Goal: Communication & Community: Answer question/provide support

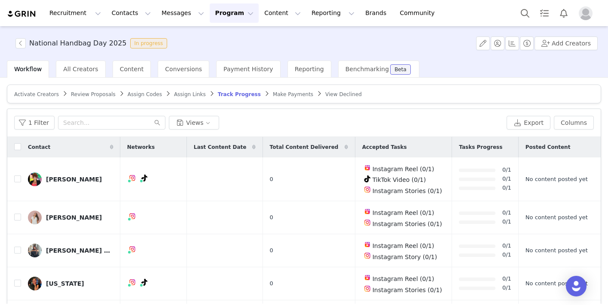
scroll to position [362, 0]
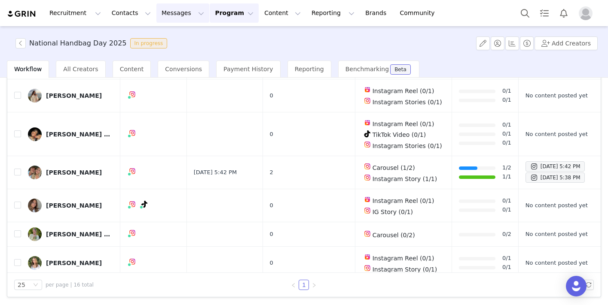
click at [171, 12] on button "Messages Messages" at bounding box center [182, 12] width 53 height 19
click at [171, 55] on div "Inbox" at bounding box center [181, 53] width 58 height 9
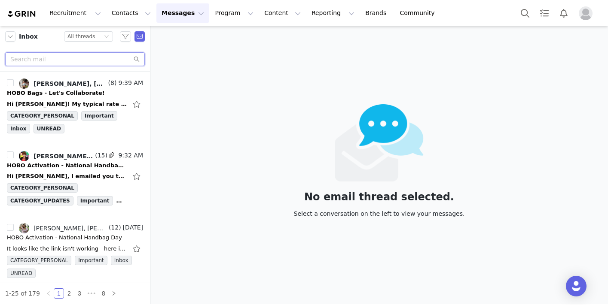
click at [56, 61] on input "text" at bounding box center [75, 59] width 140 height 14
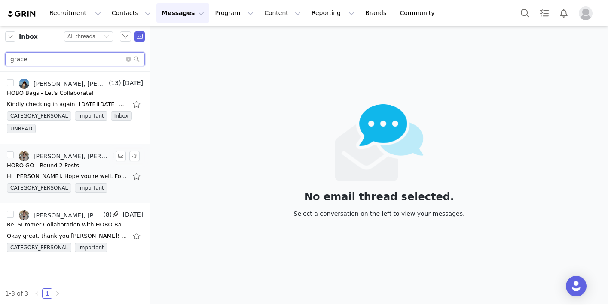
type input "grace"
click at [52, 156] on div "Alex Greeley, grace gabrielle kampen" at bounding box center [71, 156] width 77 height 7
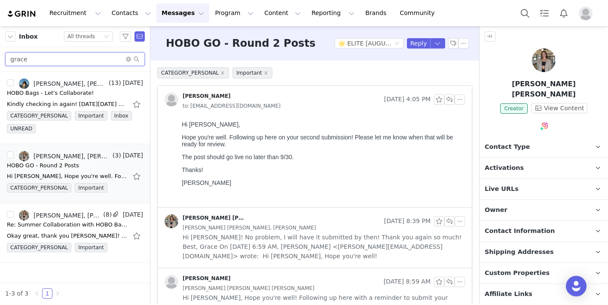
click at [72, 58] on input "grace" at bounding box center [75, 59] width 140 height 14
click at [102, 59] on input "grace" at bounding box center [75, 59] width 140 height 14
click at [73, 164] on div "HOBO GO - Round 2 Posts" at bounding box center [43, 165] width 72 height 9
click at [128, 61] on icon "icon: close-circle" at bounding box center [128, 59] width 5 height 5
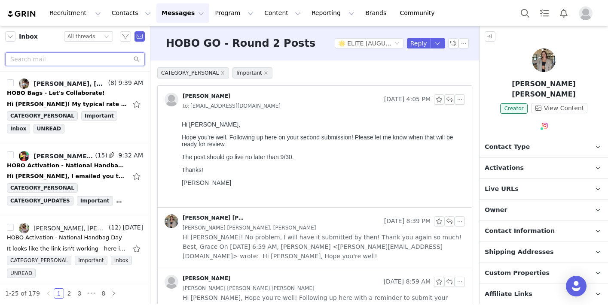
click at [58, 62] on input "text" at bounding box center [75, 59] width 140 height 14
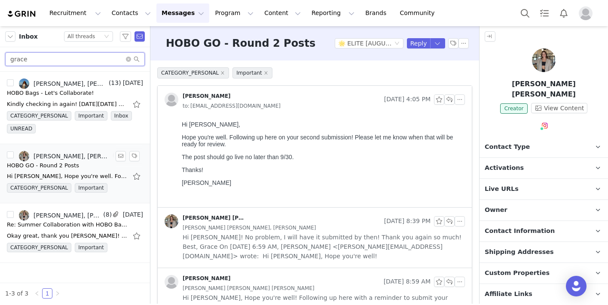
type input "grace"
click at [48, 165] on div "HOBO GO - Round 2 Posts" at bounding box center [43, 165] width 72 height 9
click at [460, 101] on button "button" at bounding box center [459, 99] width 10 height 10
click at [469, 114] on li "Reply All" at bounding box center [472, 115] width 37 height 14
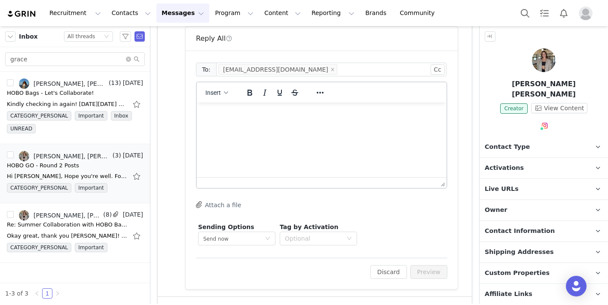
scroll to position [199, 0]
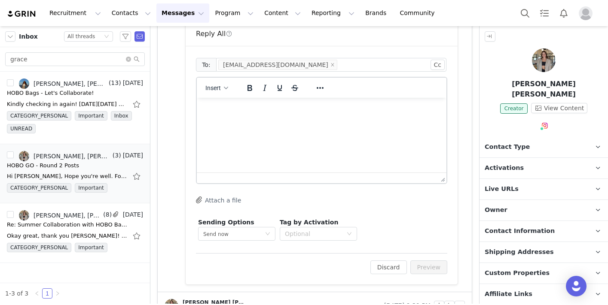
click at [247, 121] on html at bounding box center [322, 109] width 250 height 23
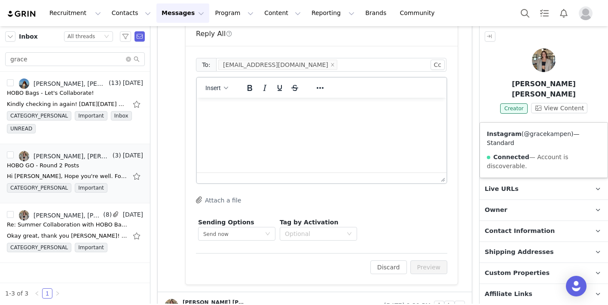
click at [540, 134] on link "@gracekampen" at bounding box center [547, 134] width 47 height 7
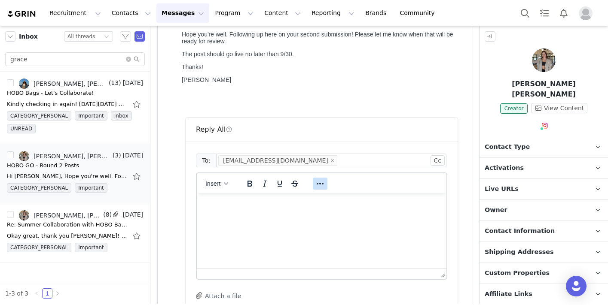
scroll to position [107, 0]
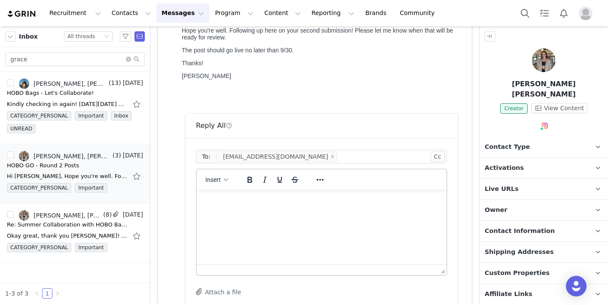
click at [301, 213] on html at bounding box center [322, 201] width 250 height 23
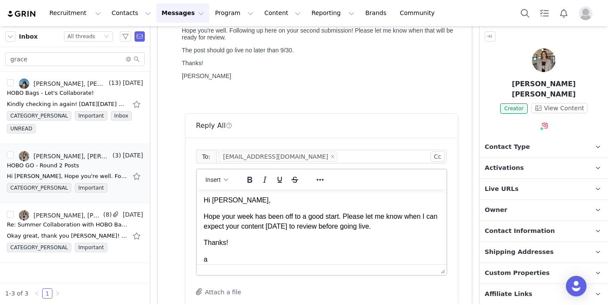
scroll to position [0, 0]
click at [346, 220] on p "Hope your week has been off to a good start. Please let me know when I can expe…" at bounding box center [322, 222] width 236 height 19
click at [296, 254] on body "Hi Grace, Hope your week has been off to a good start! Please let me know when …" at bounding box center [322, 231] width 236 height 69
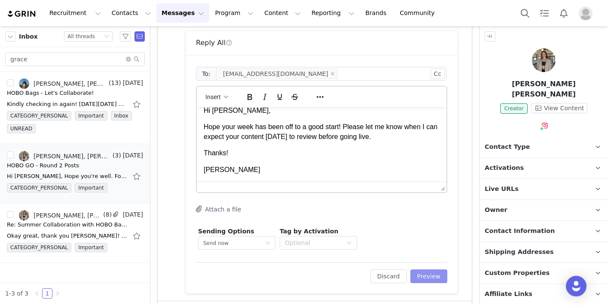
click at [434, 276] on button "Preview" at bounding box center [428, 277] width 37 height 14
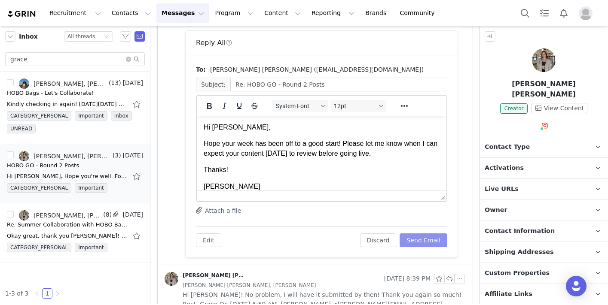
scroll to position [0, 0]
click at [419, 239] on button "Send Email" at bounding box center [423, 241] width 48 height 14
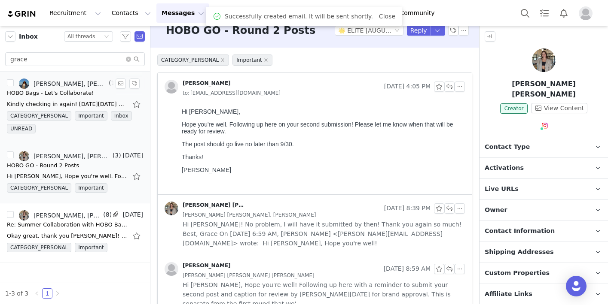
click at [92, 95] on div "HOBO Bags - Let's Collaborate!" at bounding box center [75, 93] width 136 height 9
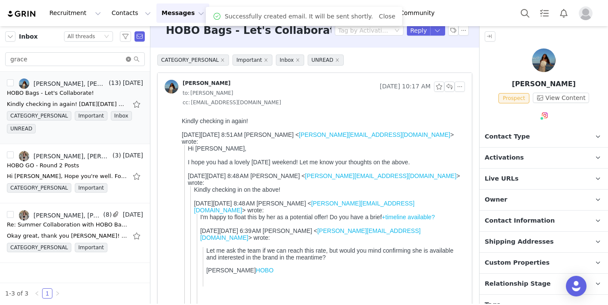
scroll to position [0, 0]
click at [128, 61] on icon "icon: close-circle" at bounding box center [128, 59] width 5 height 5
click at [103, 59] on input "text" at bounding box center [75, 59] width 140 height 14
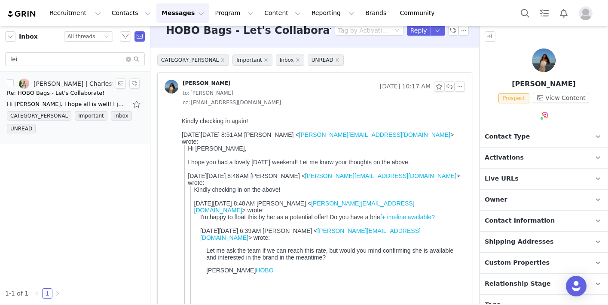
click at [64, 93] on div "Re: HOBO Bags - Let's Collaborate!" at bounding box center [56, 93] width 98 height 9
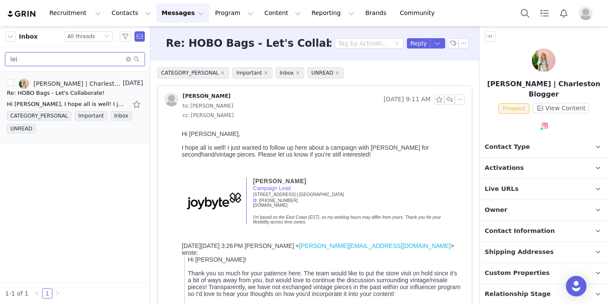
click at [39, 59] on input "lei" at bounding box center [75, 59] width 140 height 14
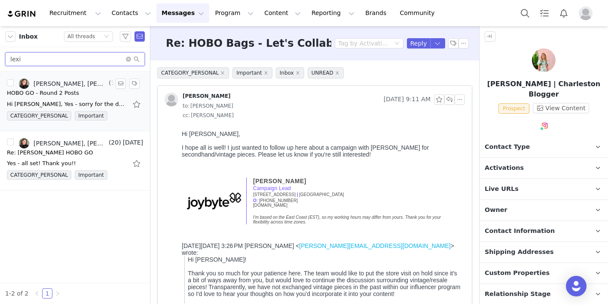
type input "lexi"
click at [52, 94] on div "HOBO GO - Round 2 Posts" at bounding box center [43, 93] width 72 height 9
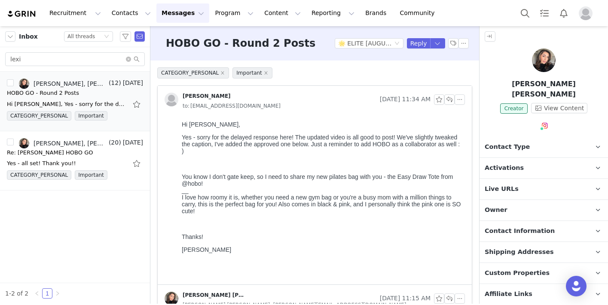
scroll to position [17, 0]
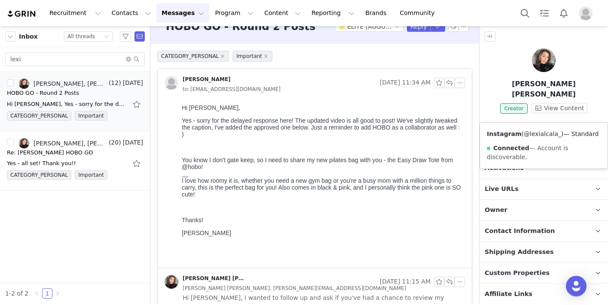
click at [541, 136] on link "@lexialcala_" at bounding box center [542, 134] width 37 height 7
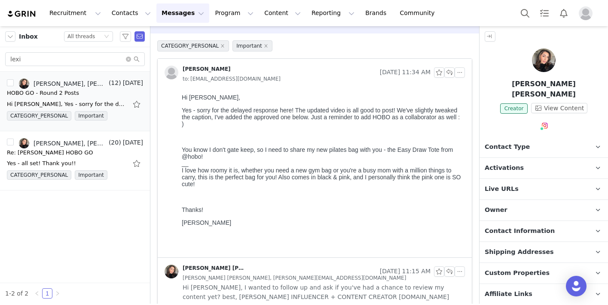
scroll to position [0, 0]
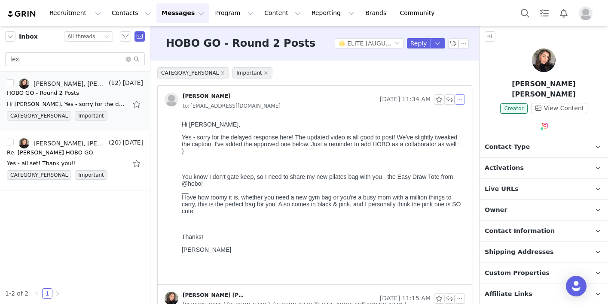
click at [462, 100] on button "button" at bounding box center [459, 99] width 10 height 10
click at [469, 112] on li "Reply All" at bounding box center [472, 115] width 37 height 14
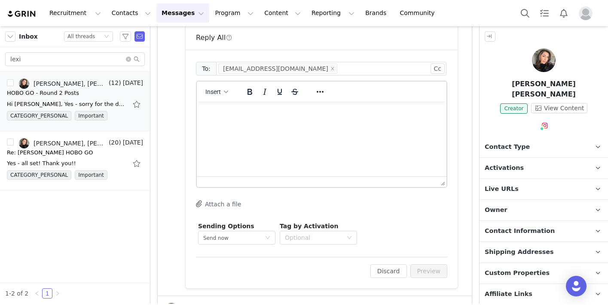
scroll to position [276, 0]
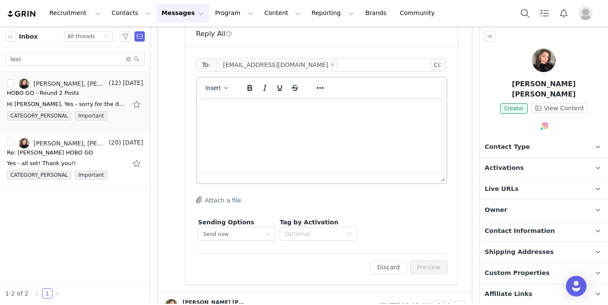
click at [260, 121] on html at bounding box center [322, 109] width 250 height 23
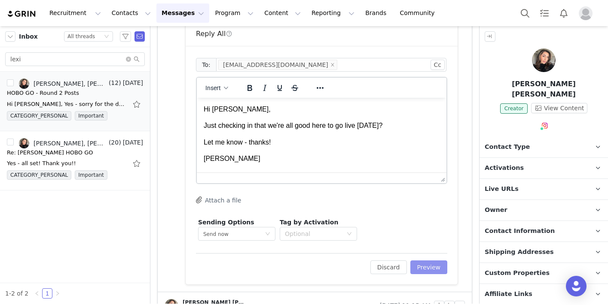
click at [433, 268] on button "Preview" at bounding box center [428, 268] width 37 height 14
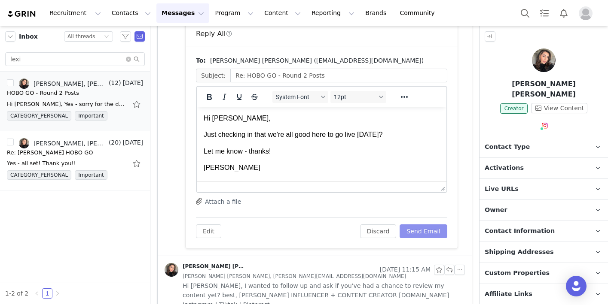
scroll to position [0, 0]
click at [428, 230] on button "Send Email" at bounding box center [423, 232] width 48 height 14
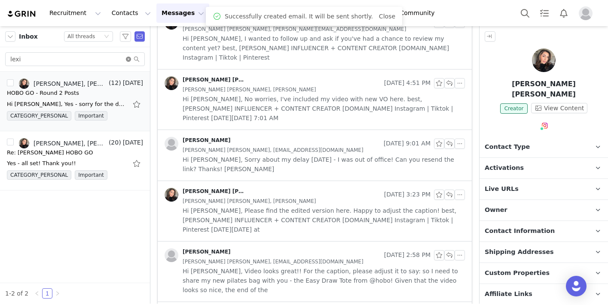
click at [126, 61] on icon "icon: close-circle" at bounding box center [128, 59] width 5 height 5
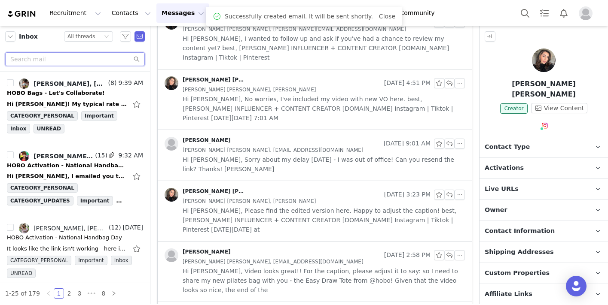
click at [80, 62] on input "text" at bounding box center [75, 59] width 140 height 14
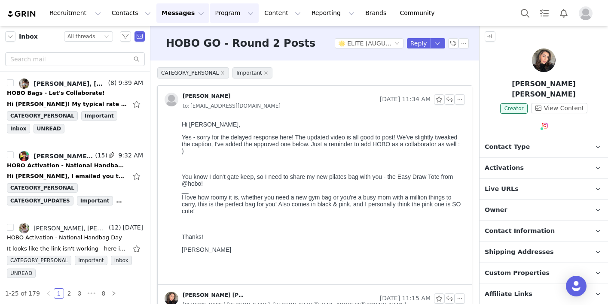
click at [222, 20] on button "Program Program" at bounding box center [234, 12] width 49 height 19
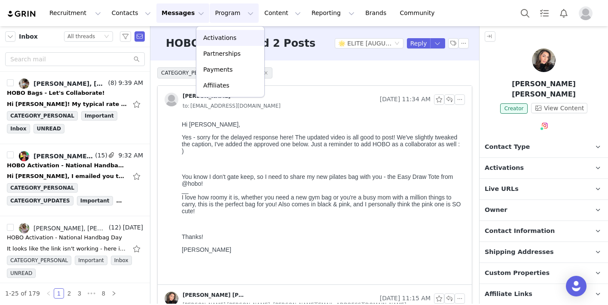
click at [213, 40] on p "Activations" at bounding box center [219, 37] width 33 height 9
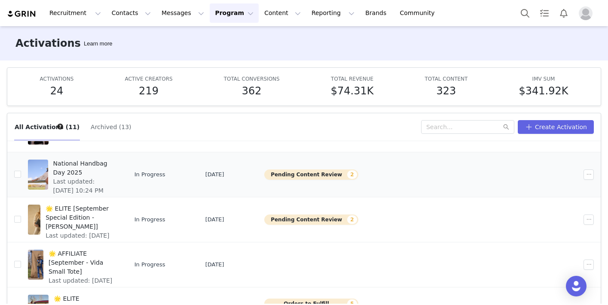
scroll to position [97, 0]
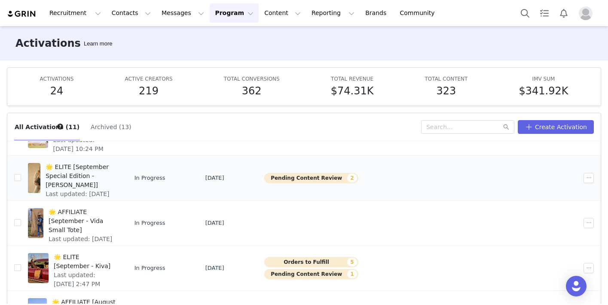
click at [106, 190] on span "Last updated: Sep 30, 2025 3:12 PM" at bounding box center [81, 199] width 70 height 18
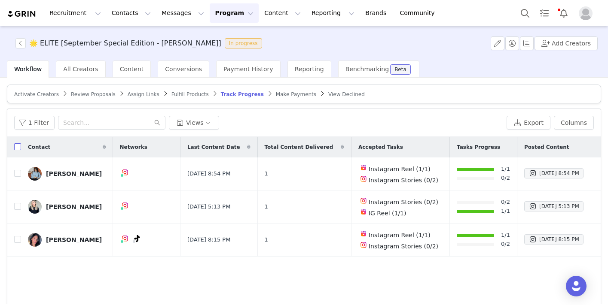
click at [16, 143] on label at bounding box center [17, 147] width 7 height 9
click at [16, 143] on input "checkbox" at bounding box center [17, 146] width 7 height 7
checkbox input "true"
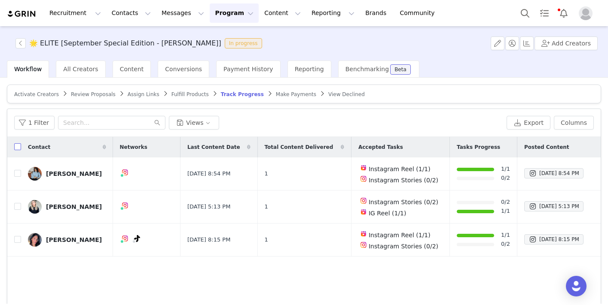
checkbox input "true"
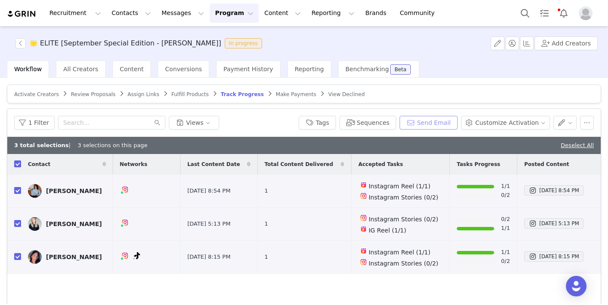
click at [425, 125] on button "Send Email" at bounding box center [428, 123] width 58 height 14
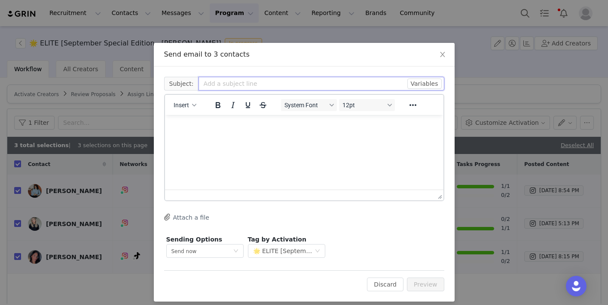
click at [225, 84] on input "text" at bounding box center [321, 84] width 246 height 14
type input "S"
type input "Rayna Story Submission"
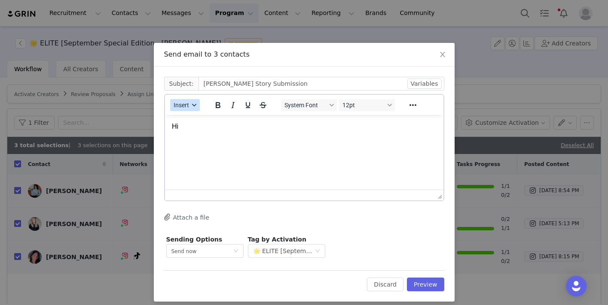
click at [194, 103] on icon "button" at bounding box center [194, 105] width 4 height 4
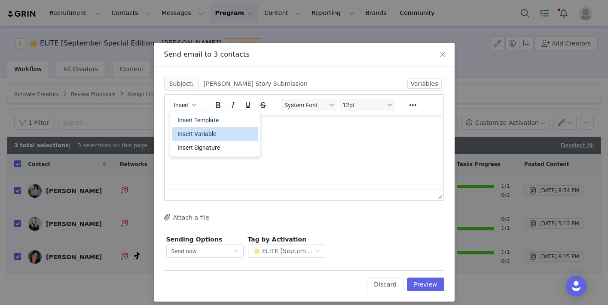
click at [202, 134] on div "Insert Variable" at bounding box center [215, 134] width 77 height 10
select select
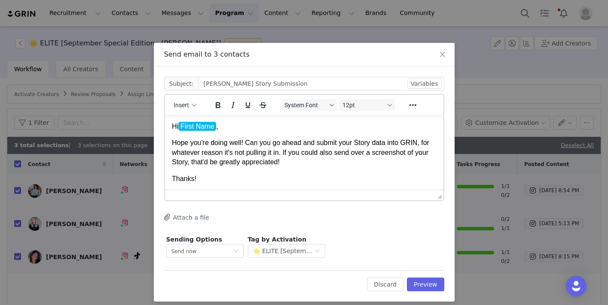
scroll to position [10, 0]
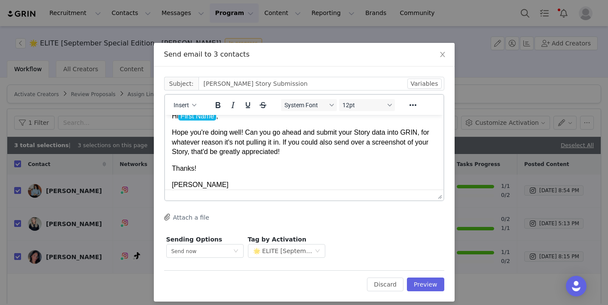
click at [356, 129] on p "Hope you're doing well! Can you go ahead and submit your Story data into GRIN, …" at bounding box center [303, 142] width 265 height 29
click at [313, 143] on p "Hope you're doing well! Can you go ahead and submit your Rayna Story data into …" at bounding box center [303, 142] width 265 height 29
click at [193, 142] on p "Hope you're doing well! Can you go ahead and submit your Rayna Story data into …" at bounding box center [303, 142] width 265 height 29
click at [313, 145] on p "Hope you're doing well! Can you go ahead and submit your Rayna Story data into …" at bounding box center [303, 142] width 265 height 29
click at [295, 164] on p "Thanks!" at bounding box center [303, 168] width 265 height 9
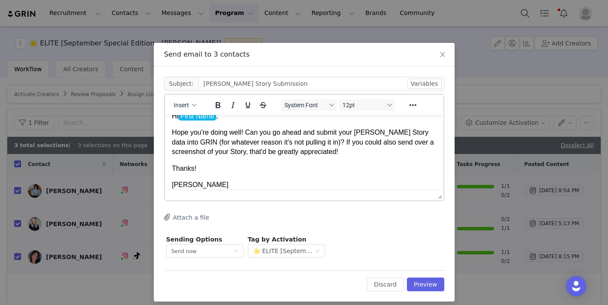
click at [382, 147] on p "Hope you're doing well! Can you go ahead and submit your Rayna Story data into …" at bounding box center [303, 142] width 265 height 29
click at [362, 153] on p "Hope you're doing well! Can you go ahead and submit your Rayna Story data into …" at bounding box center [303, 142] width 265 height 29
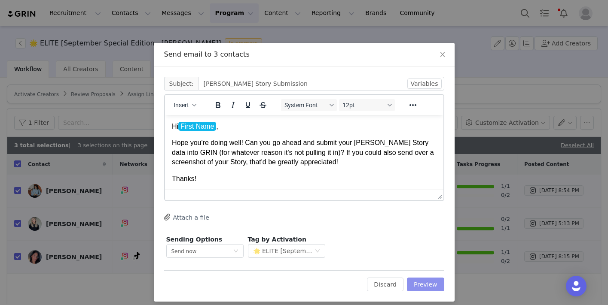
click at [425, 285] on button "Preview" at bounding box center [425, 285] width 37 height 14
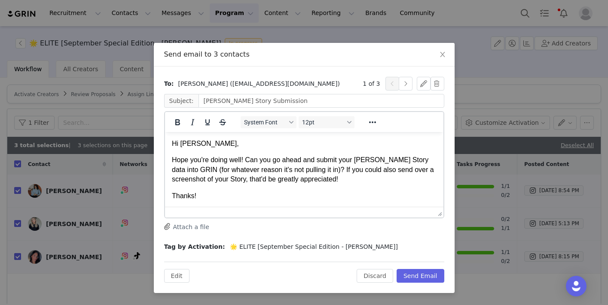
click at [201, 145] on p "Hi Tariana," at bounding box center [303, 143] width 265 height 9
click at [235, 180] on p "Hope you're doing well! Can you go ahead and submit your Rayna Story data into …" at bounding box center [303, 169] width 265 height 29
drag, startPoint x: 229, startPoint y: 162, endPoint x: 212, endPoint y: 162, distance: 16.7
click at [212, 162] on p "Hope you're doing well! Can you go ahead and submit your Rayna Story data into …" at bounding box center [303, 169] width 265 height 29
drag, startPoint x: 364, startPoint y: 160, endPoint x: 350, endPoint y: 161, distance: 13.8
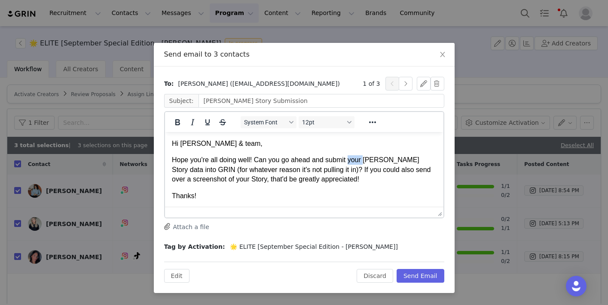
click at [350, 161] on p "Hope you're all doing well! Can you go ahead and submit your Rayna Story data i…" at bounding box center [303, 169] width 265 height 29
click at [351, 179] on p "Hope you're all doing well! Can you go ahead and submit the Rayna Story data in…" at bounding box center [303, 169] width 265 height 29
drag, startPoint x: 230, startPoint y: 180, endPoint x: 216, endPoint y: 181, distance: 13.8
click at [216, 181] on p "Hope you're all doing well! Can you go ahead and submit the Rayna Story data in…" at bounding box center [303, 169] width 265 height 29
click at [230, 193] on p "Thanks!" at bounding box center [303, 196] width 265 height 9
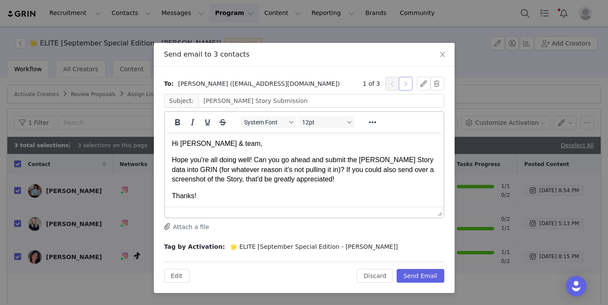
click at [405, 87] on button "button" at bounding box center [406, 84] width 14 height 14
click at [420, 272] on button "Send Email" at bounding box center [420, 276] width 48 height 14
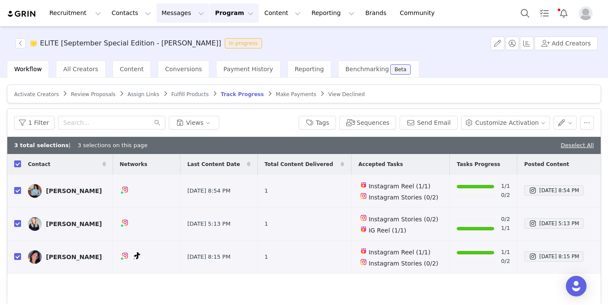
click at [187, 9] on button "Messages Messages" at bounding box center [182, 12] width 53 height 19
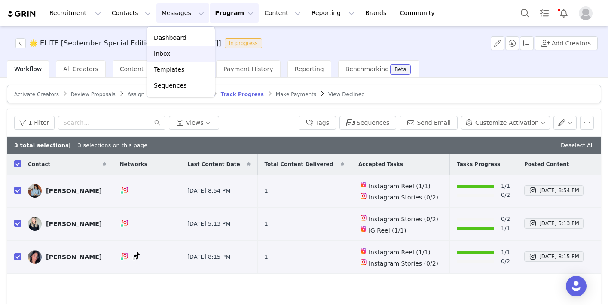
click at [178, 59] on link "Inbox" at bounding box center [181, 54] width 68 height 16
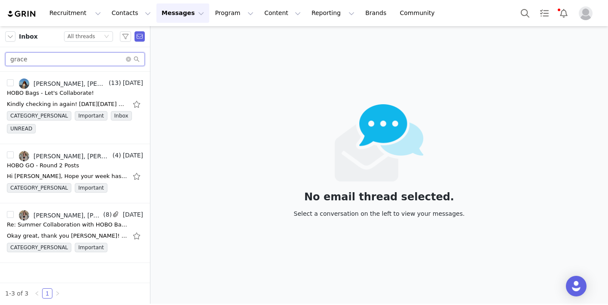
click at [58, 58] on input "grace" at bounding box center [75, 59] width 140 height 14
click at [128, 58] on icon "icon: close-circle" at bounding box center [128, 59] width 5 height 5
click at [118, 58] on input "text" at bounding box center [75, 59] width 140 height 14
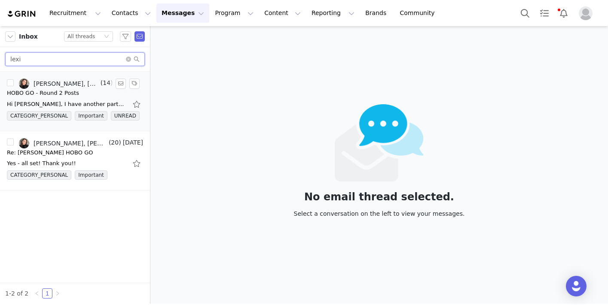
type input "lexi"
click at [66, 93] on div "HOBO GO - Round 2 Posts" at bounding box center [43, 93] width 72 height 9
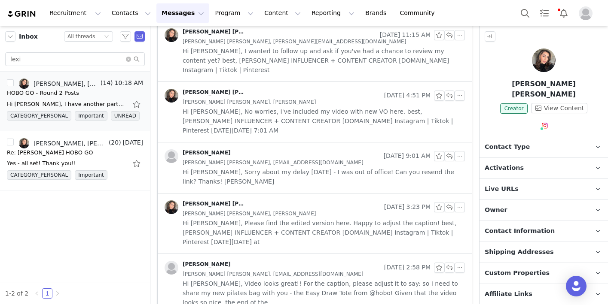
scroll to position [420, 0]
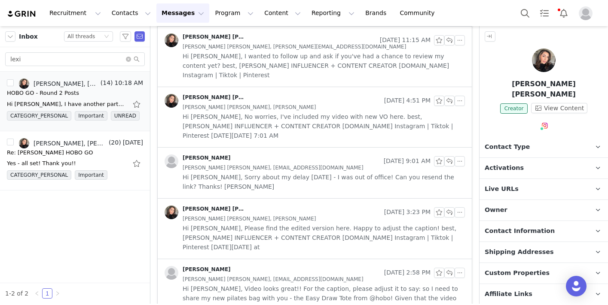
click at [298, 173] on span "Hi Lexi, Sorry about my delay yesterday - I was out of office! Can you resend t…" at bounding box center [324, 182] width 282 height 19
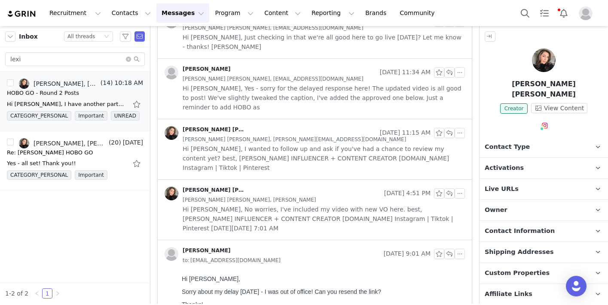
scroll to position [326, 0]
click at [278, 257] on div "to: lexialcala@gmail.com" at bounding box center [324, 261] width 282 height 9
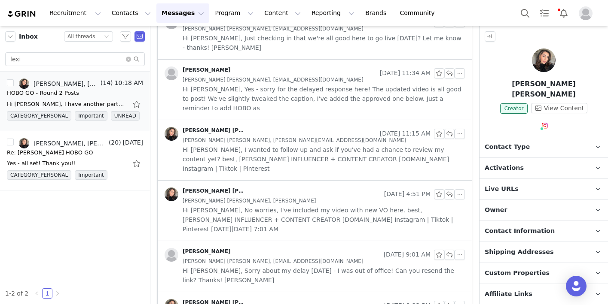
scroll to position [388, 0]
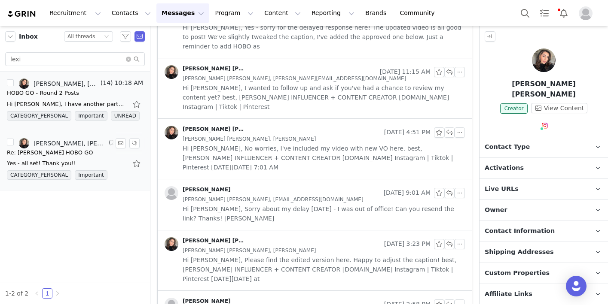
click at [95, 151] on div "Re: Alexis x HOBO GO" at bounding box center [75, 153] width 136 height 9
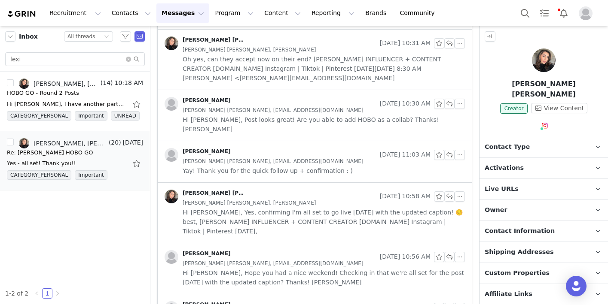
scroll to position [0, 0]
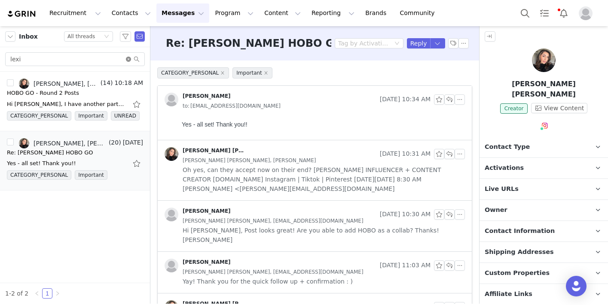
click at [129, 60] on icon "icon: close-circle" at bounding box center [128, 59] width 5 height 5
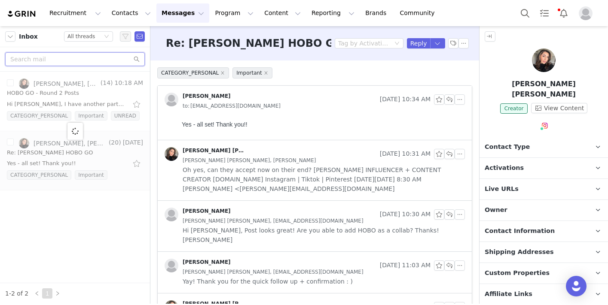
click at [99, 65] on input "text" at bounding box center [75, 59] width 140 height 14
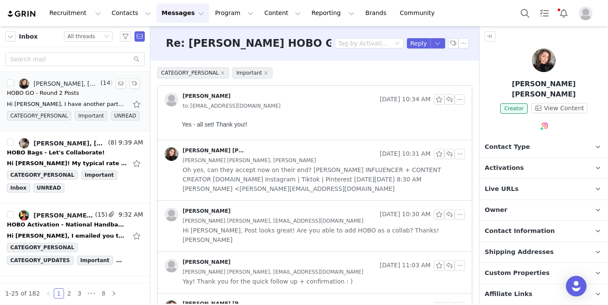
click at [64, 97] on div "HOBO GO - Round 2 Posts" at bounding box center [43, 93] width 72 height 9
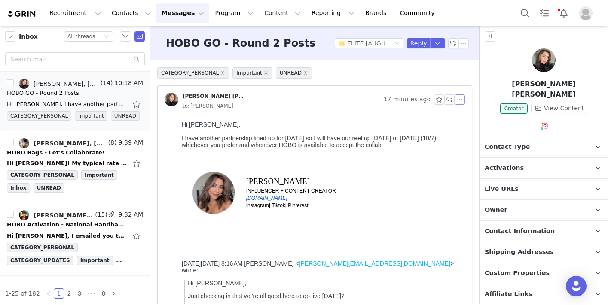
click at [461, 99] on button "button" at bounding box center [459, 99] width 10 height 10
click at [462, 114] on li "Reply All" at bounding box center [472, 115] width 37 height 14
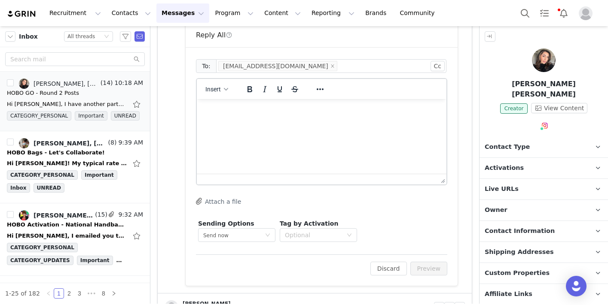
scroll to position [326, 0]
click at [303, 121] on html at bounding box center [322, 109] width 250 height 23
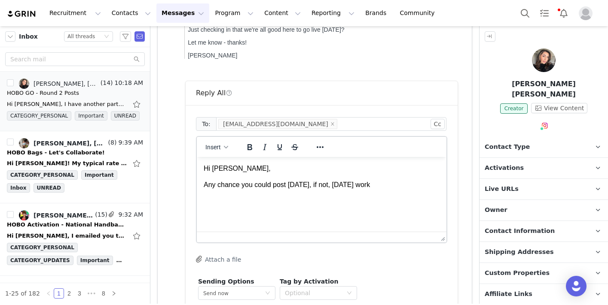
scroll to position [279, 0]
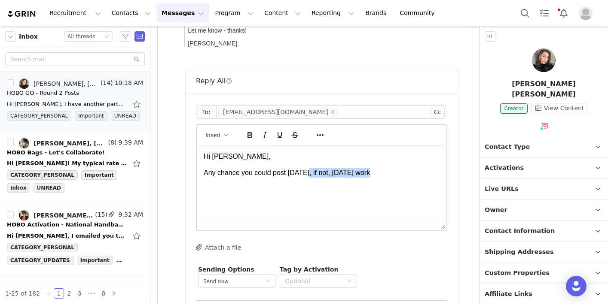
drag, startPoint x: 307, startPoint y: 175, endPoint x: 390, endPoint y: 178, distance: 82.9
click at [390, 179] on html "Hi Lexi, Any chance you could post Friday, if not, Sunday work" at bounding box center [322, 165] width 250 height 40
drag, startPoint x: 307, startPoint y: 173, endPoint x: 289, endPoint y: 173, distance: 18.0
click at [289, 173] on p "Any chance you could post Friday? If not, Sunday works" at bounding box center [322, 172] width 236 height 9
click at [422, 174] on p "Any chance you could post Thursday or Friday? If not, Sunday works" at bounding box center [322, 172] width 236 height 9
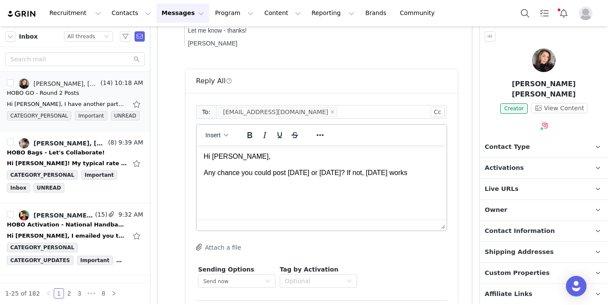
click at [327, 174] on p "Any chance you could post Thursday or Friday? If not, Sunday works" at bounding box center [322, 172] width 236 height 9
click at [364, 167] on body "Hi Lexi, Any chance you could post Thursday or Friday? If not, Sunday works" at bounding box center [322, 165] width 236 height 26
click at [402, 177] on p "Any chance you could post Thursday or Friday? If not, Sunday works" at bounding box center [322, 172] width 236 height 9
click at [427, 179] on html "Hi Lexi, Any chance you could post Thursday or Friday? If not, Sunday works" at bounding box center [322, 165] width 250 height 40
click at [422, 172] on p "Any chance you could post Thursday or Friday? If not, Sunday works" at bounding box center [322, 172] width 236 height 9
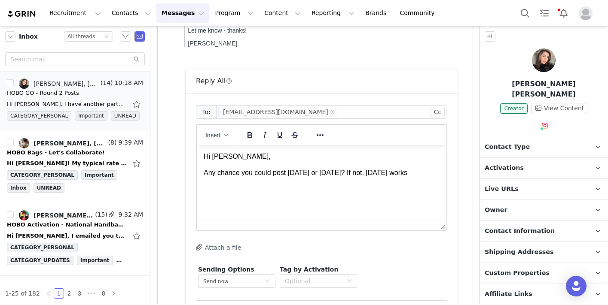
click at [426, 178] on html "Hi Lexi, Any chance you could post Thursday or Friday? If not, Sunday works" at bounding box center [322, 165] width 250 height 40
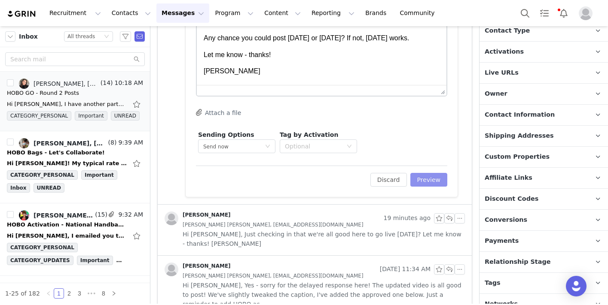
click at [430, 178] on button "Preview" at bounding box center [428, 180] width 37 height 14
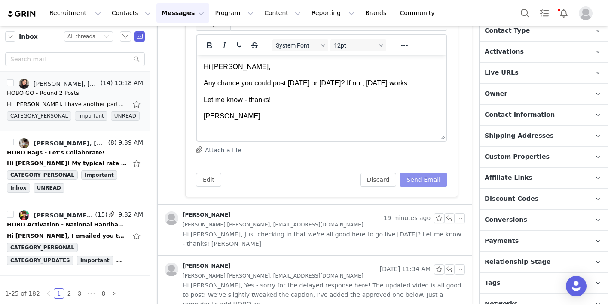
scroll to position [0, 0]
click at [427, 181] on button "Send Email" at bounding box center [423, 180] width 48 height 14
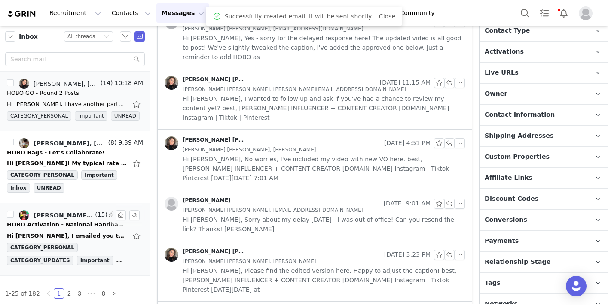
click at [74, 227] on div "HOBO Activation - National Handbag Day" at bounding box center [67, 225] width 120 height 9
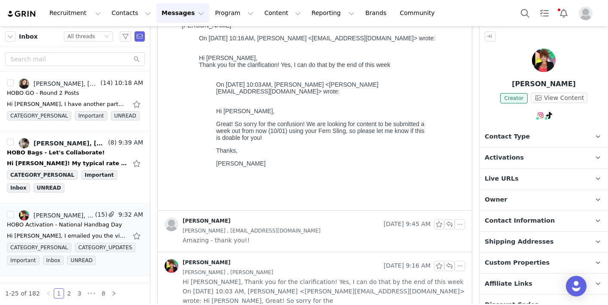
scroll to position [146, 0]
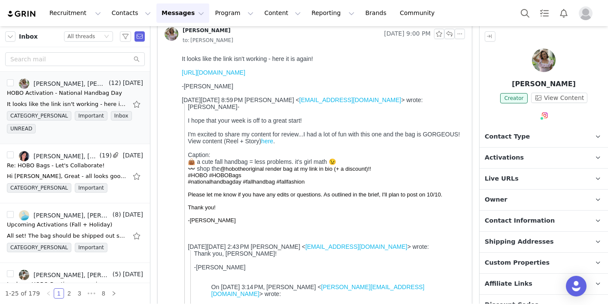
scroll to position [87, 0]
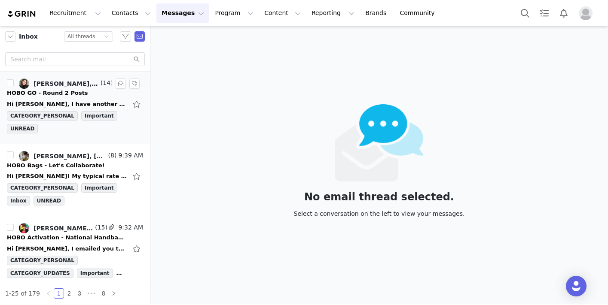
click at [54, 97] on div "Hi [PERSON_NAME], I have another partnership lined up for [DATE] so I will have…" at bounding box center [75, 104] width 136 height 14
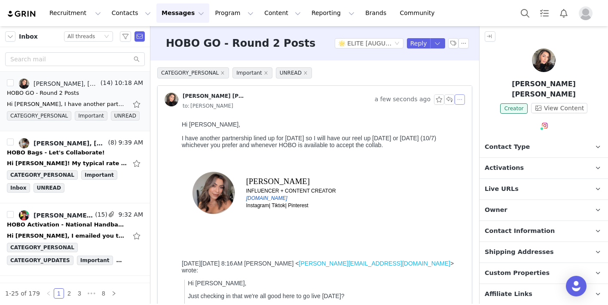
click at [463, 101] on button "button" at bounding box center [459, 99] width 10 height 10
click at [327, 154] on div "I have another partnership lined up for today so I will have our reel up on Sun…" at bounding box center [322, 191] width 280 height 112
click at [470, 117] on li "Reply All" at bounding box center [472, 115] width 37 height 14
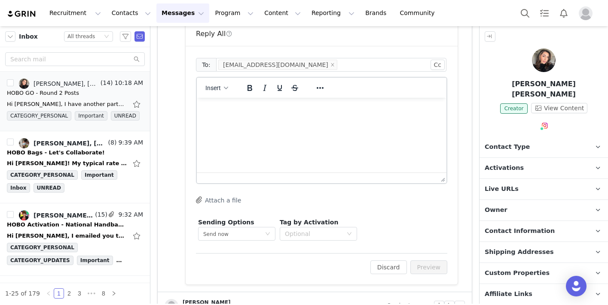
click at [253, 121] on html at bounding box center [322, 109] width 250 height 23
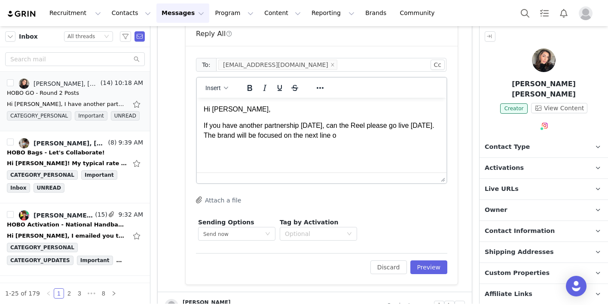
click at [354, 141] on html "Hi Lexi, If you have another partnership today, can the Reel please go live tom…" at bounding box center [322, 122] width 250 height 49
drag, startPoint x: 354, startPoint y: 141, endPoint x: 204, endPoint y: 137, distance: 150.4
click at [204, 137] on html "Hi Lexi, If you have another partnership today, can the Reel please go live tom…" at bounding box center [322, 122] width 250 height 49
click at [301, 126] on p "If you have another partnership today, can the Reel please go live tomorrow?" at bounding box center [322, 125] width 236 height 9
click at [387, 144] on html "Hi Lexi, If you have another partnership lined up for today, can the Reel pleas…" at bounding box center [322, 122] width 250 height 49
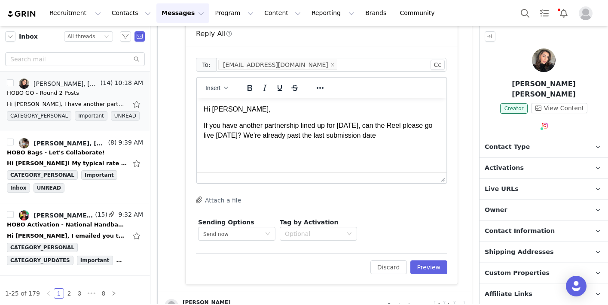
drag, startPoint x: 413, startPoint y: 134, endPoint x: 266, endPoint y: 134, distance: 147.3
click at [266, 134] on p "If you have another partnership lined up for today, can the Reel please go live…" at bounding box center [322, 130] width 236 height 19
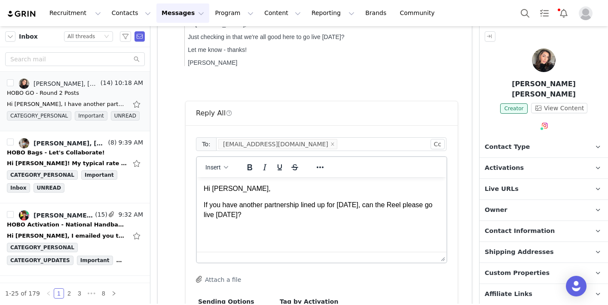
scroll to position [267, 0]
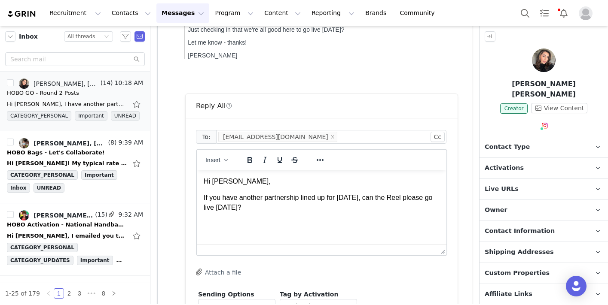
click at [278, 211] on p "If you have another partnership lined up for today, can the Reel please go live…" at bounding box center [322, 202] width 236 height 19
click at [270, 207] on p "If you have another partnership lined up for today, can the Reel please go live…" at bounding box center [322, 202] width 236 height 19
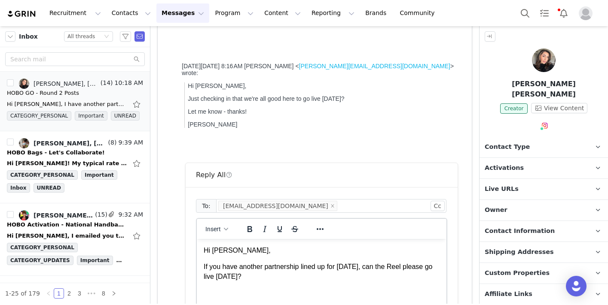
scroll to position [203, 0]
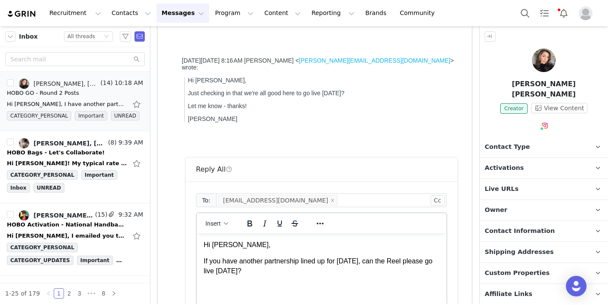
click at [286, 276] on html "Hi Lexi, If you have another partnership lined up for today, can the Reel pleas…" at bounding box center [322, 258] width 250 height 49
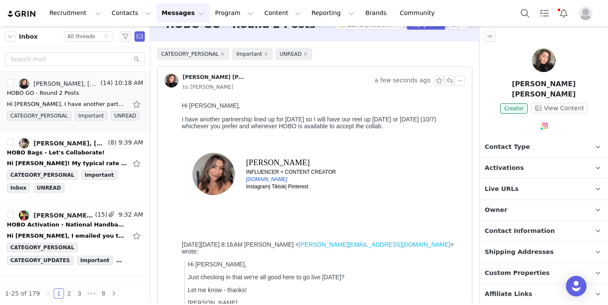
scroll to position [0, 0]
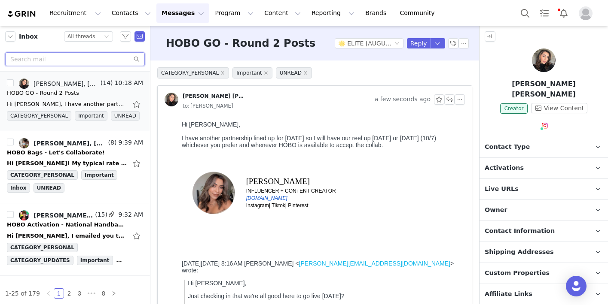
click at [75, 60] on input "text" at bounding box center [75, 59] width 140 height 14
type input "grace"
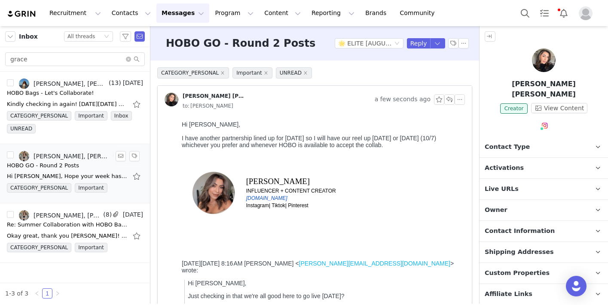
click at [66, 165] on div "HOBO GO - Round 2 Posts" at bounding box center [43, 165] width 72 height 9
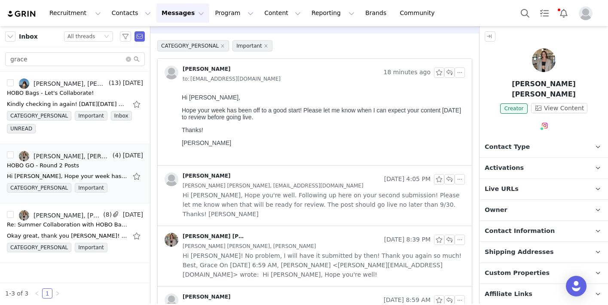
scroll to position [49, 0]
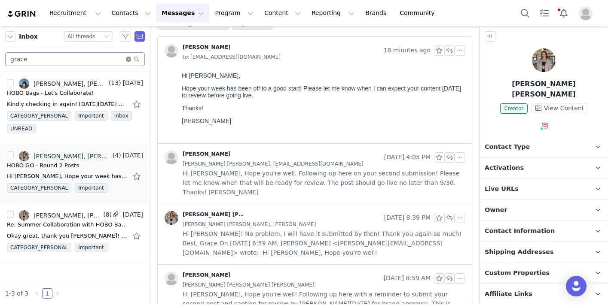
click at [128, 58] on icon "icon: close-circle" at bounding box center [128, 59] width 5 height 5
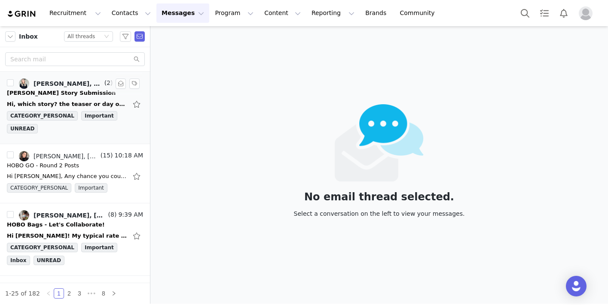
click at [65, 84] on div "Alex Greeley, Alysha Trahan" at bounding box center [67, 83] width 69 height 7
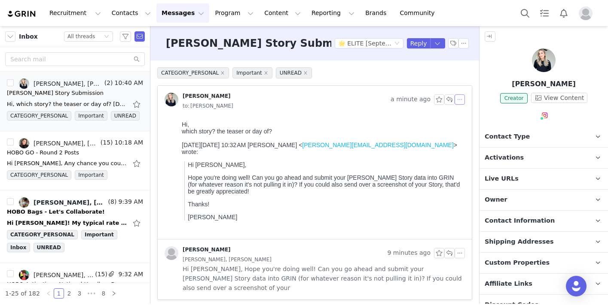
click at [460, 100] on button "button" at bounding box center [459, 99] width 10 height 10
click at [470, 116] on li "Reply All" at bounding box center [472, 115] width 37 height 14
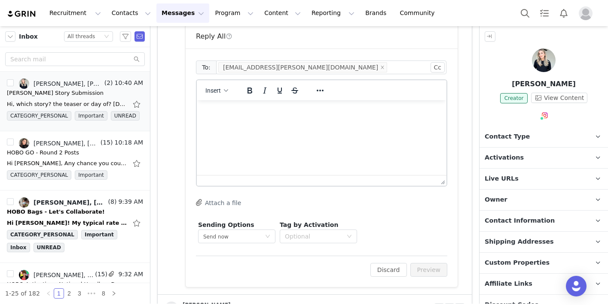
scroll to position [231, 0]
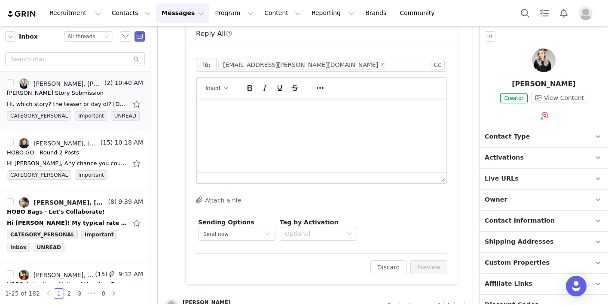
click at [313, 121] on html at bounding box center [322, 109] width 250 height 23
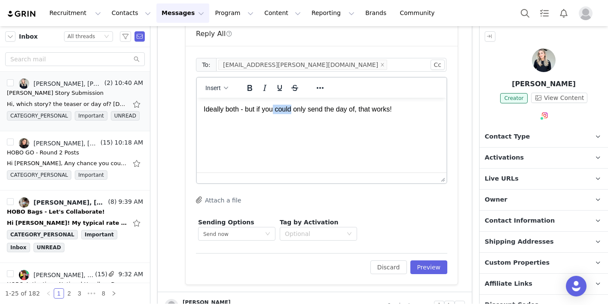
drag, startPoint x: 295, startPoint y: 112, endPoint x: 274, endPoint y: 113, distance: 20.2
click at [274, 113] on p "Ideally both - but if you could only send the day of, that works!" at bounding box center [322, 109] width 236 height 9
click at [300, 107] on p "Ideally both - but if you're only send the day of, that works!" at bounding box center [322, 109] width 236 height 9
click at [430, 271] on button "Preview" at bounding box center [428, 268] width 37 height 14
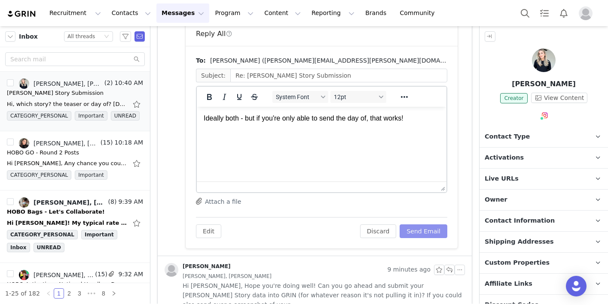
scroll to position [0, 0]
click at [423, 234] on button "Send Email" at bounding box center [423, 232] width 48 height 14
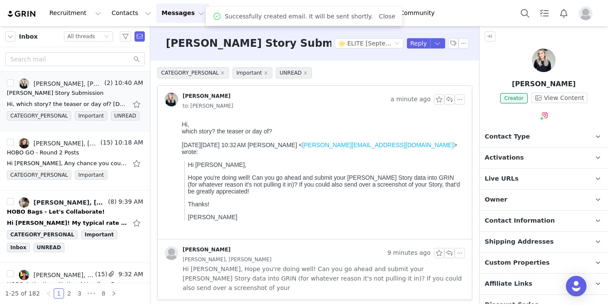
click at [374, 21] on div "Successfully created email. It will be sent shortly. Close" at bounding box center [304, 16] width 183 height 10
click at [383, 17] on link "Close" at bounding box center [387, 16] width 16 height 7
click at [210, 18] on button "Program Program" at bounding box center [234, 12] width 49 height 19
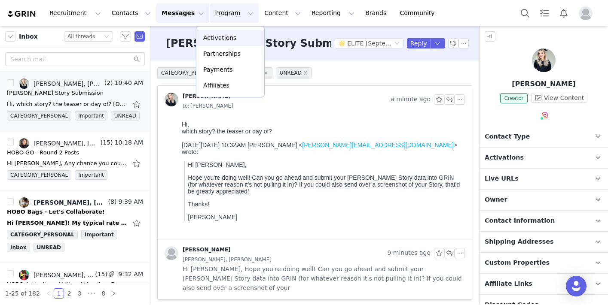
click at [214, 40] on p "Activations" at bounding box center [219, 37] width 33 height 9
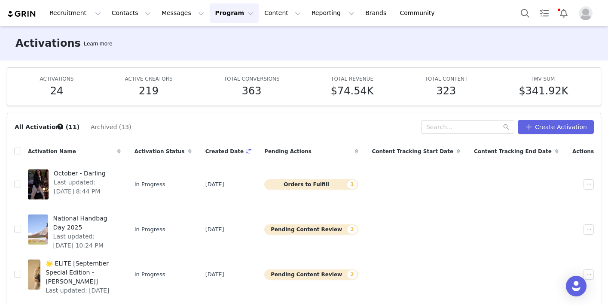
click at [586, 13] on img "Profile" at bounding box center [585, 13] width 14 height 14
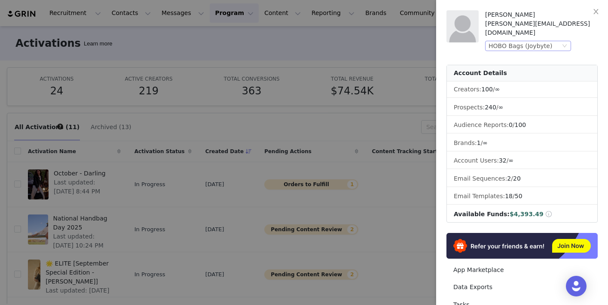
click at [556, 41] on div "HOBO Bags (Joybyte)" at bounding box center [524, 45] width 72 height 9
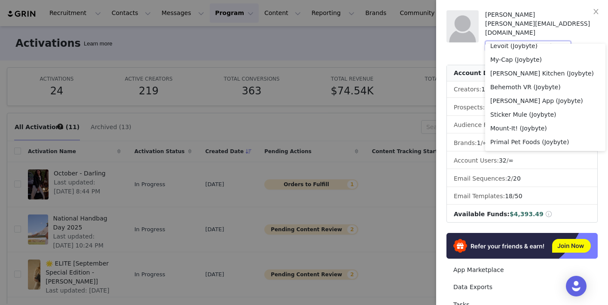
scroll to position [556, 0]
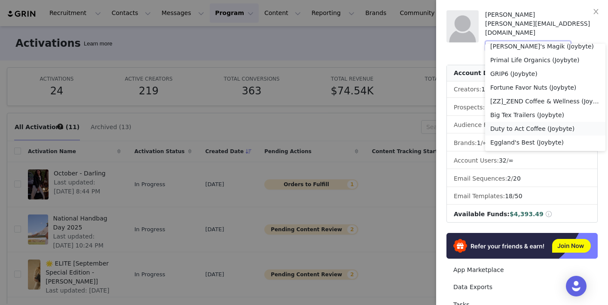
click at [525, 128] on li "Duty to Act Coffee (Joybyte)" at bounding box center [545, 129] width 120 height 14
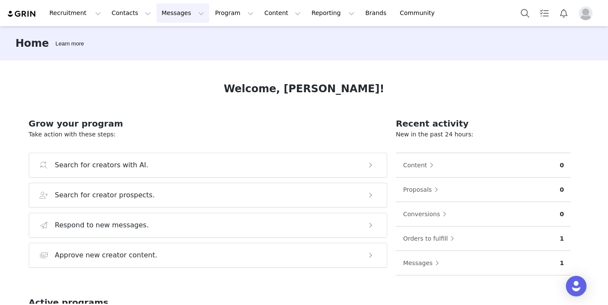
click at [161, 18] on button "Messages Messages" at bounding box center [182, 12] width 53 height 19
click at [177, 51] on div "Inbox" at bounding box center [181, 53] width 58 height 9
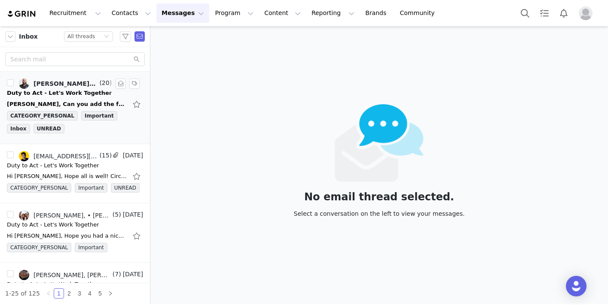
click at [62, 90] on div "Duty to Act - Let's Work Together" at bounding box center [59, 93] width 105 height 9
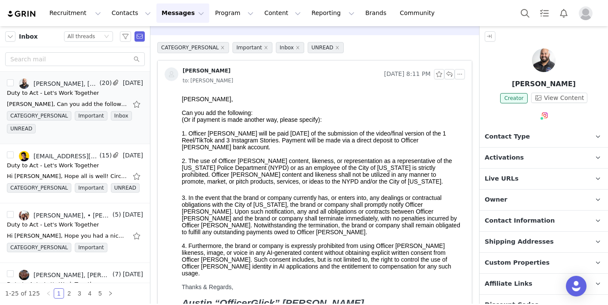
scroll to position [7, 0]
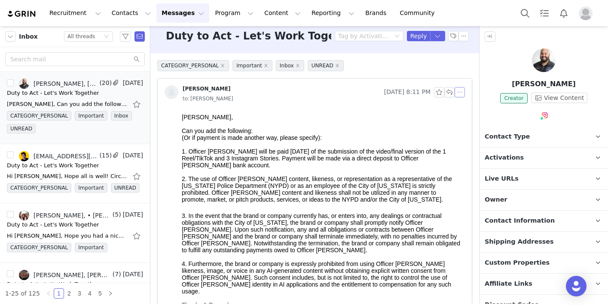
click at [457, 87] on button "button" at bounding box center [459, 92] width 10 height 10
click at [463, 107] on li "Reply All" at bounding box center [472, 108] width 37 height 14
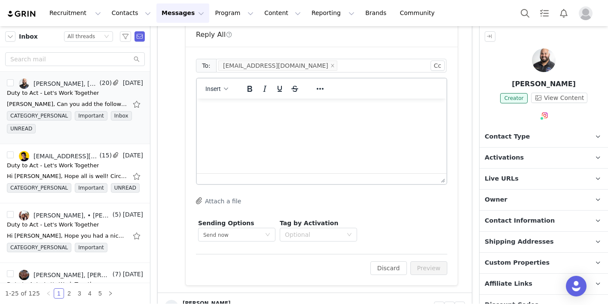
scroll to position [671, 0]
click at [295, 121] on html at bounding box center [322, 109] width 250 height 23
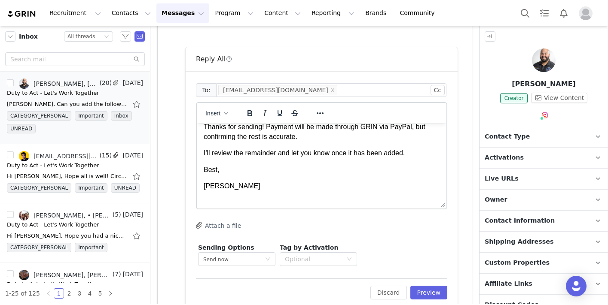
scroll to position [653, 0]
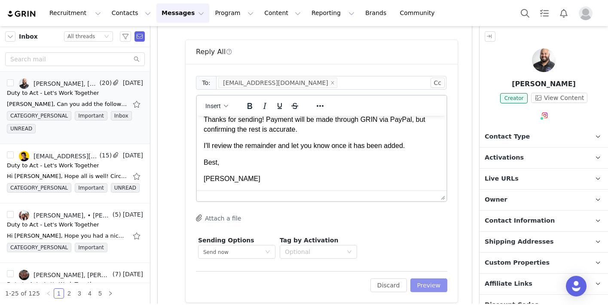
click at [426, 286] on button "Preview" at bounding box center [428, 286] width 37 height 14
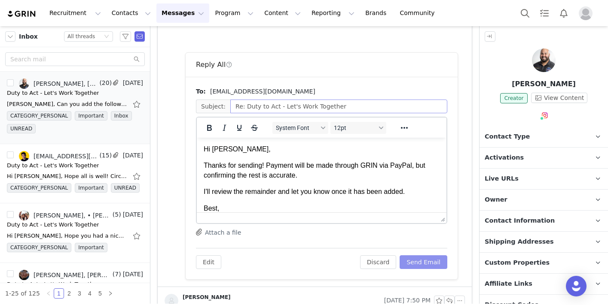
scroll to position [642, 0]
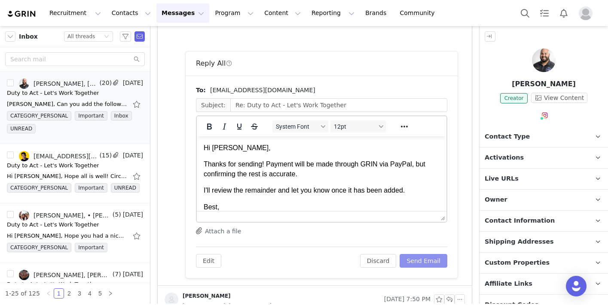
click at [427, 266] on button "Send Email" at bounding box center [423, 261] width 48 height 14
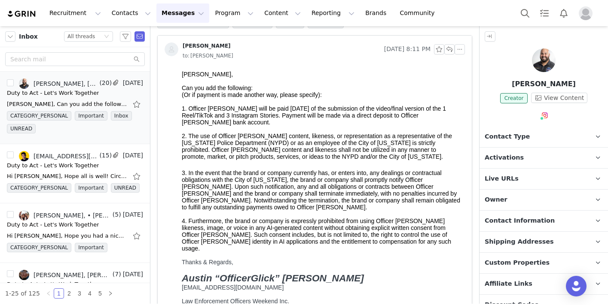
scroll to position [60, 0]
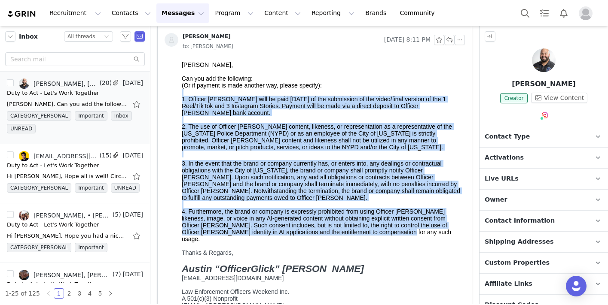
drag, startPoint x: 374, startPoint y: 236, endPoint x: 172, endPoint y: 96, distance: 246.0
copy body "1. Officer Glick will be paid within 30 days of the submission of the video/fin…"
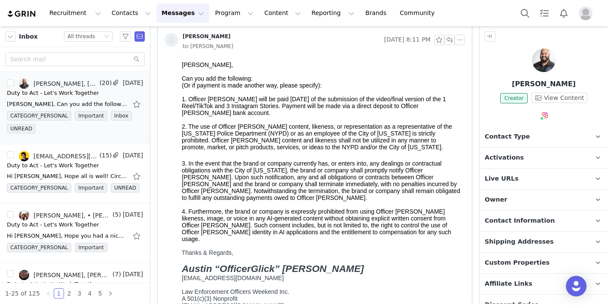
click at [263, 131] on span "2. The use of Officer Glick's content, likeness, or representation as a represe…" at bounding box center [317, 136] width 270 height 27
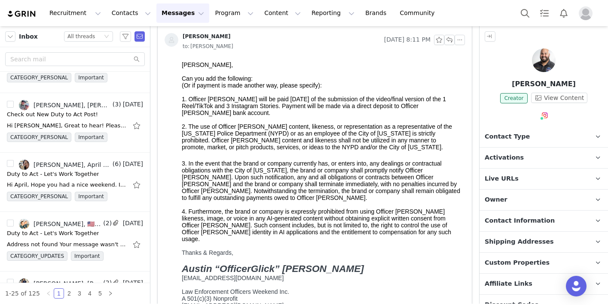
scroll to position [350, 0]
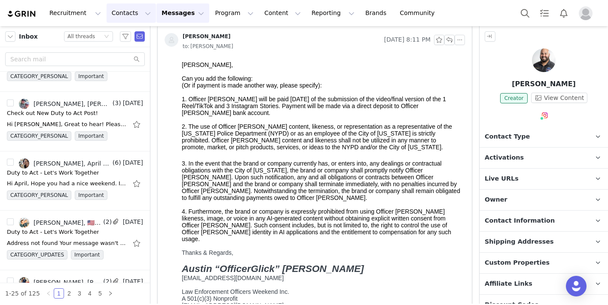
click at [112, 9] on button "Contacts Contacts" at bounding box center [131, 12] width 49 height 19
click at [119, 55] on p "Prospects" at bounding box center [121, 53] width 29 height 9
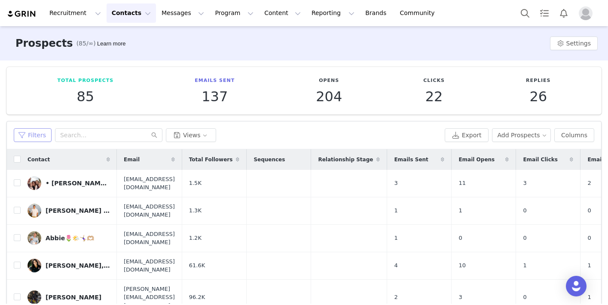
click at [28, 134] on button "Filters" at bounding box center [33, 135] width 38 height 14
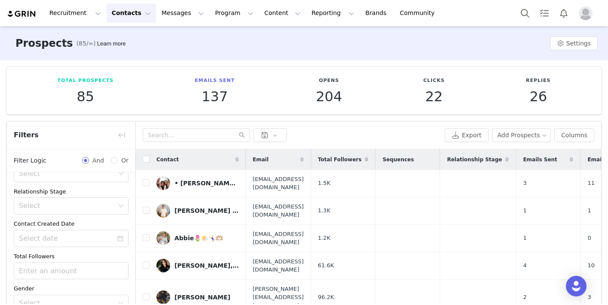
scroll to position [81, 0]
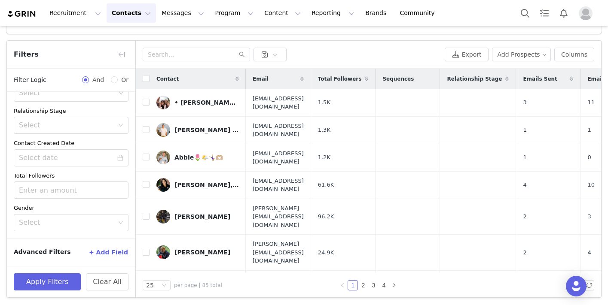
click at [116, 251] on button "+ Add Field" at bounding box center [108, 253] width 40 height 14
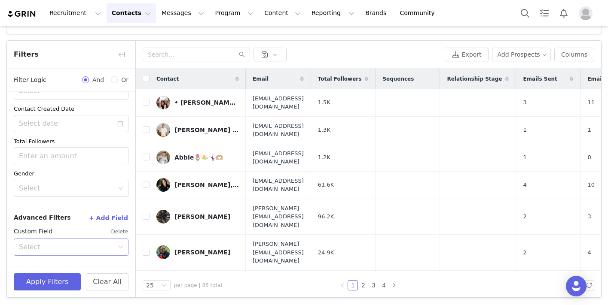
click at [72, 251] on div "Select" at bounding box center [66, 247] width 95 height 9
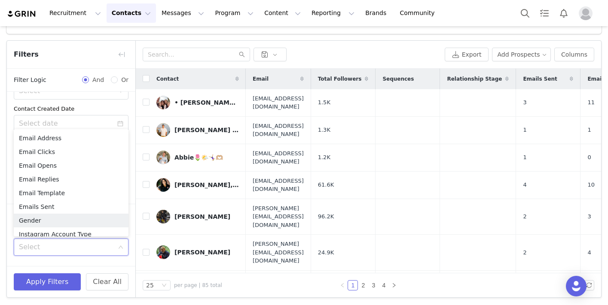
scroll to position [245, 0]
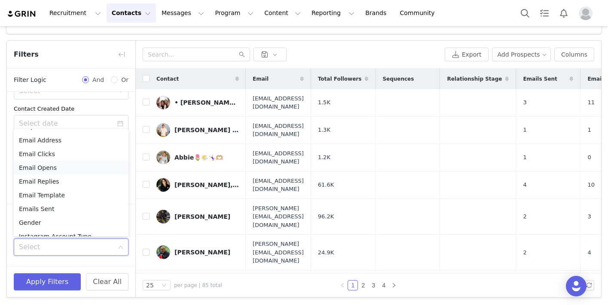
click at [40, 167] on li "Email Opens" at bounding box center [71, 168] width 115 height 14
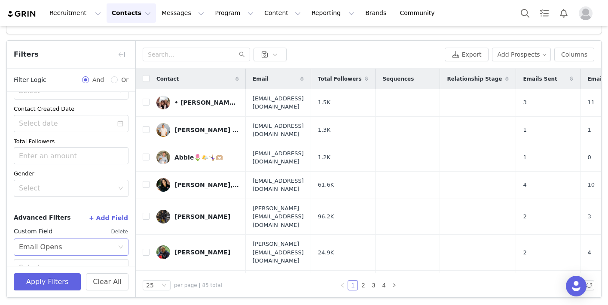
scroll to position [173, 0]
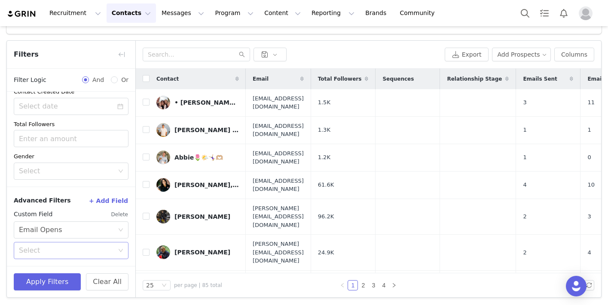
click at [50, 253] on div "Select" at bounding box center [66, 251] width 95 height 9
click at [48, 276] on li "Has not opened an email" at bounding box center [71, 283] width 115 height 14
click at [44, 250] on div "Has not opened an email" at bounding box center [62, 251] width 86 height 16
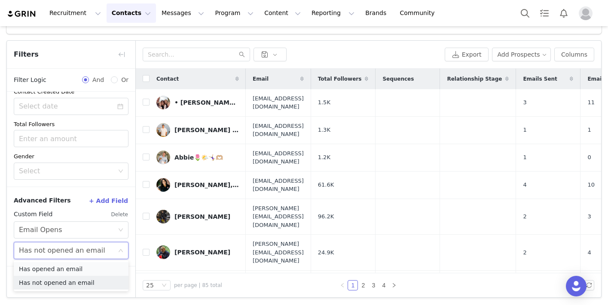
click at [45, 268] on li "Has opened an email" at bounding box center [71, 269] width 115 height 14
click at [110, 203] on button "+ Add Field" at bounding box center [108, 201] width 40 height 14
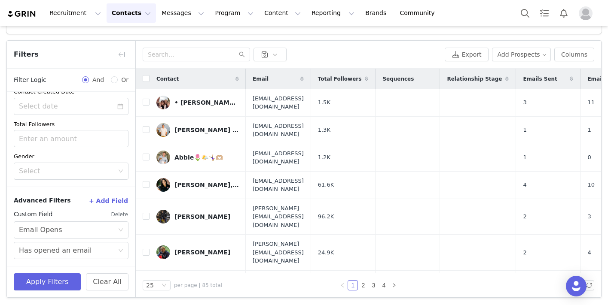
click at [103, 198] on button "+ Add Field" at bounding box center [108, 201] width 40 height 14
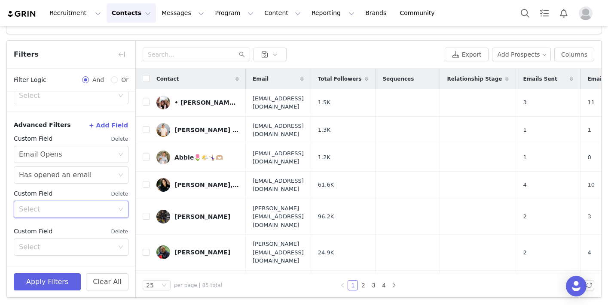
click at [93, 202] on div "Select" at bounding box center [68, 209] width 99 height 16
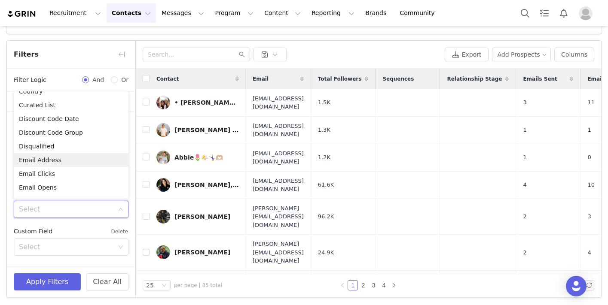
scroll to position [219, 0]
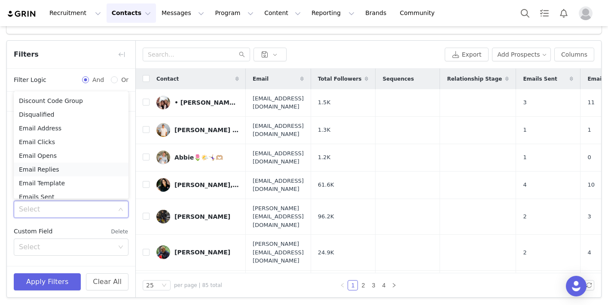
click at [54, 172] on li "Email Replies" at bounding box center [71, 170] width 115 height 14
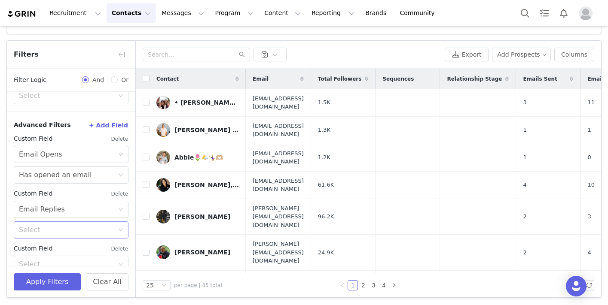
click at [44, 230] on div "Select" at bounding box center [66, 230] width 95 height 9
click at [44, 258] on li "Has not replied to an email" at bounding box center [71, 263] width 115 height 14
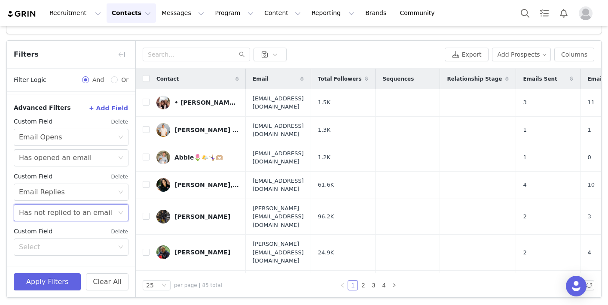
click at [114, 230] on button "Delete" at bounding box center [120, 232] width 18 height 14
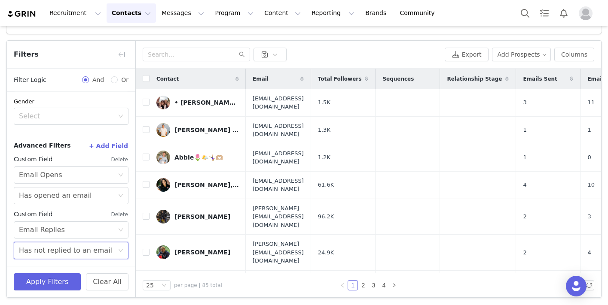
scroll to position [228, 0]
click at [53, 285] on button "Apply Filters" at bounding box center [47, 282] width 67 height 17
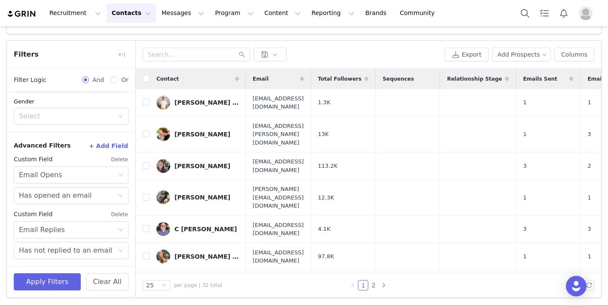
click at [120, 56] on button "button" at bounding box center [122, 55] width 14 height 14
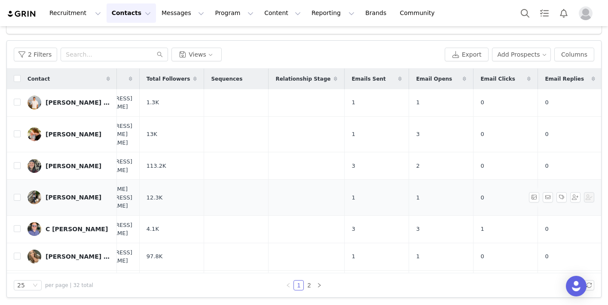
scroll to position [0, 0]
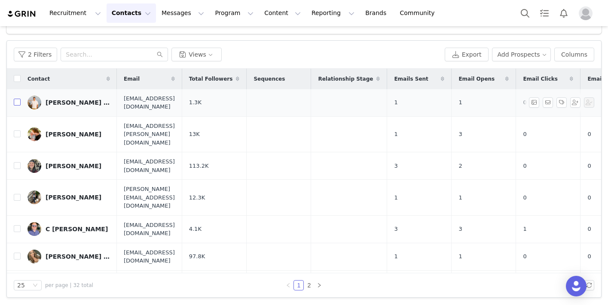
click at [18, 99] on input "checkbox" at bounding box center [17, 102] width 7 height 7
checkbox input "true"
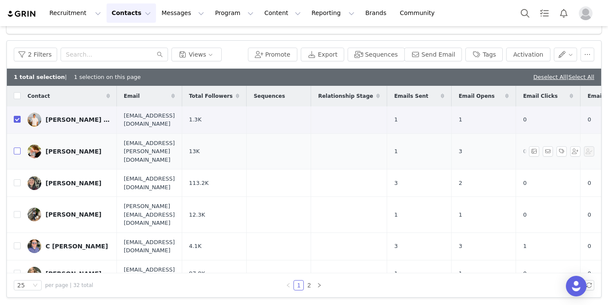
click at [16, 148] on input "checkbox" at bounding box center [17, 151] width 7 height 7
checkbox input "true"
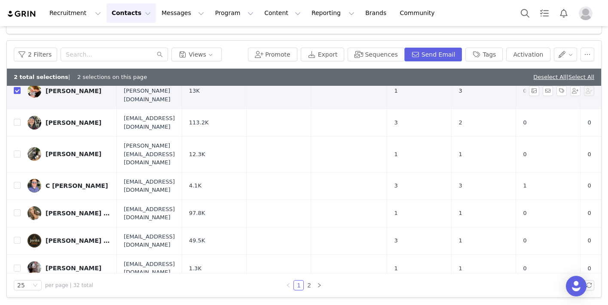
scroll to position [65, 0]
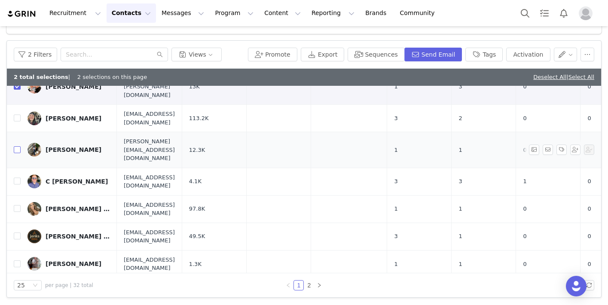
click at [17, 146] on input "checkbox" at bounding box center [17, 149] width 7 height 7
checkbox input "true"
click at [16, 205] on input "checkbox" at bounding box center [17, 208] width 7 height 7
checkbox input "true"
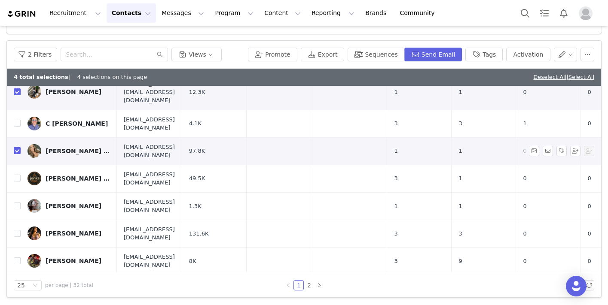
scroll to position [124, 0]
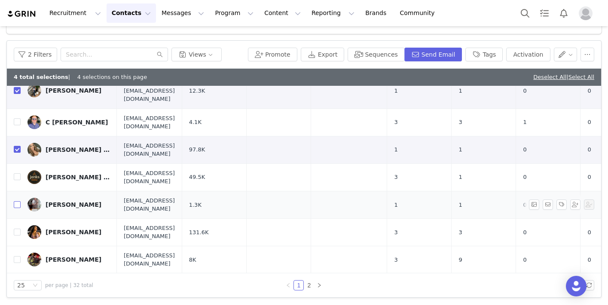
click at [17, 201] on input "checkbox" at bounding box center [17, 204] width 7 height 7
checkbox input "true"
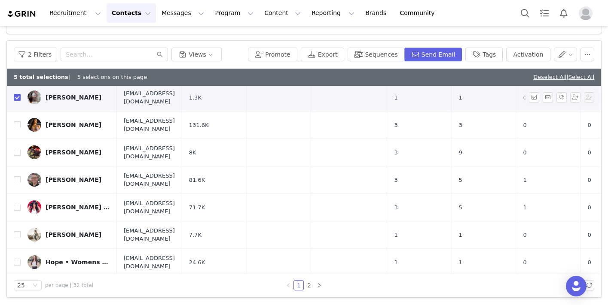
scroll to position [240, 0]
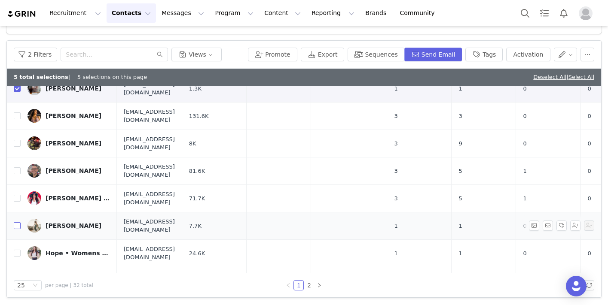
click at [17, 222] on input "checkbox" at bounding box center [17, 225] width 7 height 7
checkbox input "true"
click at [18, 250] on input "checkbox" at bounding box center [17, 253] width 7 height 7
checkbox input "true"
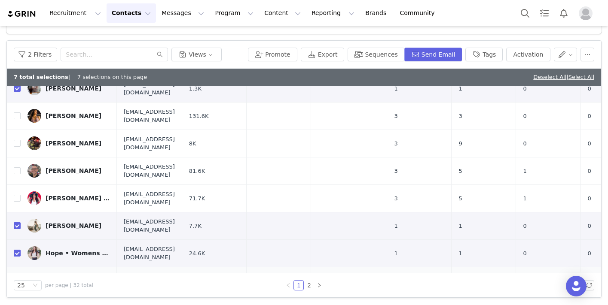
click at [18, 277] on input "checkbox" at bounding box center [17, 280] width 7 height 7
checkbox input "true"
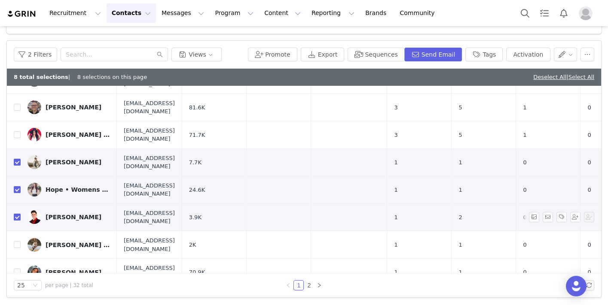
scroll to position [305, 0]
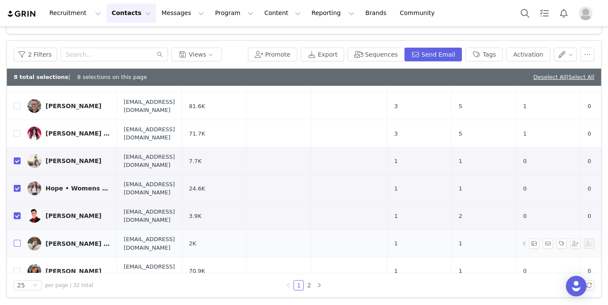
click at [15, 240] on input "checkbox" at bounding box center [17, 243] width 7 height 7
checkbox input "true"
click at [15, 268] on input "checkbox" at bounding box center [17, 271] width 7 height 7
checkbox input "true"
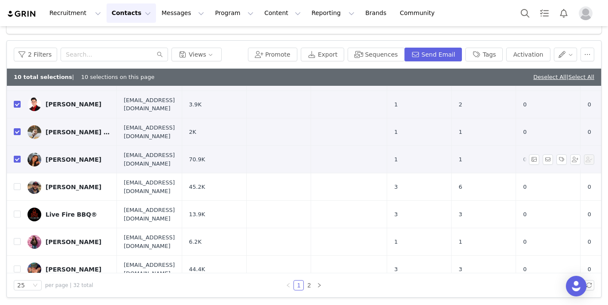
scroll to position [418, 0]
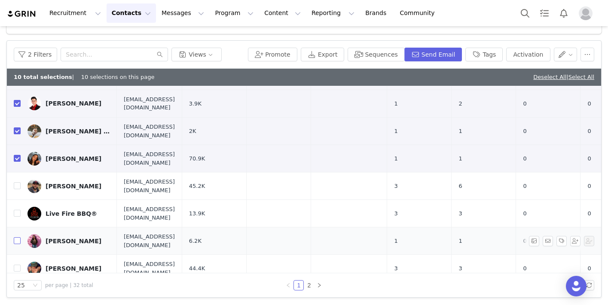
click at [19, 237] on input "checkbox" at bounding box center [17, 240] width 7 height 7
checkbox input "true"
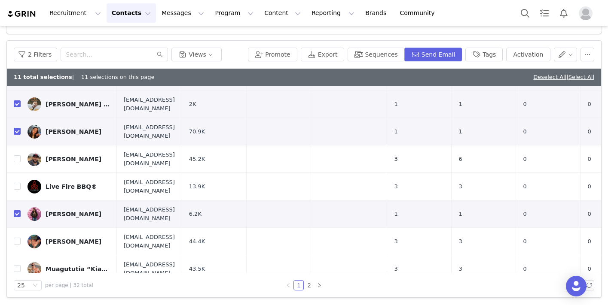
checkbox input "true"
click at [310, 285] on link "2" at bounding box center [308, 285] width 9 height 9
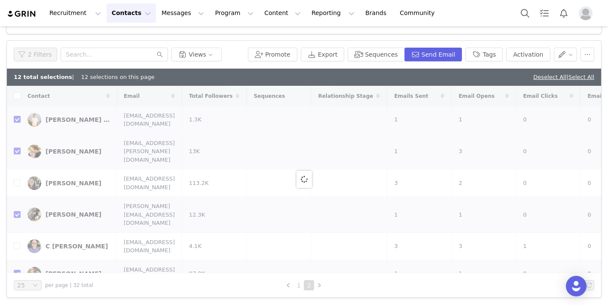
checkbox input "false"
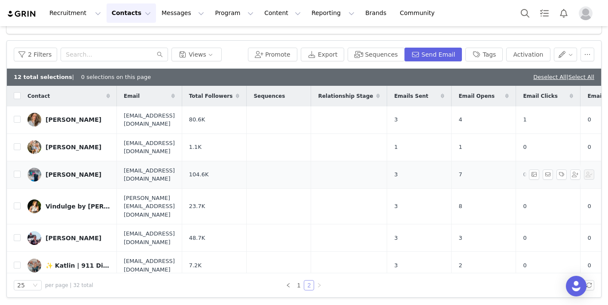
scroll to position [4, 0]
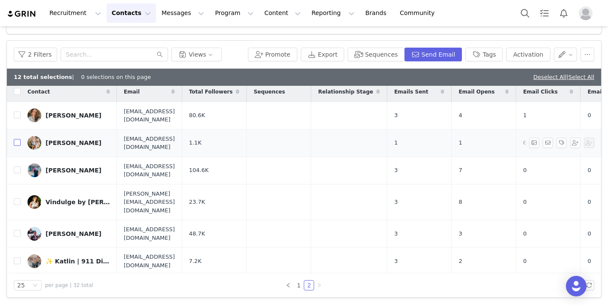
click at [19, 139] on input "checkbox" at bounding box center [17, 142] width 7 height 7
checkbox input "true"
click at [18, 289] on input "checkbox" at bounding box center [17, 292] width 7 height 7
checkbox input "true"
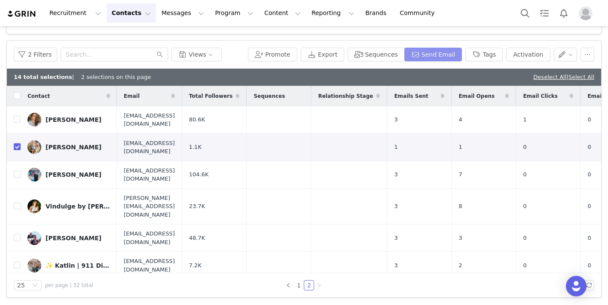
click at [421, 54] on button "Send Email" at bounding box center [433, 55] width 58 height 14
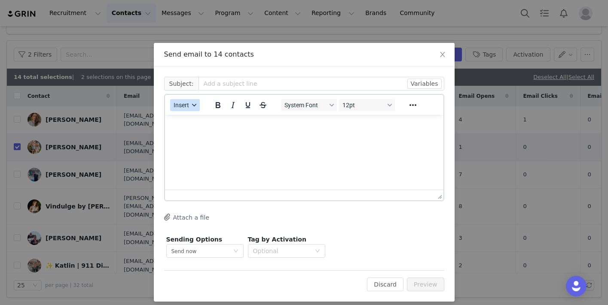
click at [183, 103] on span "Insert" at bounding box center [181, 105] width 15 height 7
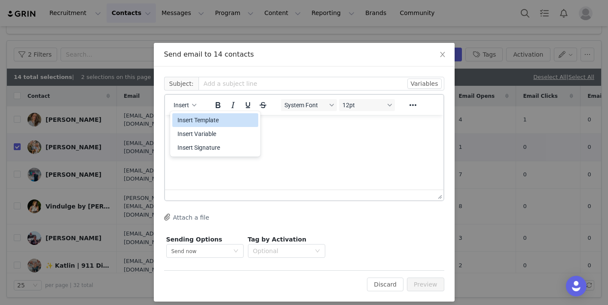
click at [189, 118] on div "Insert Template" at bounding box center [215, 120] width 77 height 10
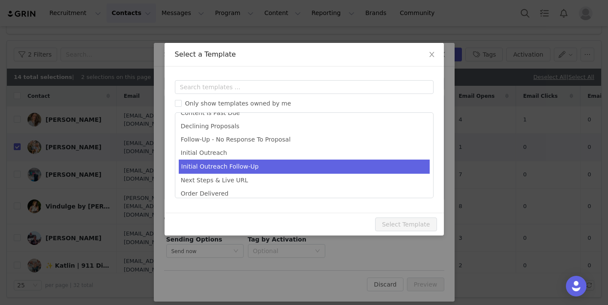
click at [225, 163] on li "Initial Outreach Follow-Up" at bounding box center [304, 167] width 251 height 14
type input "Hi Again From Duty to Act Coffee"
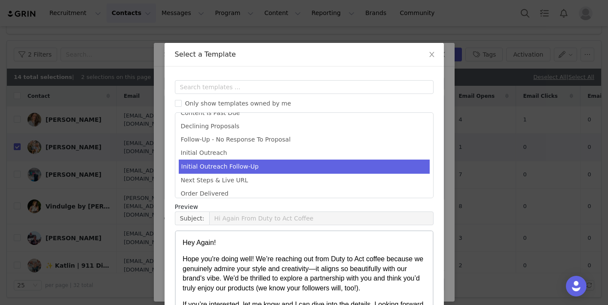
scroll to position [76, 0]
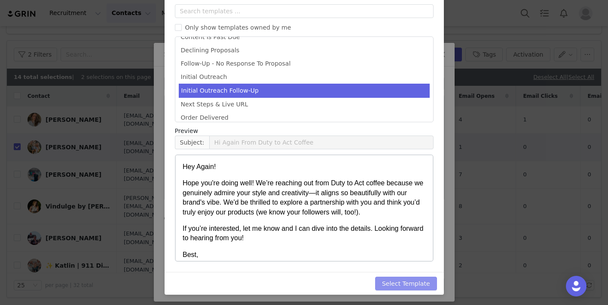
click at [410, 284] on button "Select Template" at bounding box center [406, 284] width 62 height 14
type input "Hi Again From Duty to Act Coffee"
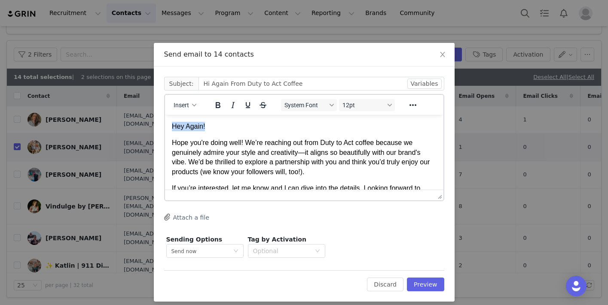
drag, startPoint x: 211, startPoint y: 129, endPoint x: 162, endPoint y: 129, distance: 48.5
click at [164, 129] on html "Hey Again! Hope you're doing well! We’re reaching out from Duty to Act coffee b…" at bounding box center [303, 183] width 278 height 137
click at [178, 104] on span "Insert" at bounding box center [181, 105] width 15 height 7
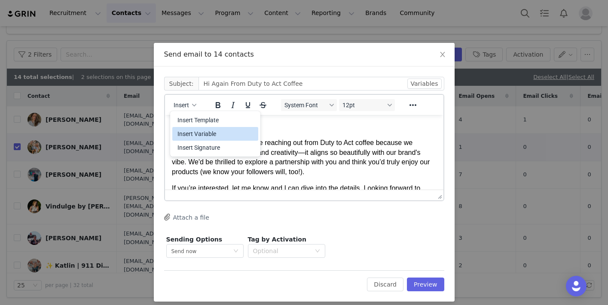
click at [187, 133] on div "Insert Variable" at bounding box center [215, 134] width 77 height 10
select select
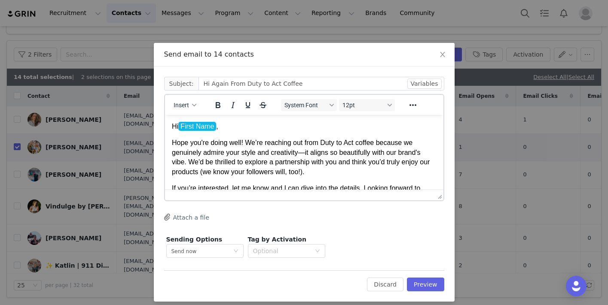
click at [342, 162] on p "Hope you're doing well! We’re reaching out from Duty to Act coffee because we g…" at bounding box center [303, 157] width 265 height 39
drag, startPoint x: 294, startPoint y: 144, endPoint x: 247, endPoint y: 143, distance: 46.4
click at [247, 143] on p "Hope you're doing well! We’re reaching out from Duty to Act coffee because we g…" at bounding box center [303, 157] width 265 height 39
click at [312, 178] on body "Hi First Name , Hope you're doing well! Reaching back out from Duty to Act coff…" at bounding box center [303, 184] width 265 height 124
drag, startPoint x: 186, startPoint y: 163, endPoint x: 244, endPoint y: 152, distance: 58.1
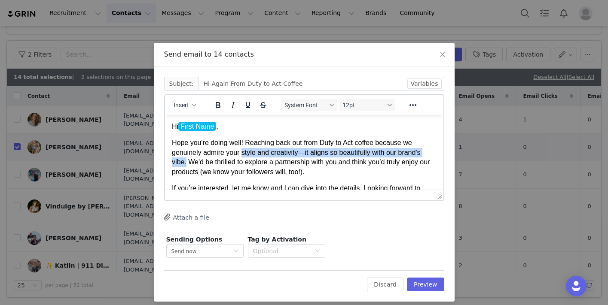
click at [244, 152] on p "Hope you're doing well! Reaching back out from Duty to Act coffee because we ge…" at bounding box center [303, 157] width 265 height 39
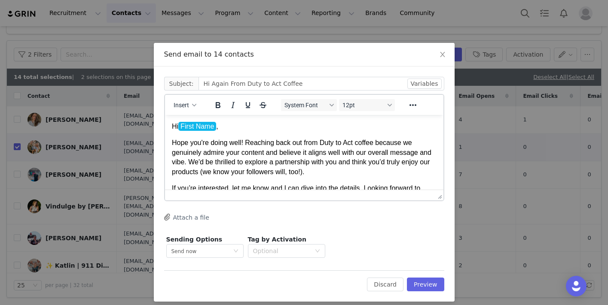
click at [258, 161] on p "Hope you're doing well! Reaching back out from Duty to Act coffee because we ge…" at bounding box center [303, 157] width 265 height 39
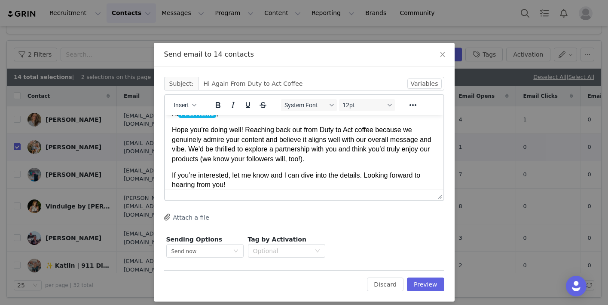
scroll to position [12, 0]
click at [312, 175] on p "If you’re interested, let me know and I can dive into the details. Looking forw…" at bounding box center [303, 180] width 265 height 19
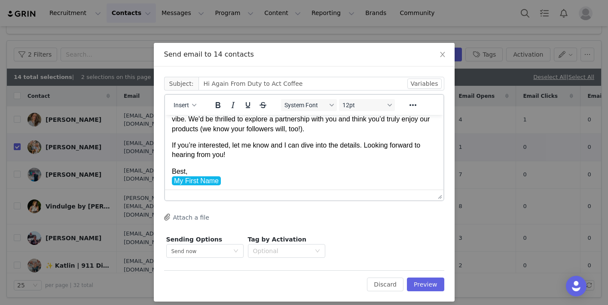
scroll to position [48, 0]
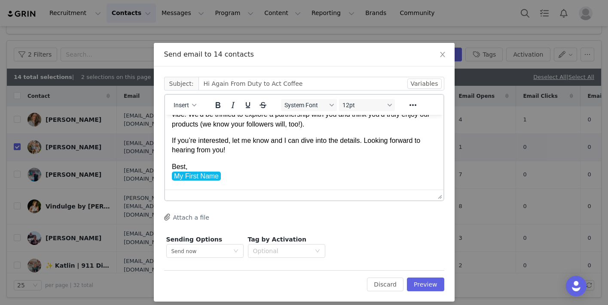
click at [234, 142] on p "If you’re interested, let me know and I can dive into the details. Looking forw…" at bounding box center [303, 145] width 265 height 19
drag, startPoint x: 423, startPoint y: 143, endPoint x: 356, endPoint y: 143, distance: 66.6
click at [356, 143] on p "If you’re interested in learning more, let me know and I can dive into the deta…" at bounding box center [303, 145] width 265 height 19
click at [273, 181] on p "Best, My First Name ﻿" at bounding box center [303, 171] width 265 height 19
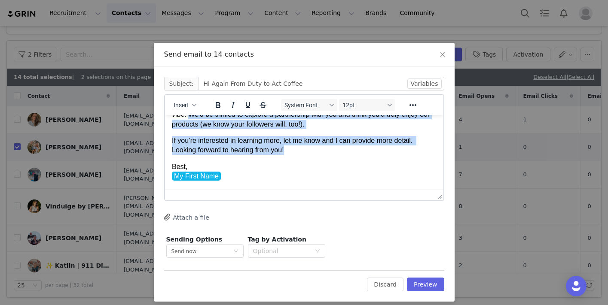
scroll to position [0, 0]
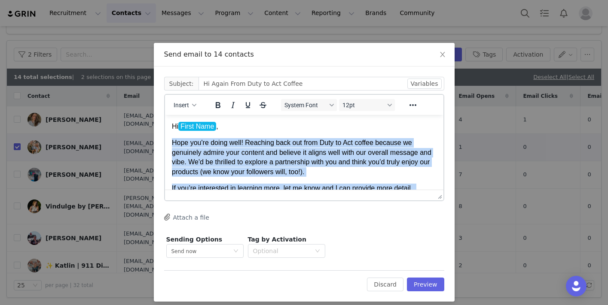
drag, startPoint x: 292, startPoint y: 147, endPoint x: 172, endPoint y: 139, distance: 120.6
click at [172, 139] on body "Hi First Name , Hope you're doing well! Reaching back out from Duty to Act coff…" at bounding box center [303, 184] width 265 height 124
copy body "Hope you're doing well! Reaching back out from Duty to Act coffee because we ge…"
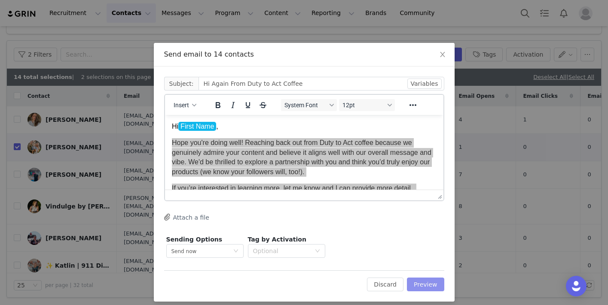
click at [419, 282] on button "Preview" at bounding box center [425, 285] width 37 height 14
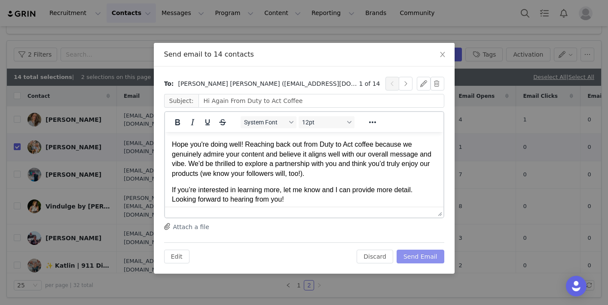
scroll to position [16, 0]
click at [176, 258] on button "Edit" at bounding box center [176, 257] width 25 height 14
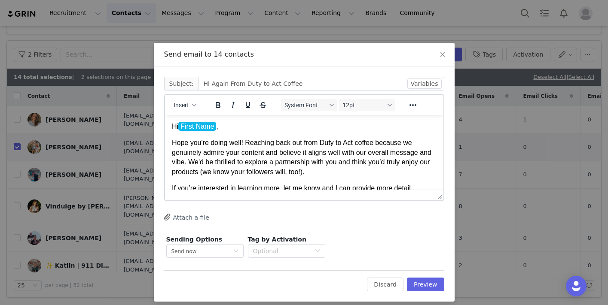
scroll to position [0, 0]
click at [360, 143] on p "Hope you're doing well! Reaching back out from Duty to Act coffee because we ge…" at bounding box center [303, 157] width 265 height 39
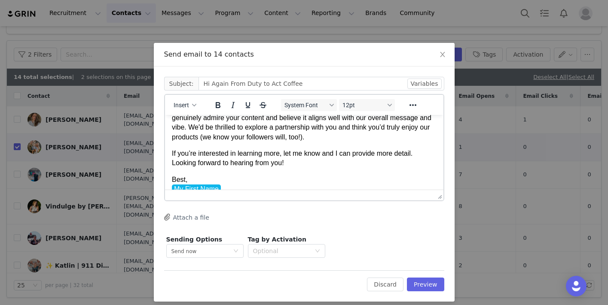
scroll to position [40, 0]
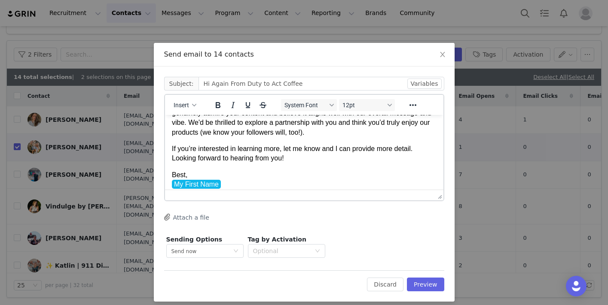
click at [412, 153] on p "If you’re interested in learning more, let me know and I can provide more detai…" at bounding box center [303, 153] width 265 height 19
click at [434, 281] on button "Preview" at bounding box center [425, 285] width 37 height 14
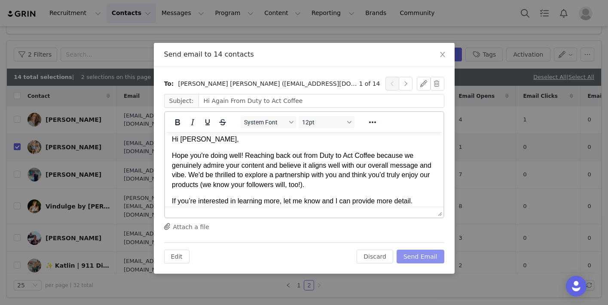
scroll to position [0, 0]
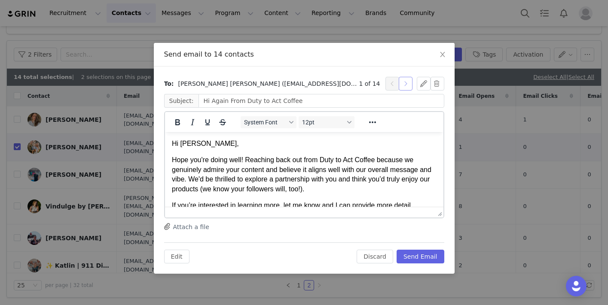
click at [404, 82] on button "button" at bounding box center [406, 84] width 14 height 14
click at [183, 143] on p "Hi ashleigh," at bounding box center [303, 143] width 265 height 9
click at [404, 78] on button "button" at bounding box center [406, 84] width 14 height 14
click at [404, 79] on button "button" at bounding box center [406, 84] width 14 height 14
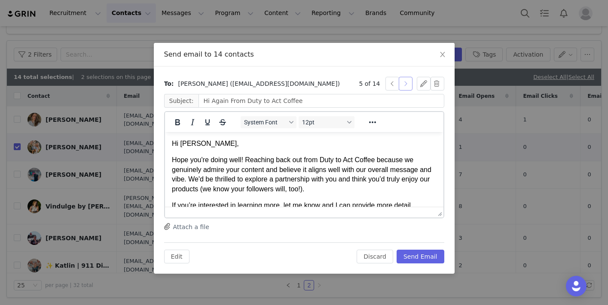
click at [404, 79] on button "button" at bounding box center [406, 84] width 14 height 14
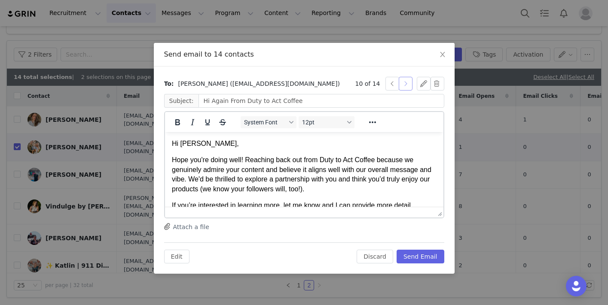
click at [404, 80] on button "button" at bounding box center [406, 84] width 14 height 14
drag, startPoint x: 256, startPoint y: 144, endPoint x: 181, endPoint y: 144, distance: 74.7
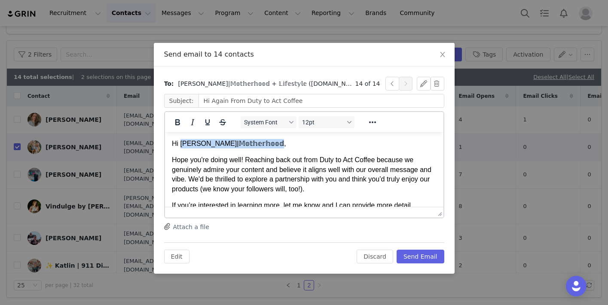
click at [181, 144] on p "Hi 𝚁𝚎𝚐𝚒𝚗𝚊|𝕄𝕠𝕥𝕙𝕖𝕣𝕙𝕠𝕠𝕕," at bounding box center [303, 143] width 265 height 9
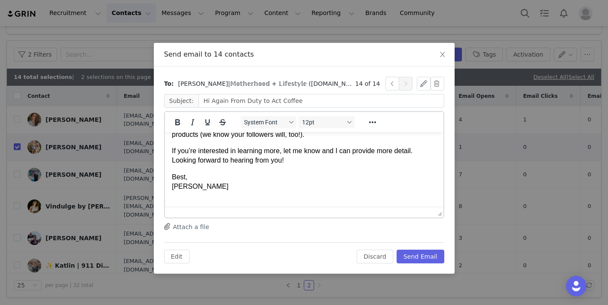
scroll to position [63, 0]
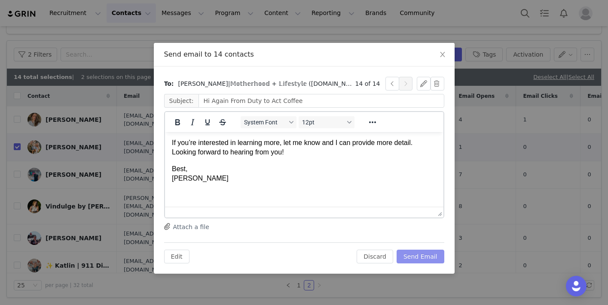
click at [427, 251] on button "Send Email" at bounding box center [420, 257] width 48 height 14
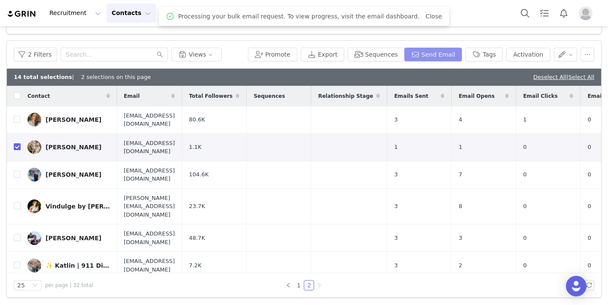
scroll to position [0, 0]
click at [425, 16] on link "Close" at bounding box center [433, 16] width 16 height 7
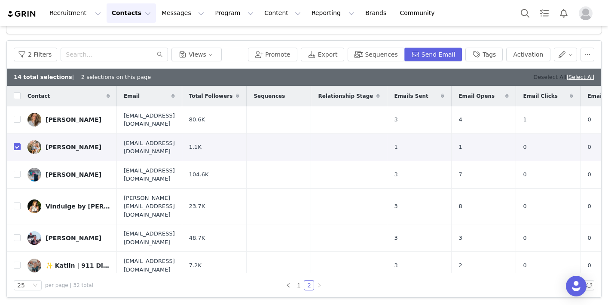
click at [546, 76] on link "Deselect All" at bounding box center [549, 77] width 33 height 6
checkbox input "false"
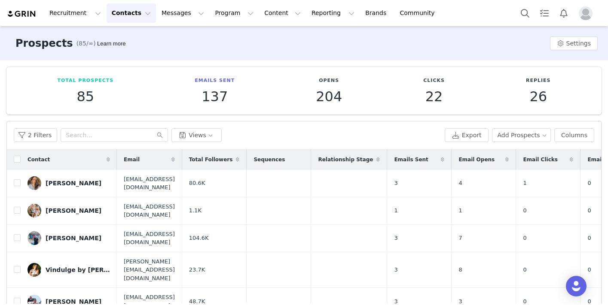
click at [124, 17] on button "Contacts Contacts" at bounding box center [131, 12] width 49 height 19
click at [124, 37] on p "Creators" at bounding box center [120, 37] width 26 height 9
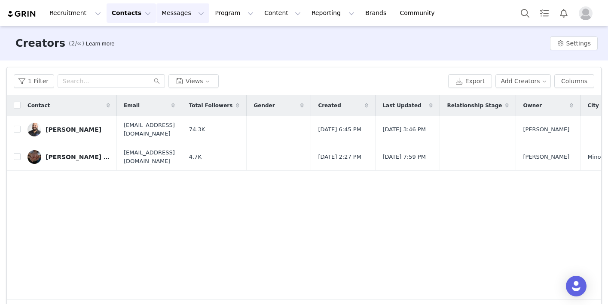
click at [183, 12] on button "Messages Messages" at bounding box center [182, 12] width 53 height 19
click at [177, 55] on div "Inbox" at bounding box center [181, 53] width 58 height 9
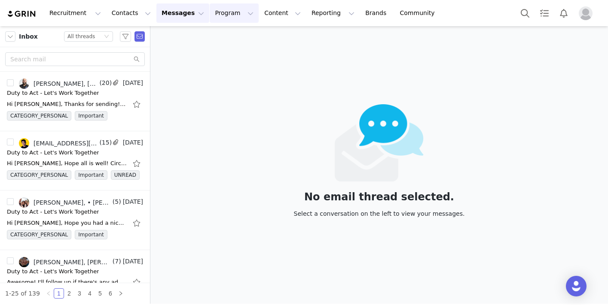
click at [222, 11] on button "Program Program" at bounding box center [234, 12] width 49 height 19
click at [224, 35] on p "Activations" at bounding box center [219, 37] width 33 height 9
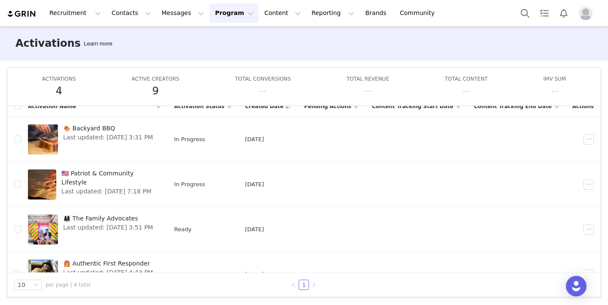
click at [575, 14] on button "Profile" at bounding box center [586, 13] width 27 height 14
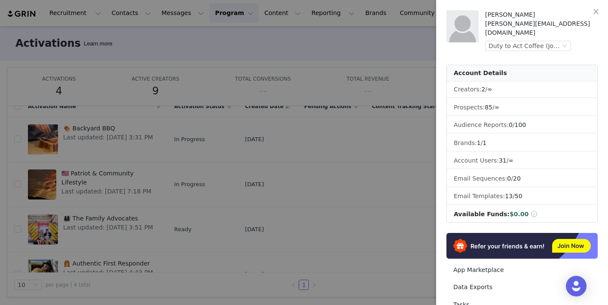
click at [533, 29] on div "Alex Greeley alex@joybyte.com Duty to Act Coffee (Joybyte)" at bounding box center [541, 30] width 113 height 41
click at [533, 41] on div "Duty to Act Coffee (Joybyte)" at bounding box center [524, 45] width 72 height 9
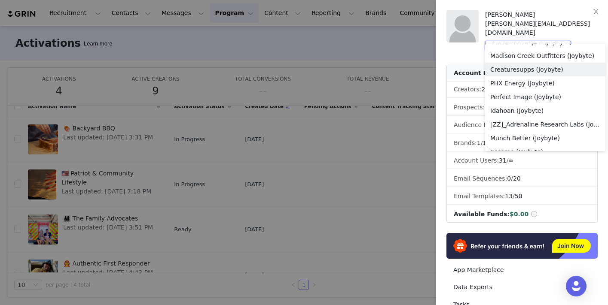
scroll to position [177, 0]
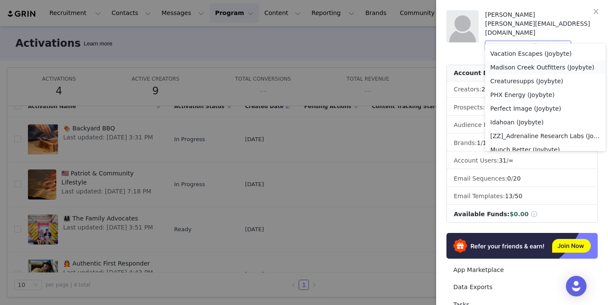
click at [520, 67] on li "Madison Creek Outfitters (Joybyte)" at bounding box center [545, 68] width 120 height 14
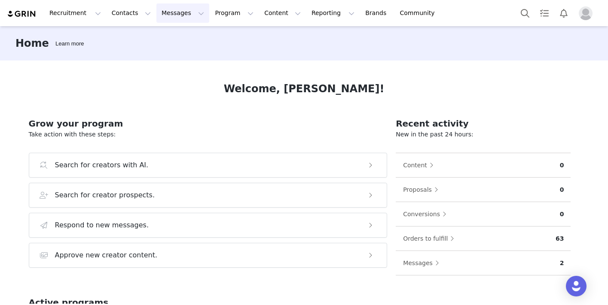
click at [171, 12] on button "Messages Messages" at bounding box center [182, 12] width 53 height 19
click at [164, 52] on p "Inbox" at bounding box center [162, 53] width 16 height 9
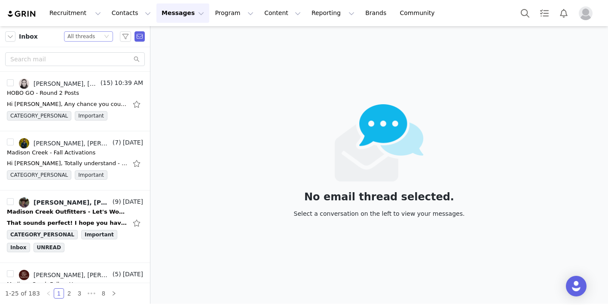
click at [80, 33] on div "All threads" at bounding box center [80, 36] width 27 height 9
click at [82, 79] on li "Unread only" at bounding box center [88, 80] width 49 height 14
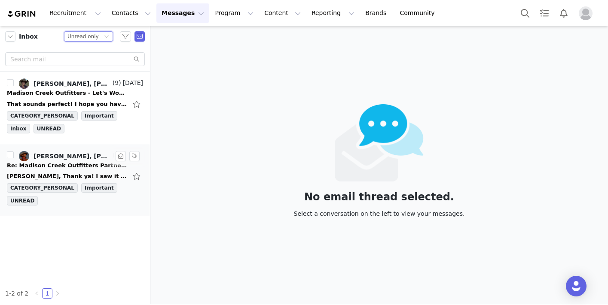
click at [73, 164] on div "Re: Madison Creek Outfitters Partnership" at bounding box center [67, 165] width 120 height 9
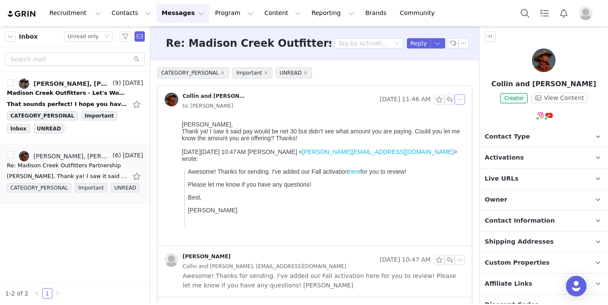
click at [460, 103] on button "button" at bounding box center [459, 99] width 10 height 10
click at [463, 111] on li "Reply All" at bounding box center [472, 115] width 37 height 14
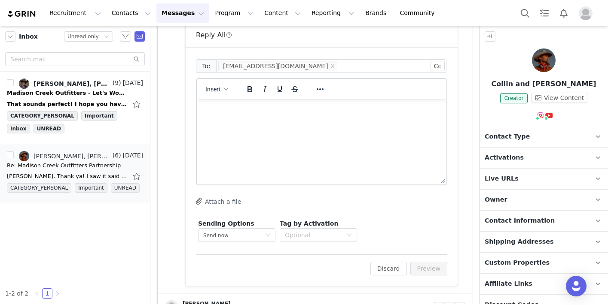
scroll to position [237, 0]
click at [319, 121] on html at bounding box center [322, 109] width 250 height 23
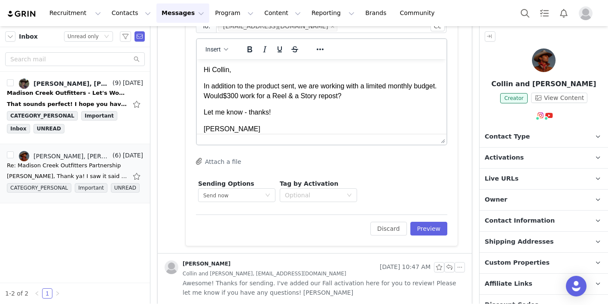
scroll to position [302, 0]
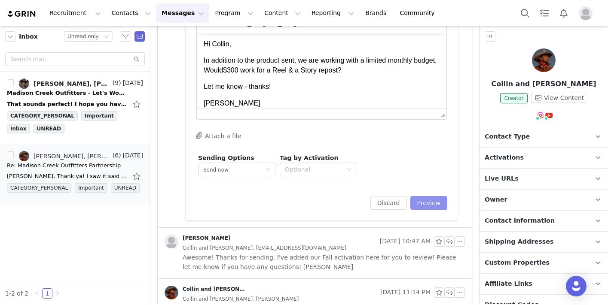
click at [427, 207] on button "Preview" at bounding box center [428, 203] width 37 height 14
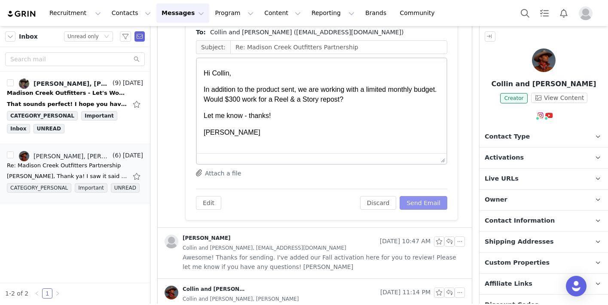
scroll to position [0, 0]
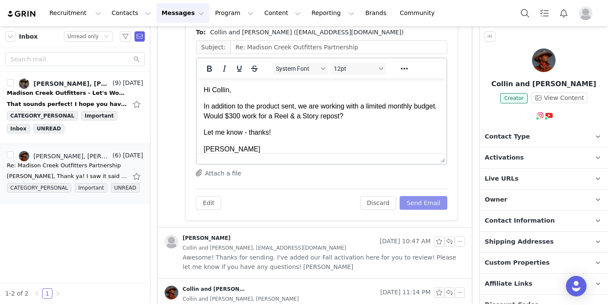
click at [422, 199] on button "Send Email" at bounding box center [423, 203] width 48 height 14
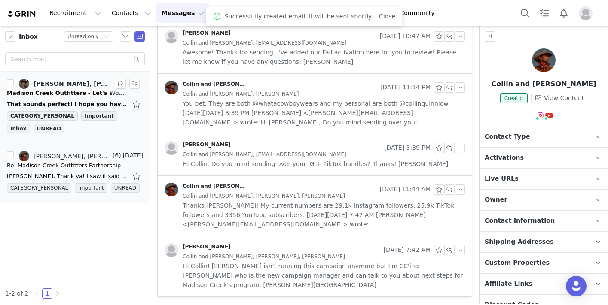
scroll to position [214, 0]
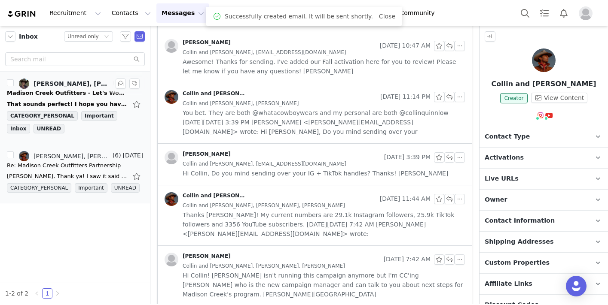
click at [73, 96] on div "Madison Creek Outfitters - Let's Work Together 🍃☀️" at bounding box center [67, 93] width 120 height 9
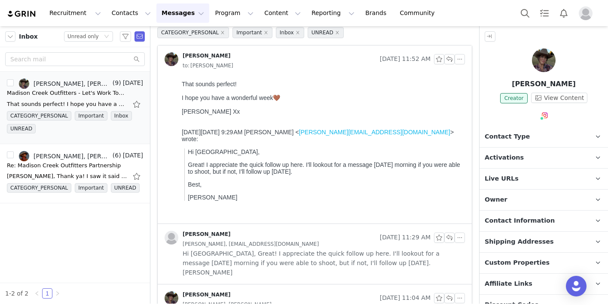
scroll to position [0, 0]
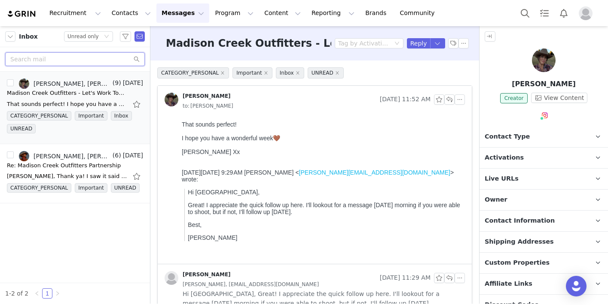
click at [53, 62] on input "text" at bounding box center [75, 59] width 140 height 14
click at [81, 39] on div "Unread only" at bounding box center [82, 36] width 31 height 9
click at [81, 54] on li "All threads" at bounding box center [88, 52] width 49 height 14
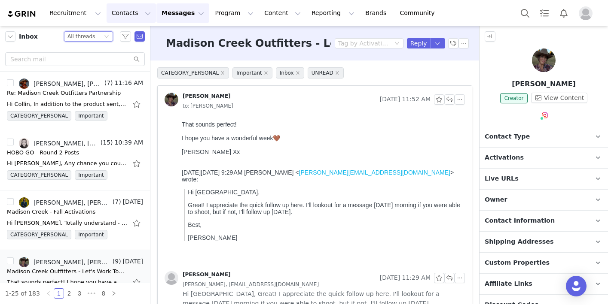
click at [115, 12] on button "Contacts Contacts" at bounding box center [131, 12] width 49 height 19
click at [121, 53] on p "Prospects" at bounding box center [121, 53] width 29 height 9
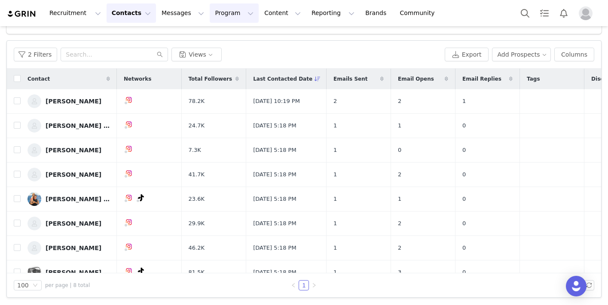
click at [213, 9] on button "Program Program" at bounding box center [234, 12] width 49 height 19
click at [205, 39] on p "Activations" at bounding box center [219, 37] width 33 height 9
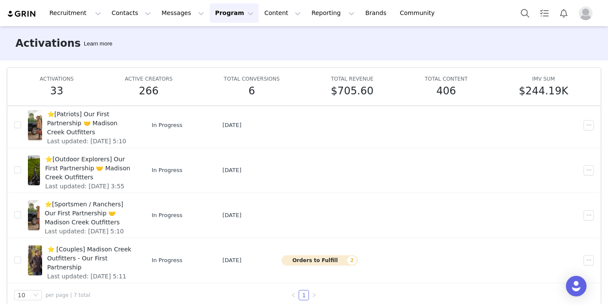
scroll to position [44, 0]
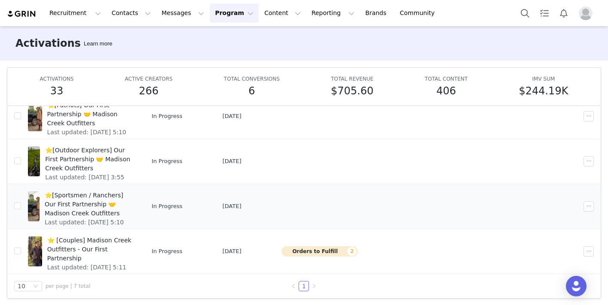
click at [105, 199] on span "⭐️[Sportsmen / Ranchers] Our First Partnership 🤝 Madison Creek Outfitters" at bounding box center [89, 204] width 88 height 27
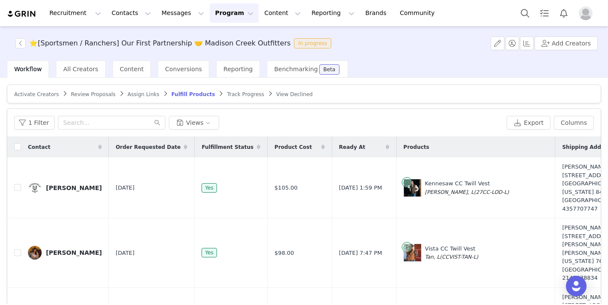
click at [235, 96] on span "Track Progress" at bounding box center [245, 94] width 37 height 6
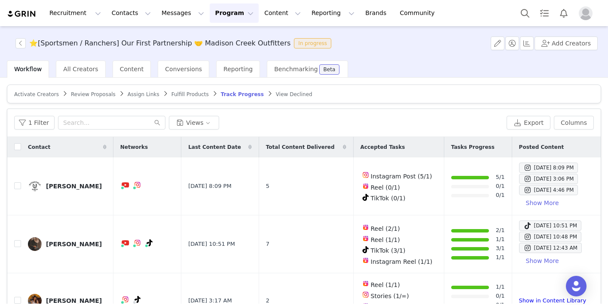
click at [31, 97] on span "Activate Creators" at bounding box center [36, 94] width 45 height 6
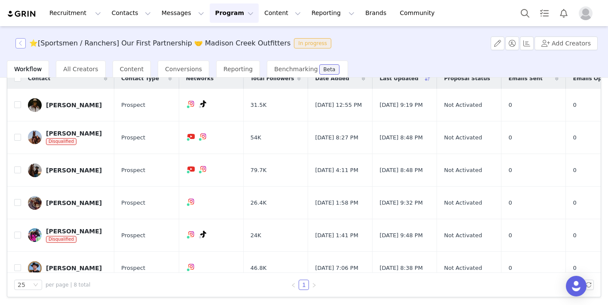
click at [18, 42] on button "button" at bounding box center [20, 43] width 10 height 10
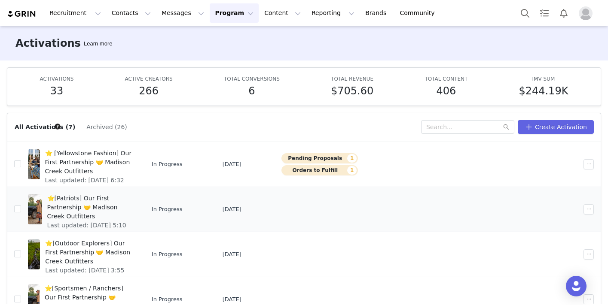
scroll to position [112, 0]
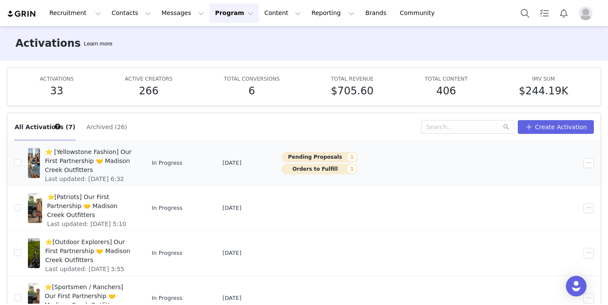
click at [91, 163] on span "⭐️ [Yellowstone Fashion] Our First Partnership 🤝 Madison Creek Outfitters" at bounding box center [89, 161] width 88 height 27
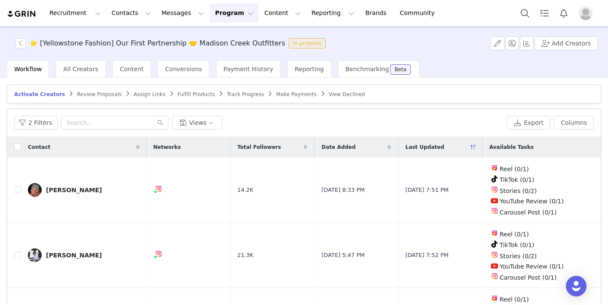
click at [95, 95] on span "Review Proposals" at bounding box center [99, 94] width 45 height 6
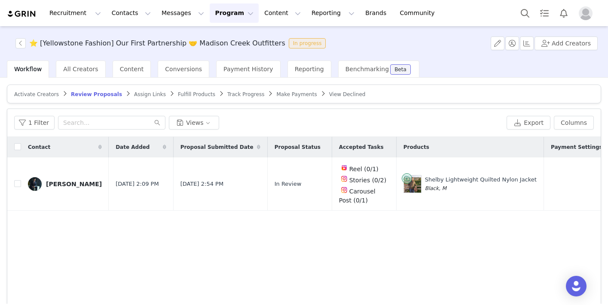
click at [227, 95] on span "Track Progress" at bounding box center [245, 94] width 37 height 6
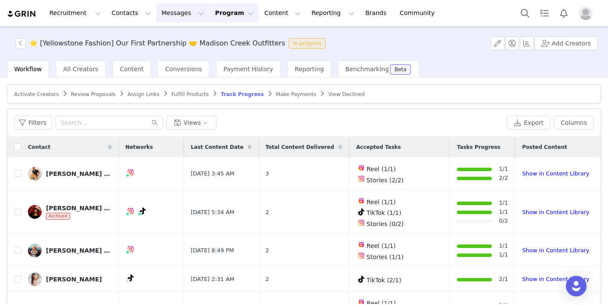
click at [171, 14] on button "Messages Messages" at bounding box center [182, 12] width 53 height 19
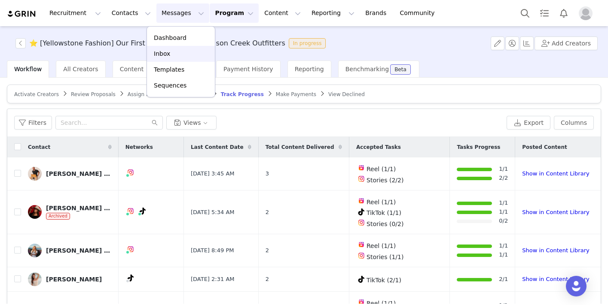
click at [172, 54] on div "Inbox" at bounding box center [181, 53] width 58 height 9
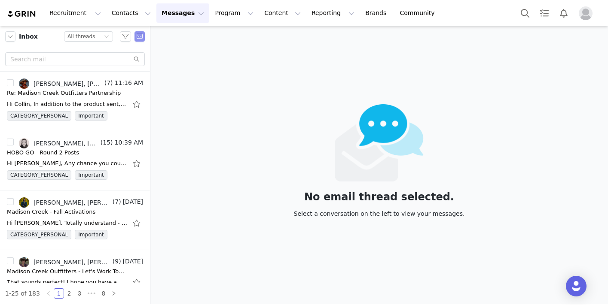
click at [142, 38] on button "button" at bounding box center [139, 36] width 10 height 10
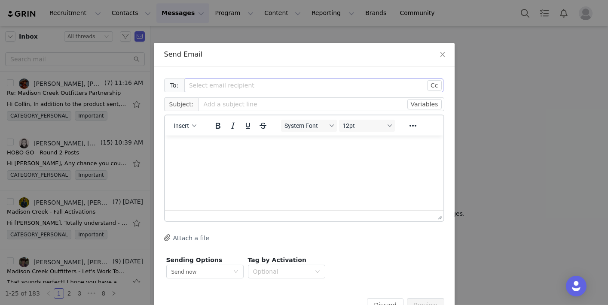
click at [203, 82] on div "Select email recipient" at bounding box center [309, 85] width 240 height 9
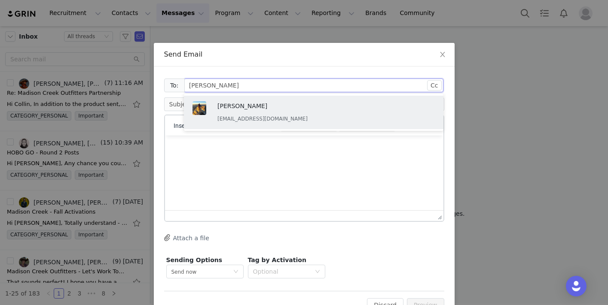
type input "mike"
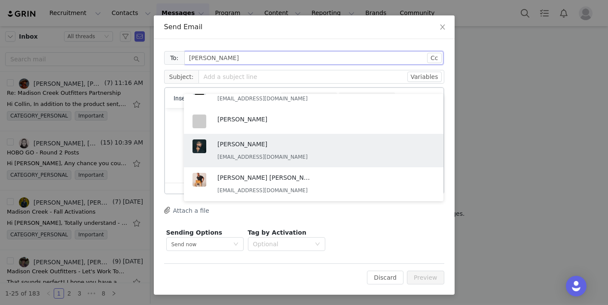
scroll to position [88, 0]
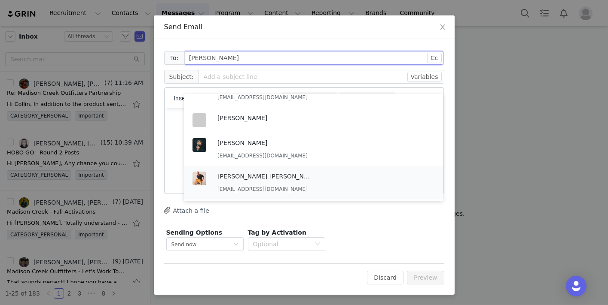
click at [332, 181] on div "Mike Austin Kelly mikeaustinkelly@gmail.com" at bounding box center [325, 183] width 217 height 22
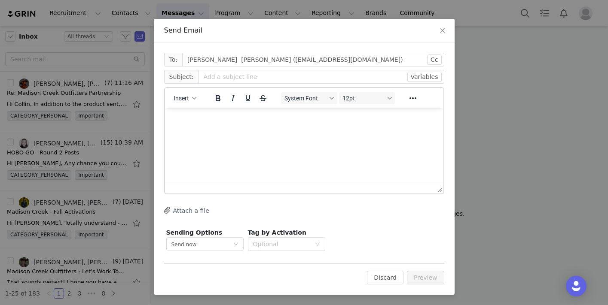
scroll to position [24, 0]
click at [241, 79] on input "text" at bounding box center [321, 77] width 246 height 14
type input "Madison Creek - Fall Activations"
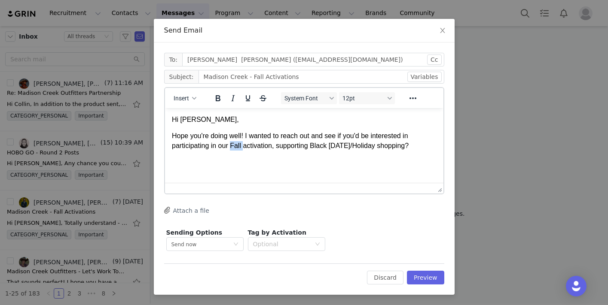
drag, startPoint x: 244, startPoint y: 147, endPoint x: 232, endPoint y: 147, distance: 11.2
click at [232, 147] on p "Hope you're doing well! I wanted to reach out and see if you'd be interested in…" at bounding box center [303, 140] width 265 height 19
click at [265, 148] on p "Hope you're doing well! I wanted to reach out and see if you'd be interested in…" at bounding box center [303, 140] width 265 height 19
click at [400, 145] on p "Hope you're doing well! I wanted to reach out and see if you'd be interested in…" at bounding box center [303, 140] width 265 height 19
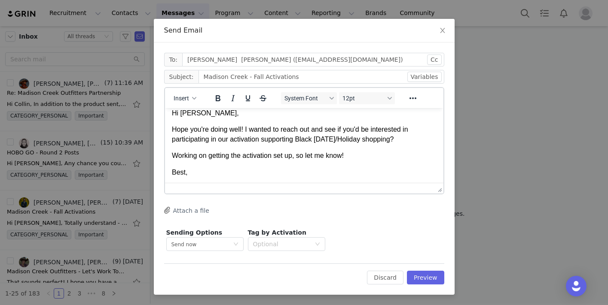
scroll to position [9, 0]
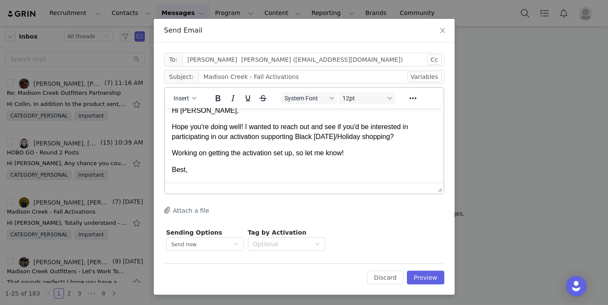
click at [329, 176] on body "Hi Mike, Hope you're doing well! I wanted to reach out and see if you'd be inte…" at bounding box center [303, 148] width 265 height 85
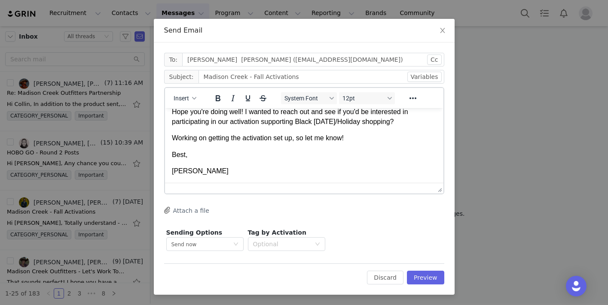
scroll to position [0, 0]
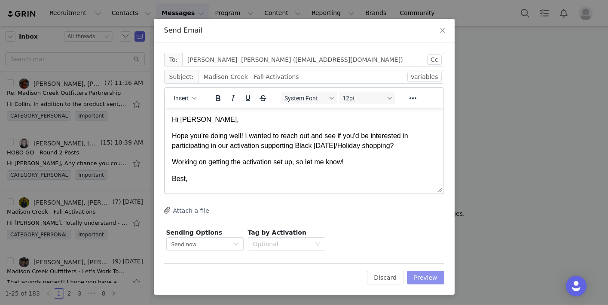
click at [429, 274] on button "Preview" at bounding box center [425, 278] width 37 height 14
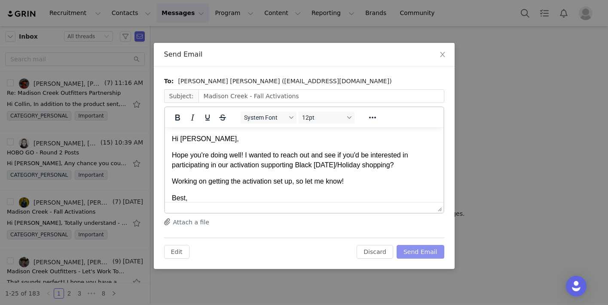
click at [422, 251] on button "Send Email" at bounding box center [420, 252] width 48 height 14
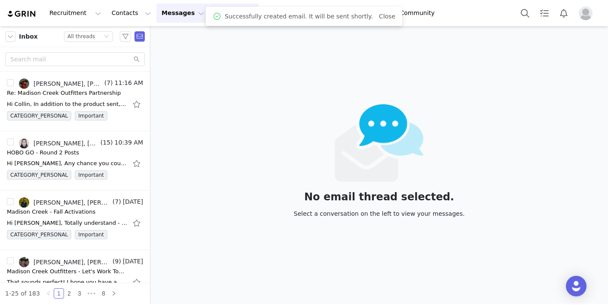
click at [210, 14] on button "Program Program" at bounding box center [234, 12] width 49 height 19
click at [215, 40] on p "Activations" at bounding box center [219, 37] width 33 height 9
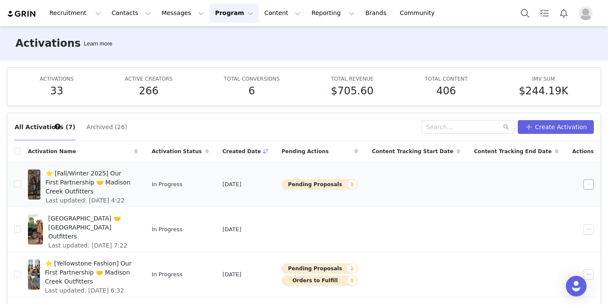
click at [590, 185] on button "button" at bounding box center [588, 185] width 10 height 10
click at [557, 214] on div "Duplicate" at bounding box center [555, 213] width 74 height 9
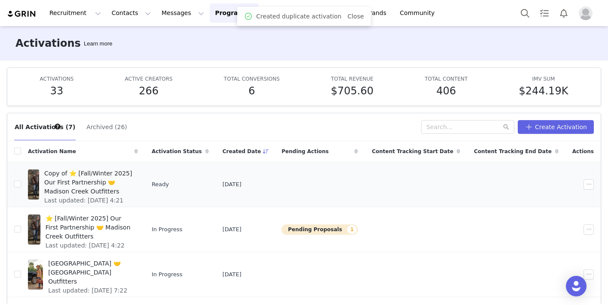
click at [79, 173] on span "Copy of ⭐️ [Fall/Winter 2025] Our First Partnership 🤝 Madison Creek Outfitters" at bounding box center [88, 182] width 88 height 27
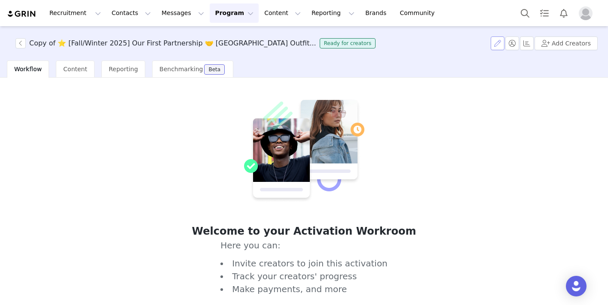
click at [497, 44] on button "button" at bounding box center [497, 44] width 14 height 14
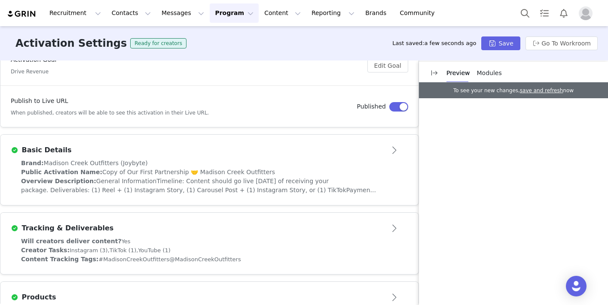
scroll to position [131, 0]
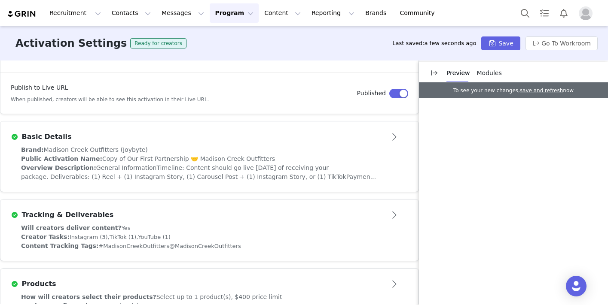
click at [304, 167] on span "General InformationTimeline: Content should go live within 14 days of receiving…" at bounding box center [198, 172] width 355 height 16
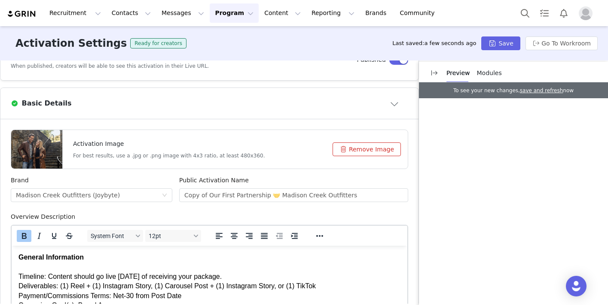
scroll to position [176, 0]
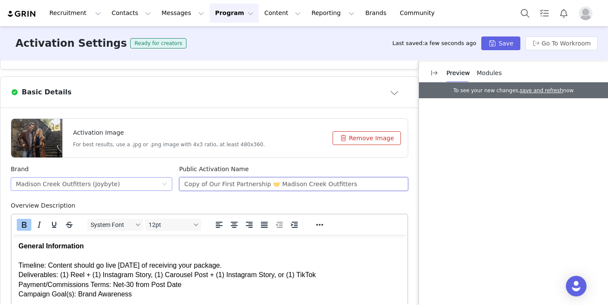
drag, startPoint x: 356, startPoint y: 185, endPoint x: 156, endPoint y: 182, distance: 199.7
click at [157, 183] on div "Brand Madison Creek Outfitters (Joybyte) Public Activation Name Copy of Our Fir…" at bounding box center [209, 183] width 404 height 37
type input "H"
type input "Madison Creek - Holiday 2025"
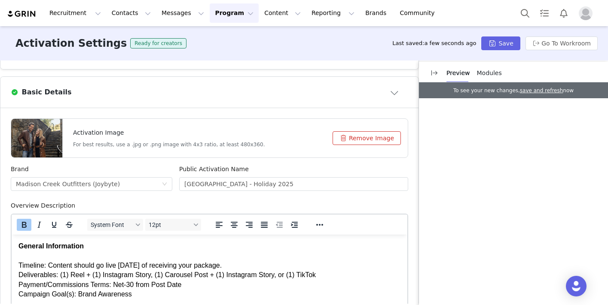
click at [225, 283] on p "General Information Timeline: Content should go live within 14 days of receivin…" at bounding box center [209, 271] width 382 height 58
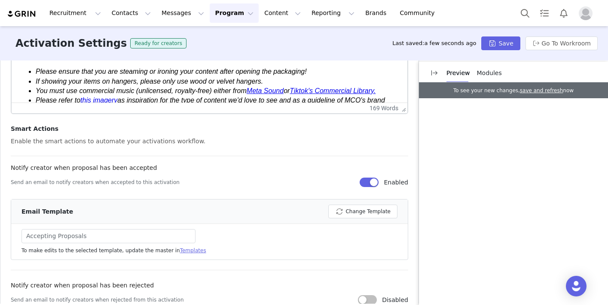
scroll to position [382, 0]
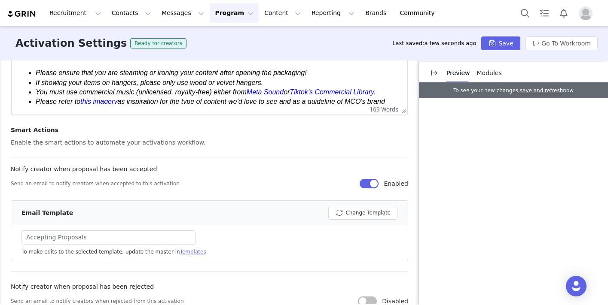
click at [243, 139] on div "Enable the smart actions to automate your activations workflow." at bounding box center [209, 142] width 397 height 9
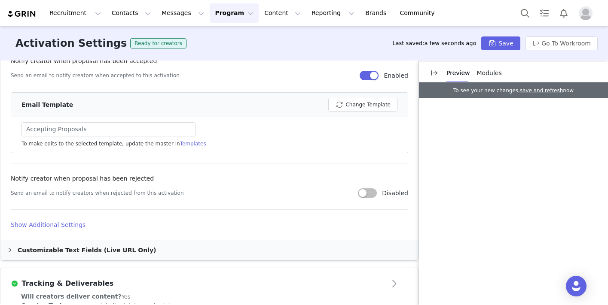
click at [225, 247] on div "Customizable Text Fields (Live URL Only)" at bounding box center [209, 250] width 418 height 20
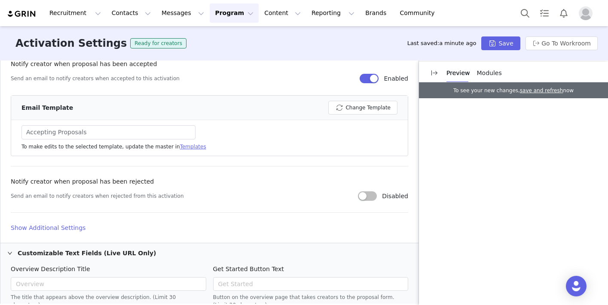
scroll to position [494, 0]
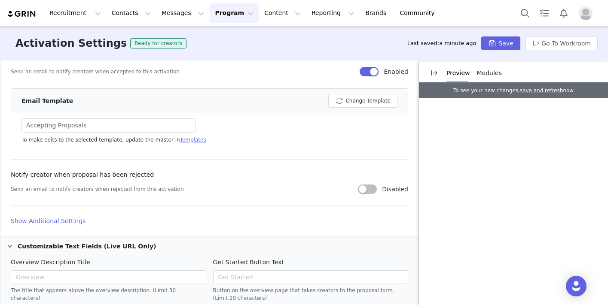
click at [64, 222] on h4 "Show Additional Settings" at bounding box center [209, 221] width 397 height 9
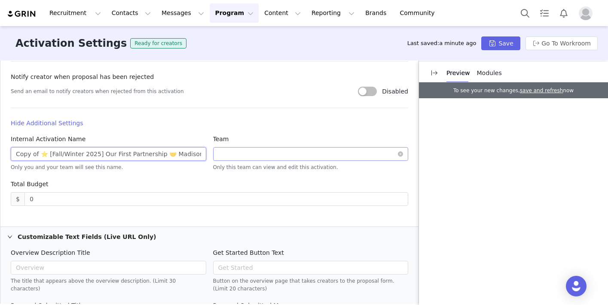
scroll to position [0, 34]
drag, startPoint x: 16, startPoint y: 153, endPoint x: 252, endPoint y: 154, distance: 235.8
click at [252, 154] on div "Internal Activation Name Copy of ⭐️ [Fall/Winter 2025] Our First Partnership 🤝 …" at bounding box center [209, 157] width 404 height 45
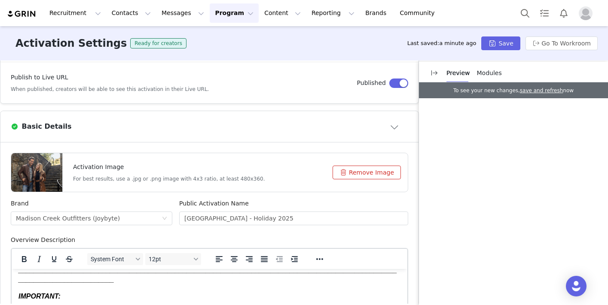
scroll to position [128, 0]
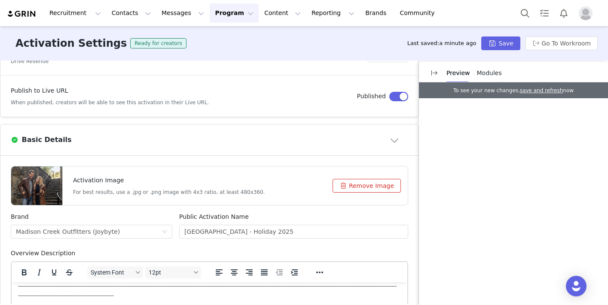
type input "Holiday Catalog Campaign 2025"
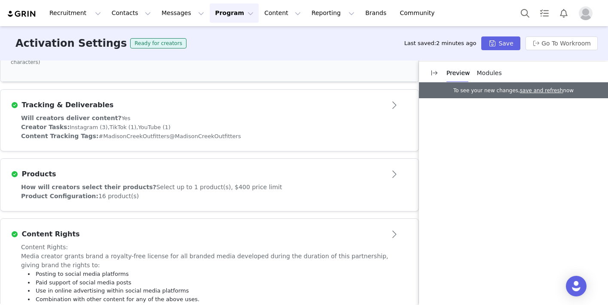
click at [189, 123] on div "Creator Tasks: Instagram (3), TikTok (1), YouTube (1)" at bounding box center [209, 127] width 377 height 9
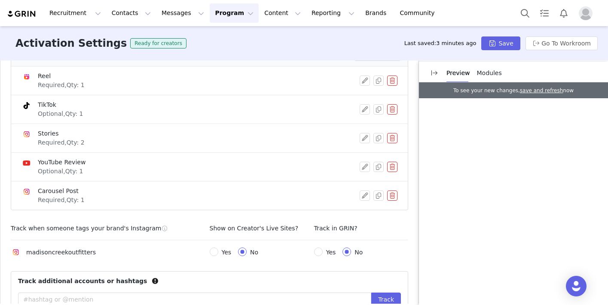
scroll to position [383, 0]
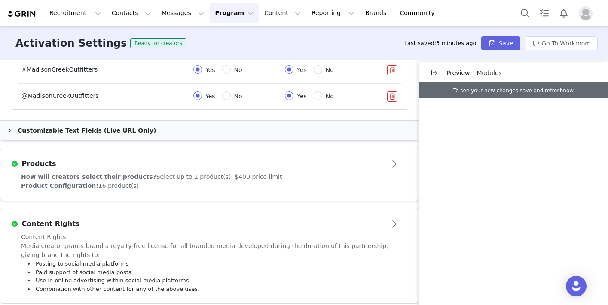
click at [280, 178] on div "How will creators select their products? Select up to 1 product(s), $400 price …" at bounding box center [209, 177] width 377 height 9
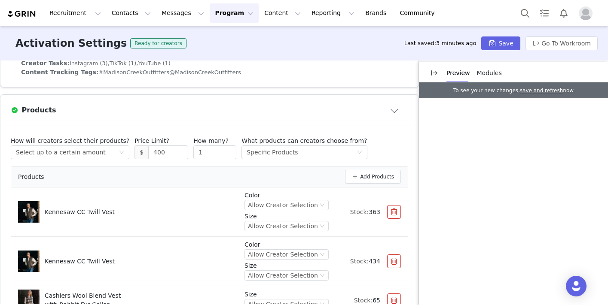
scroll to position [0, 0]
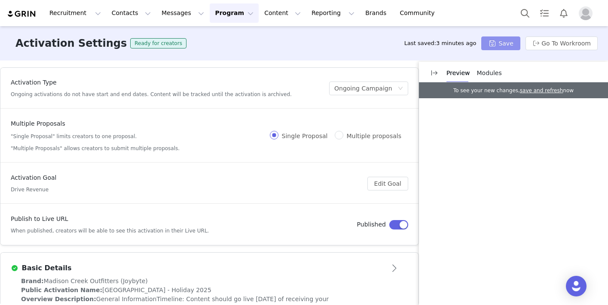
click at [499, 43] on button "Save" at bounding box center [500, 44] width 39 height 14
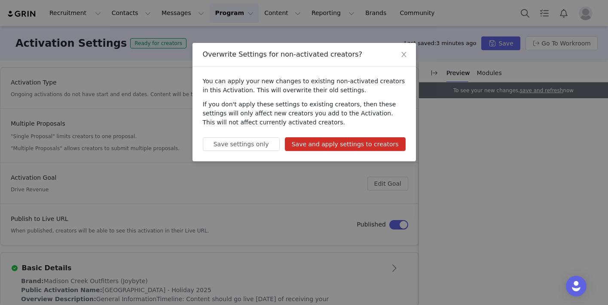
click at [374, 143] on button "Save and apply settings to creators" at bounding box center [345, 144] width 121 height 14
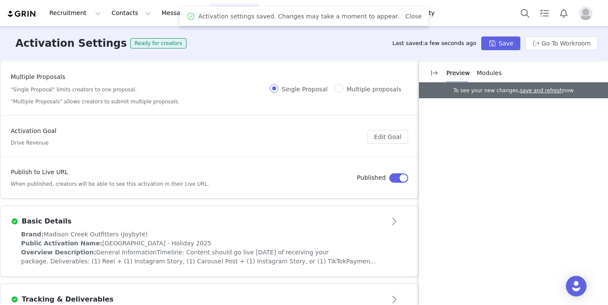
scroll to position [62, 0]
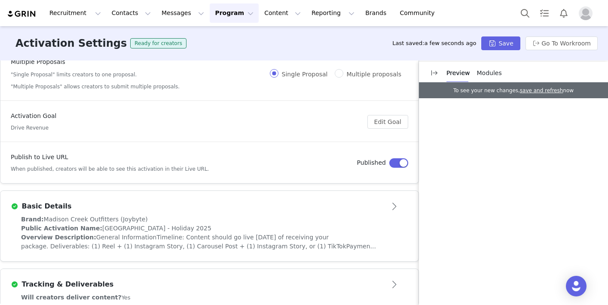
click at [236, 207] on div "Basic Details" at bounding box center [195, 206] width 369 height 10
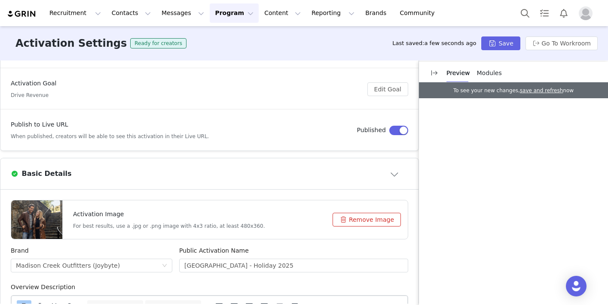
scroll to position [101, 0]
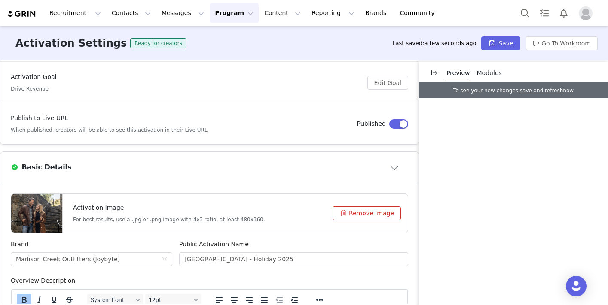
click at [218, 161] on div "Basic Details" at bounding box center [209, 168] width 397 height 14
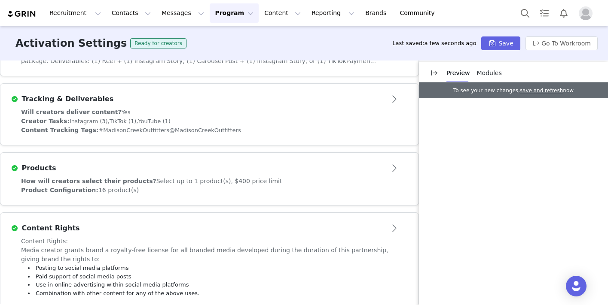
scroll to position [259, 0]
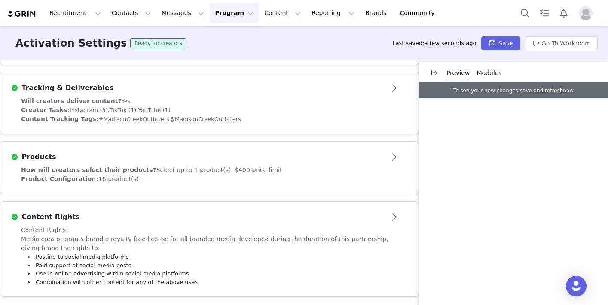
click at [193, 103] on div "Will creators deliver content? Yes" at bounding box center [209, 101] width 377 height 9
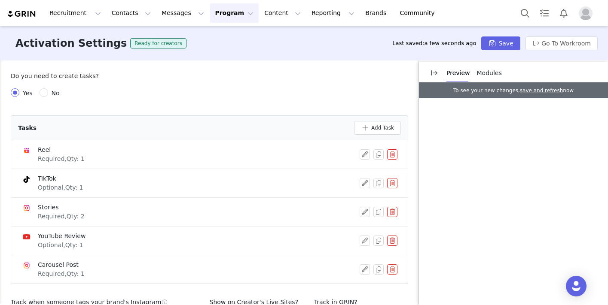
scroll to position [318, 0]
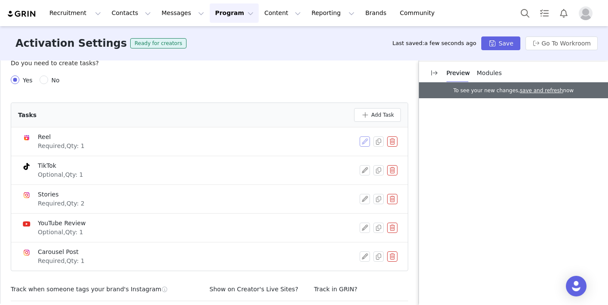
click at [361, 142] on button "button" at bounding box center [364, 142] width 10 height 10
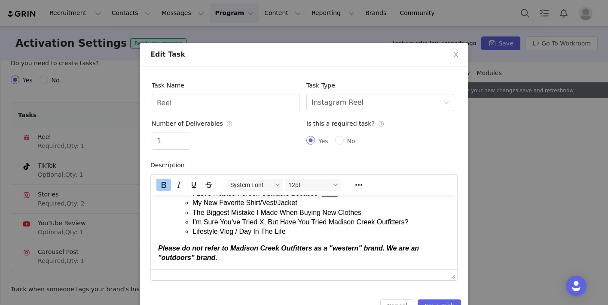
scroll to position [0, 0]
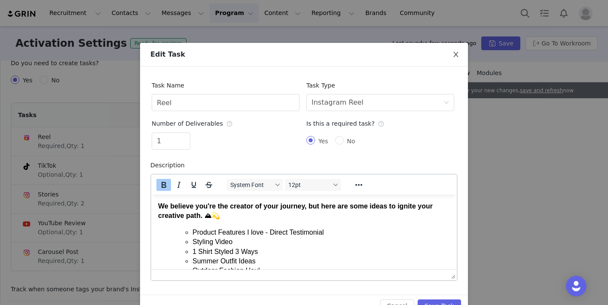
click at [457, 56] on icon "icon: close" at bounding box center [455, 54] width 7 height 7
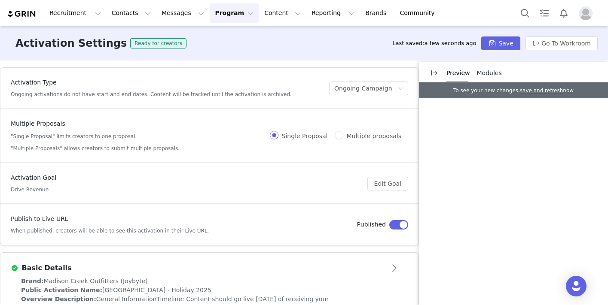
click at [217, 259] on article "Basic Details" at bounding box center [209, 265] width 418 height 24
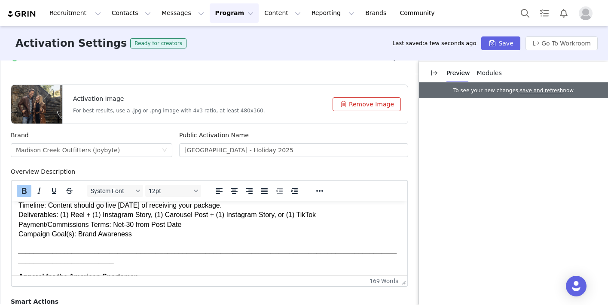
scroll to position [27, 0]
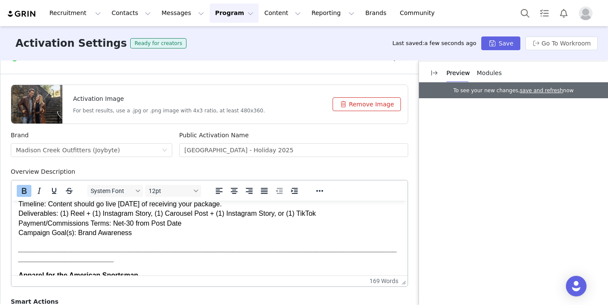
click at [177, 238] on p "General Information Timeline: Content should go live within 14 days of receivin…" at bounding box center [209, 209] width 382 height 58
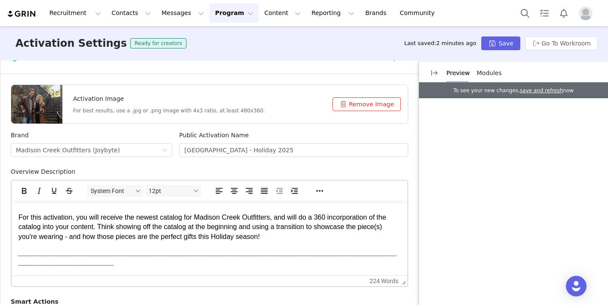
scroll to position [74, 0]
click at [265, 241] on p "For this activation, you will receive the newest catalog for Madison Creek Outf…" at bounding box center [209, 229] width 382 height 29
click at [242, 230] on p "For this activation, you will receive the newest catalog for Madison Creek Outf…" at bounding box center [209, 229] width 382 height 29
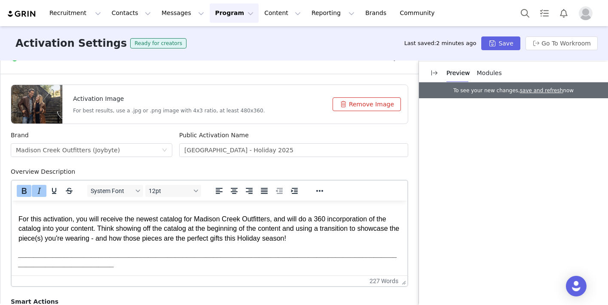
click at [328, 246] on body "General Information Timeline: Content should go live within 14 days of receivin…" at bounding box center [209, 281] width 382 height 295
click at [317, 243] on p "For this activation, you will receive the newest catalog for Madison Creek Outf…" at bounding box center [209, 229] width 382 height 29
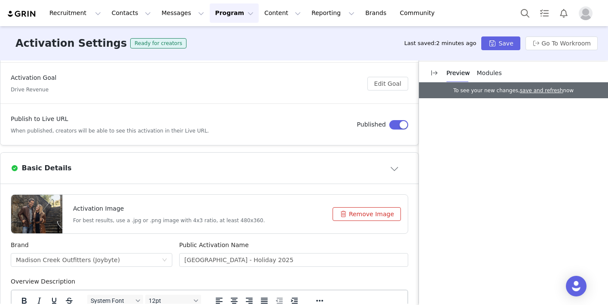
scroll to position [0, 0]
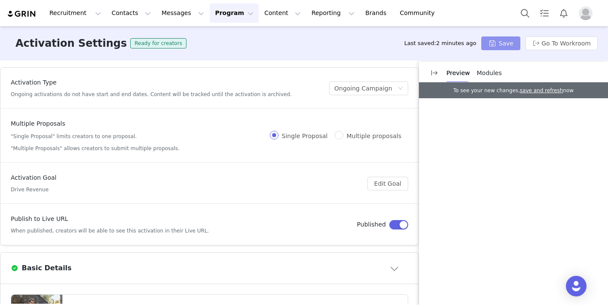
click at [494, 45] on button "Save" at bounding box center [500, 44] width 39 height 14
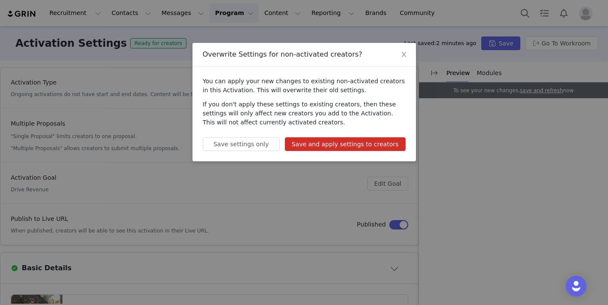
click at [350, 145] on button "Save and apply settings to creators" at bounding box center [345, 144] width 121 height 14
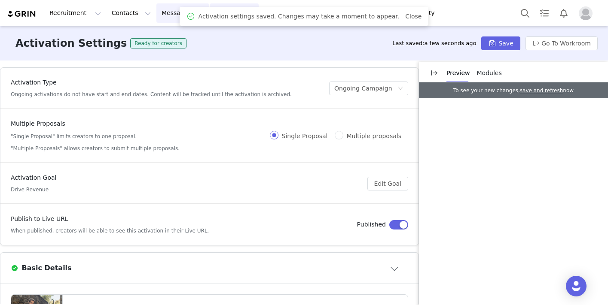
click at [168, 13] on button "Messages Messages" at bounding box center [182, 12] width 53 height 19
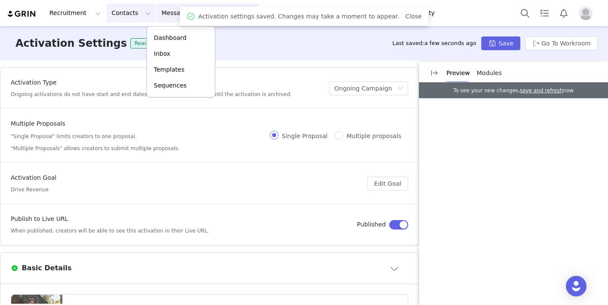
click at [118, 11] on button "Contacts Contacts" at bounding box center [131, 12] width 49 height 19
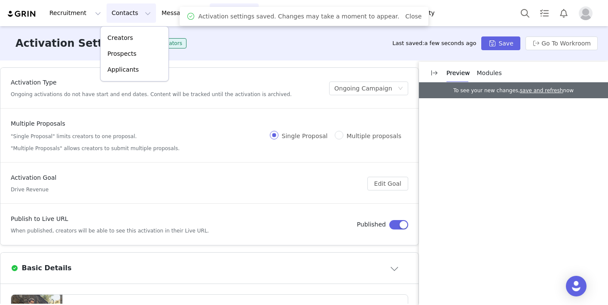
click at [222, 33] on div "Activation Settings Ready for creators Last saved: a few seconds ago Save Go To…" at bounding box center [304, 43] width 608 height 34
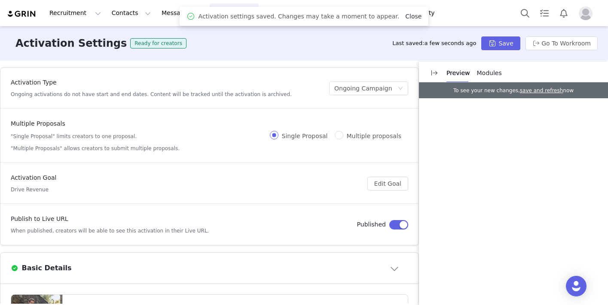
click at [405, 15] on link "Close" at bounding box center [413, 16] width 16 height 7
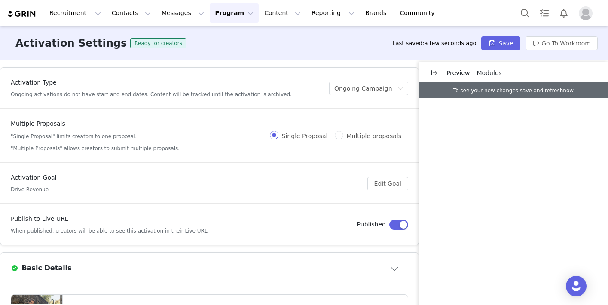
click at [218, 12] on button "Program Program" at bounding box center [234, 12] width 49 height 19
click at [215, 37] on p "Activations" at bounding box center [219, 37] width 33 height 9
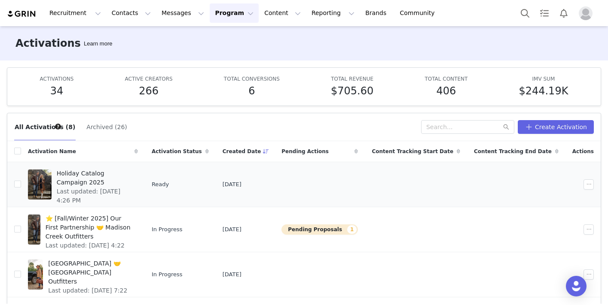
click at [111, 175] on span "Holiday Catalog Campaign 2025" at bounding box center [95, 178] width 76 height 18
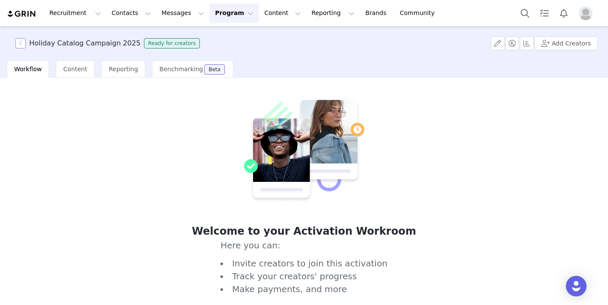
click at [21, 44] on button "button" at bounding box center [20, 43] width 10 height 10
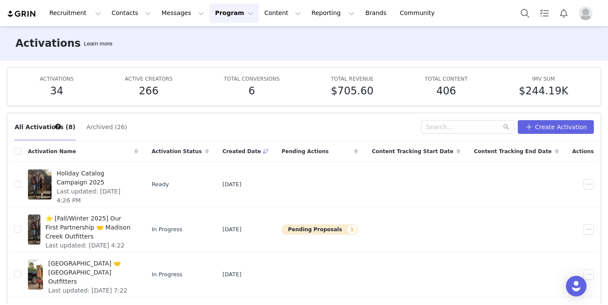
click at [581, 12] on img "Profile" at bounding box center [585, 13] width 14 height 14
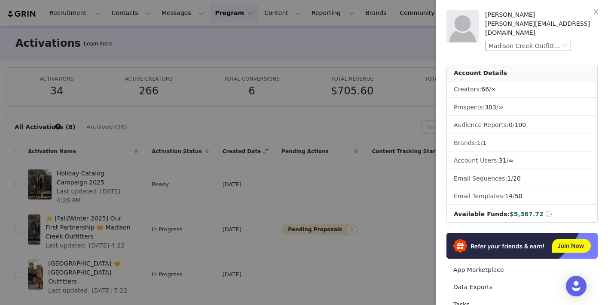
click at [499, 41] on div "Madison Creek Outfitters (Joybyte)" at bounding box center [524, 45] width 72 height 9
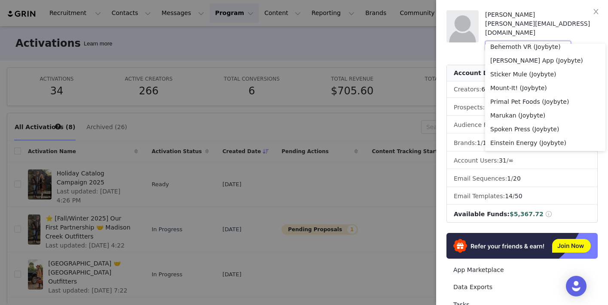
scroll to position [556, 0]
click at [508, 128] on li "Duty to Act Coffee (Joybyte)" at bounding box center [545, 129] width 120 height 14
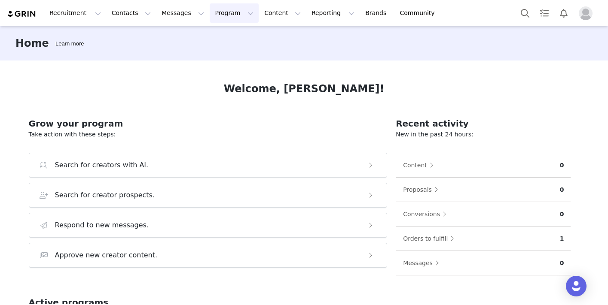
click at [213, 15] on button "Program Program" at bounding box center [234, 12] width 49 height 19
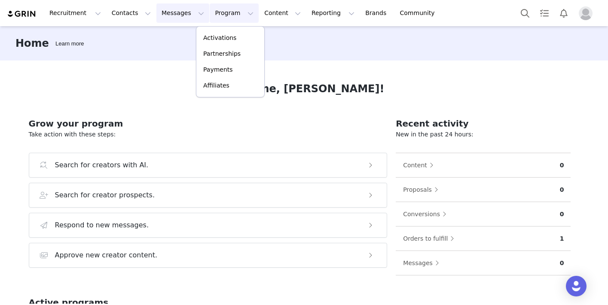
click at [177, 15] on button "Messages Messages" at bounding box center [182, 12] width 53 height 19
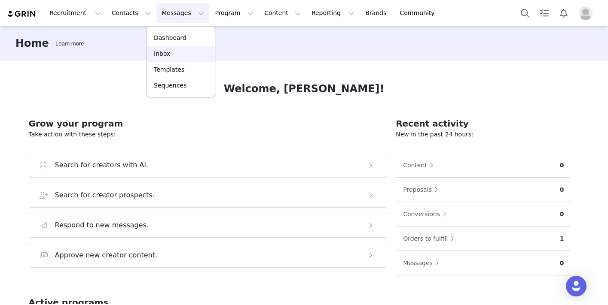
click at [175, 55] on div "Inbox" at bounding box center [181, 53] width 58 height 9
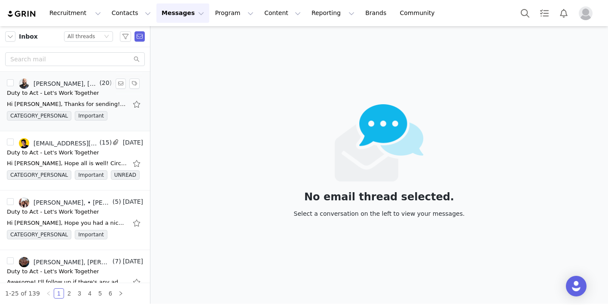
click at [52, 96] on div "Duty to Act - Let's Work Together" at bounding box center [53, 93] width 92 height 9
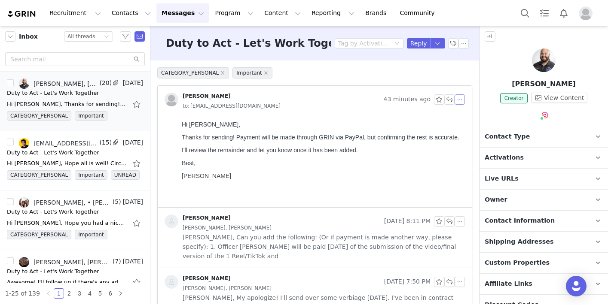
click at [462, 101] on button "button" at bounding box center [459, 99] width 10 height 10
click at [470, 116] on li "Reply All" at bounding box center [472, 115] width 37 height 14
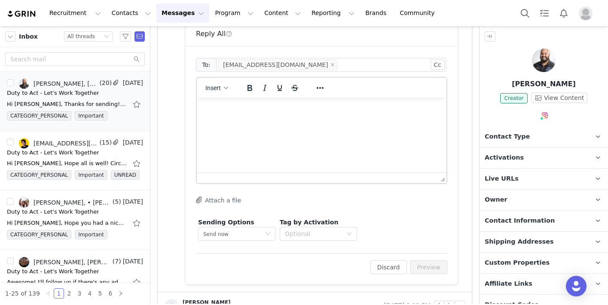
click at [341, 121] on html at bounding box center [322, 109] width 250 height 23
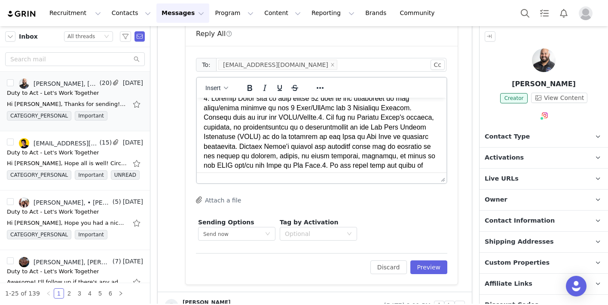
scroll to position [60, 0]
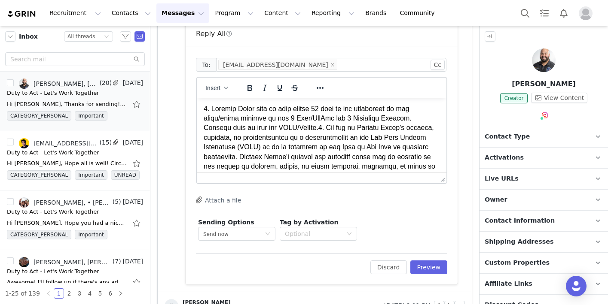
click at [296, 130] on p "Rich Text Area. Press ALT-0 for help." at bounding box center [322, 200] width 236 height 192
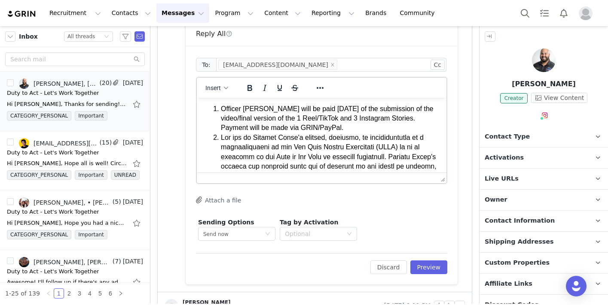
click at [374, 131] on li "Officer [PERSON_NAME] will be paid [DATE] of the submission of the video/final …" at bounding box center [330, 118] width 219 height 29
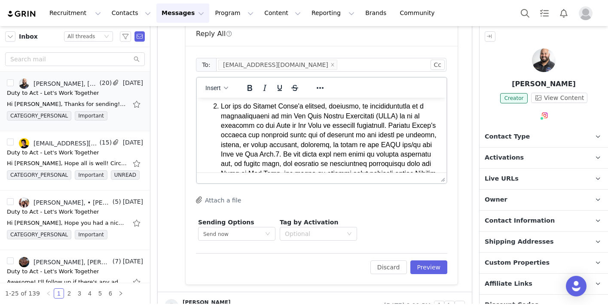
scroll to position [110, 0]
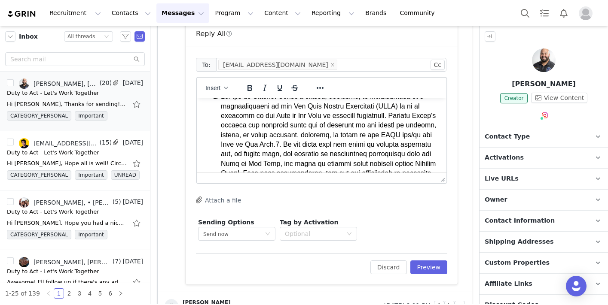
click at [275, 149] on li "Rich Text Area. Press ALT-0 for help." at bounding box center [330, 183] width 219 height 183
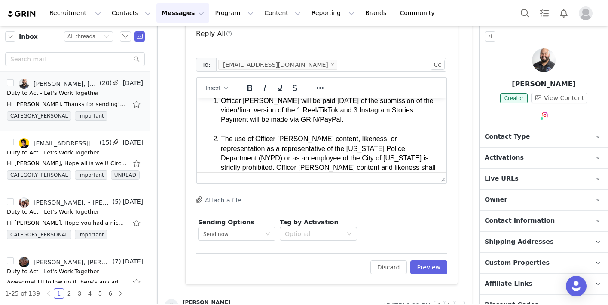
scroll to position [114, 0]
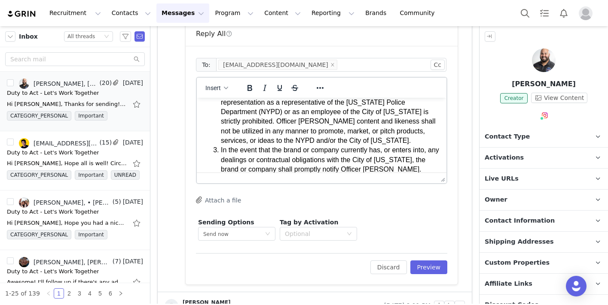
click at [295, 140] on li "The use of Officer [PERSON_NAME] content, likeness, or representation as a repr…" at bounding box center [330, 117] width 219 height 58
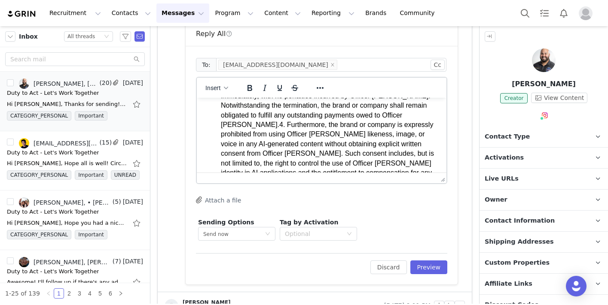
scroll to position [229, 0]
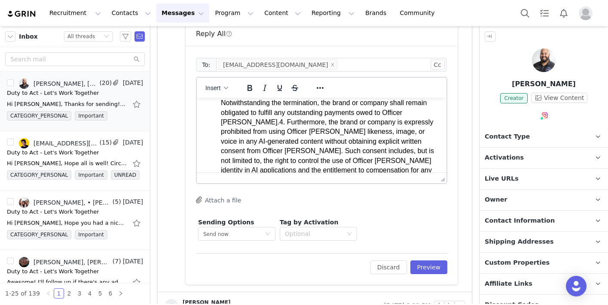
click at [322, 115] on li "In the event that the brand or company currently has, or enters into, any deali…" at bounding box center [330, 113] width 219 height 144
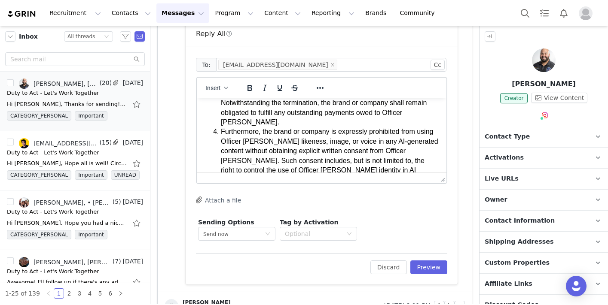
click at [356, 113] on li "In the event that the brand or company currently has, or enters into, any deali…" at bounding box center [330, 84] width 219 height 87
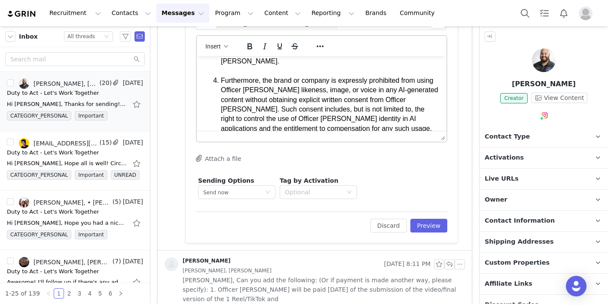
scroll to position [280, 0]
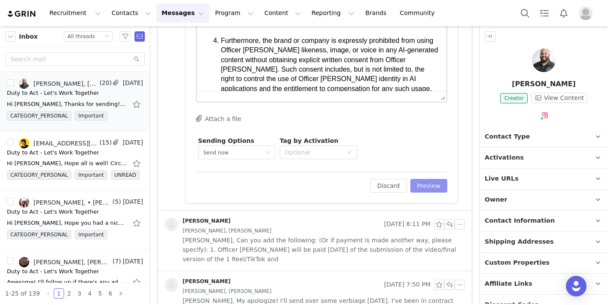
click at [426, 181] on button "Preview" at bounding box center [428, 186] width 37 height 14
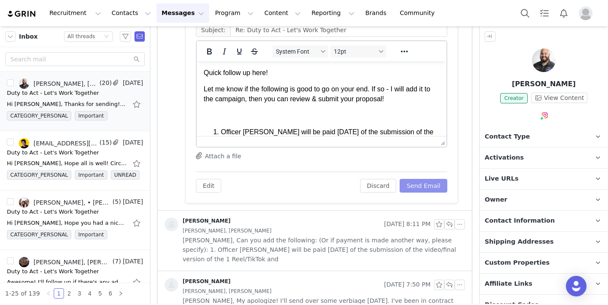
scroll to position [0, 0]
click at [427, 189] on button "Send Email" at bounding box center [423, 186] width 48 height 14
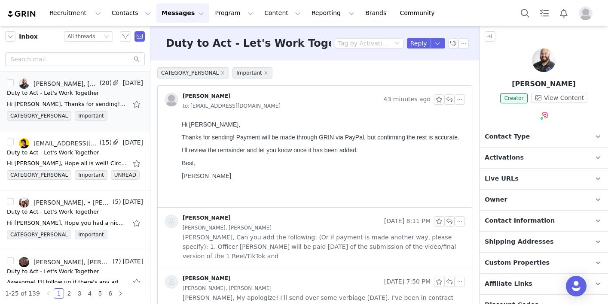
click at [585, 13] on img "Profile" at bounding box center [585, 13] width 14 height 14
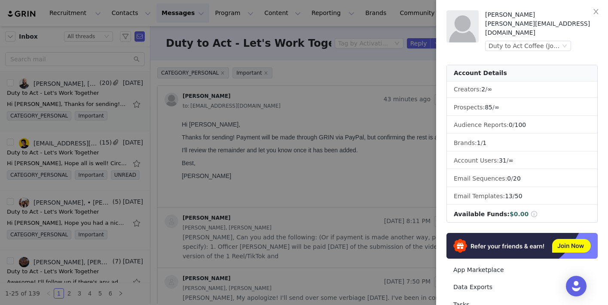
click at [405, 78] on div at bounding box center [304, 152] width 608 height 305
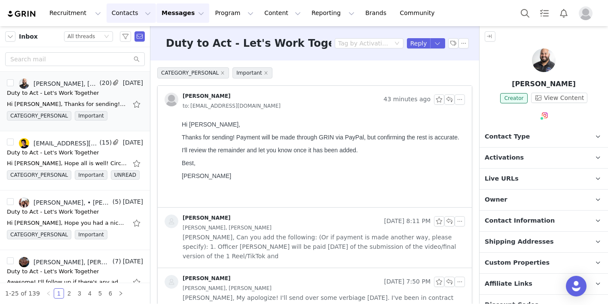
click at [131, 11] on button "Contacts Contacts" at bounding box center [131, 12] width 49 height 19
click at [127, 44] on link "Creators" at bounding box center [134, 38] width 68 height 16
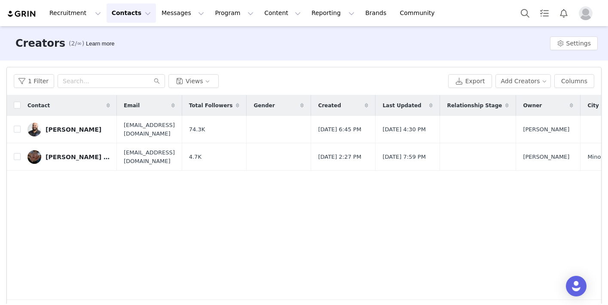
click at [125, 10] on button "Contacts Contacts" at bounding box center [131, 12] width 49 height 19
click at [122, 57] on p "Prospects" at bounding box center [121, 53] width 29 height 9
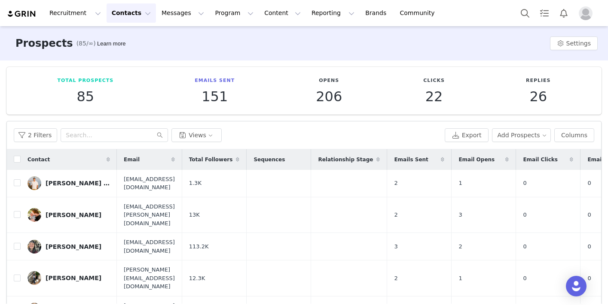
click at [590, 16] on img "Profile" at bounding box center [585, 13] width 14 height 14
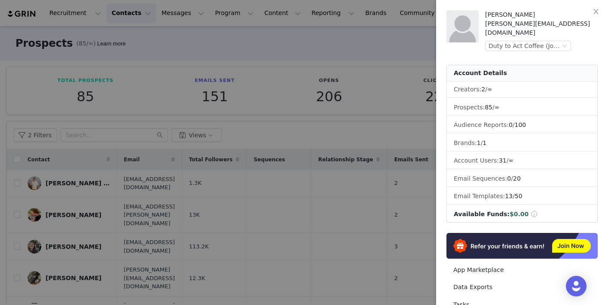
click at [406, 128] on div at bounding box center [304, 152] width 608 height 305
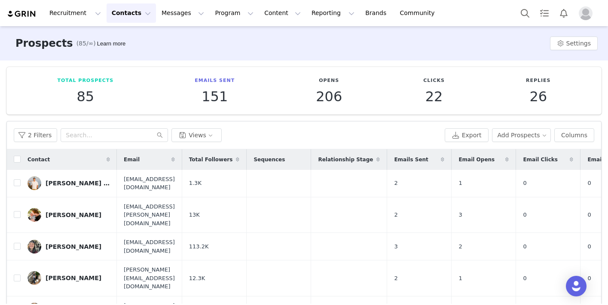
click at [435, 139] on div "2 Filters Views" at bounding box center [227, 135] width 427 height 14
click at [533, 136] on button "Add Prospects" at bounding box center [521, 135] width 59 height 14
click at [524, 166] on span "Import Prospects" at bounding box center [524, 165] width 51 height 9
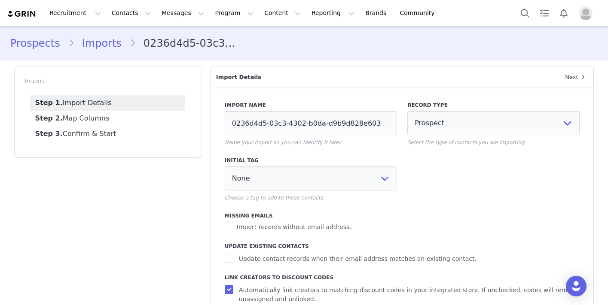
scroll to position [46, 0]
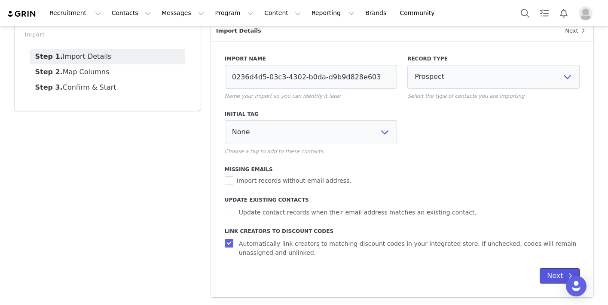
click at [558, 278] on button "Next" at bounding box center [559, 275] width 40 height 15
select select
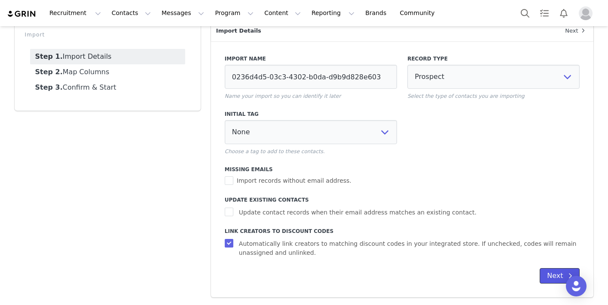
select select
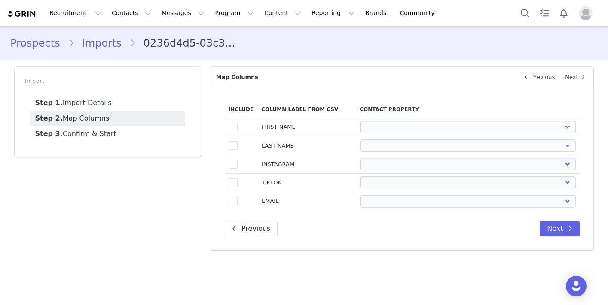
scroll to position [0, 0]
click at [231, 129] on span at bounding box center [233, 127] width 9 height 9
click at [237, 123] on input "true" at bounding box center [237, 123] width 0 height 0
select select
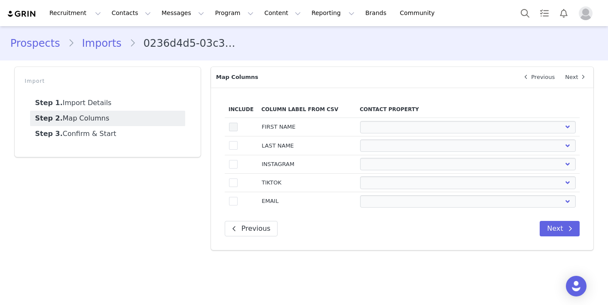
select select
click at [231, 148] on span at bounding box center [233, 145] width 9 height 9
click at [237, 141] on input "true" at bounding box center [237, 141] width 0 height 0
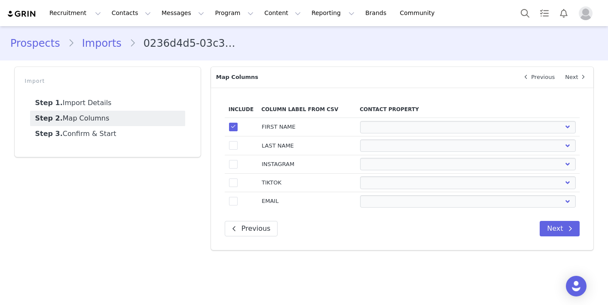
select select
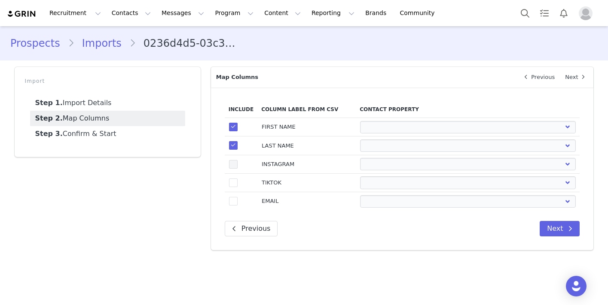
click at [231, 165] on span at bounding box center [233, 164] width 9 height 9
click at [237, 160] on input "true" at bounding box center [237, 160] width 0 height 0
select select
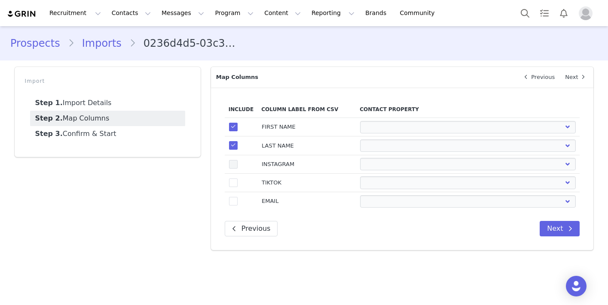
select select
click at [231, 183] on span at bounding box center [233, 183] width 9 height 9
click at [237, 179] on input "true" at bounding box center [237, 179] width 0 height 0
select select
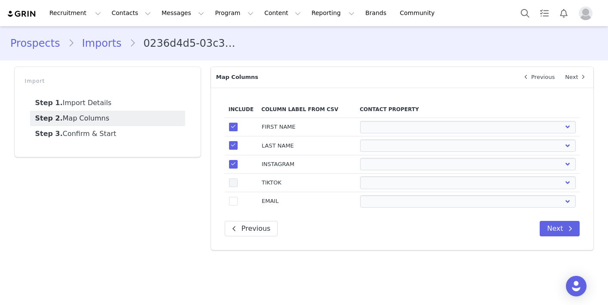
select select
click at [233, 203] on span at bounding box center [233, 201] width 9 height 9
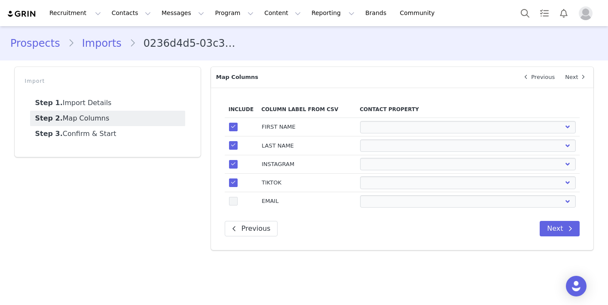
click at [237, 197] on input "true" at bounding box center [237, 197] width 0 height 0
select select
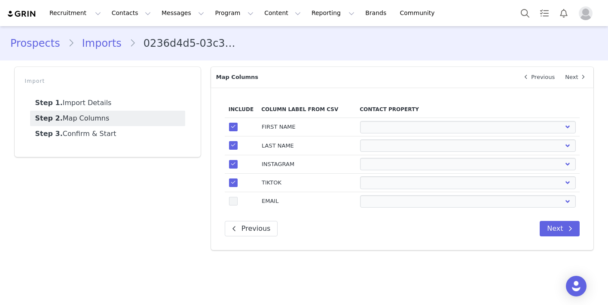
select select
click at [391, 134] on td "First Name Last Name Email PayPal Email Gender Language Phone Country Code Phon…" at bounding box center [468, 127] width 224 height 18
click at [392, 130] on select "First Name Last Name Email PayPal Email Gender Language Phone Country Code Phon…" at bounding box center [468, 127] width 216 height 12
select select "first_name"
click at [360, 121] on select "First Name Last Name Email PayPal Email Gender Language Phone Country Code Phon…" at bounding box center [468, 127] width 216 height 12
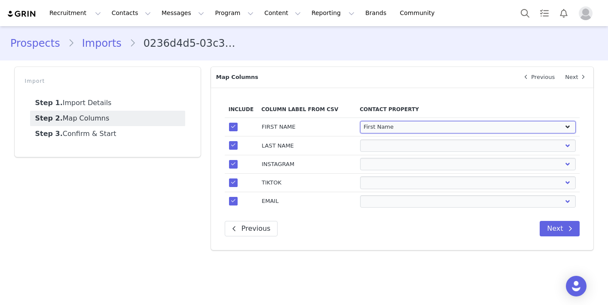
select select
click at [392, 143] on select "First Name Last Name Email PayPal Email Gender Language Phone Country Code Phon…" at bounding box center [468, 146] width 216 height 12
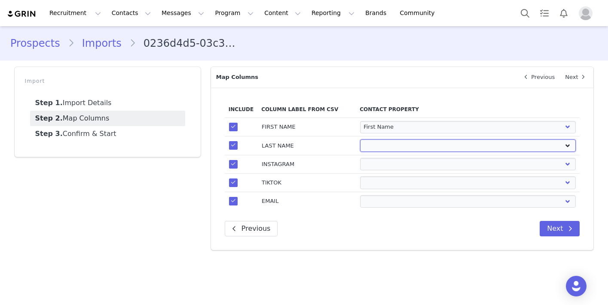
select select "last_name"
click at [360, 140] on select "First Name Last Name Email PayPal Email Gender Language Phone Country Code Phon…" at bounding box center [468, 146] width 216 height 12
select select
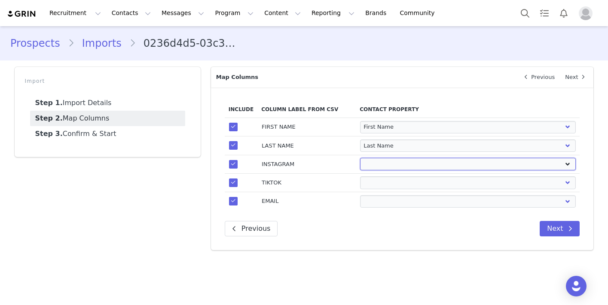
click at [387, 164] on select "First Name Last Name Email PayPal Email Gender Language Phone Country Code Phon…" at bounding box center [468, 164] width 216 height 12
select select "instagram_url"
click at [360, 158] on select "First Name Last Name Email PayPal Email Gender Language Phone Country Code Phon…" at bounding box center [468, 164] width 216 height 12
select select
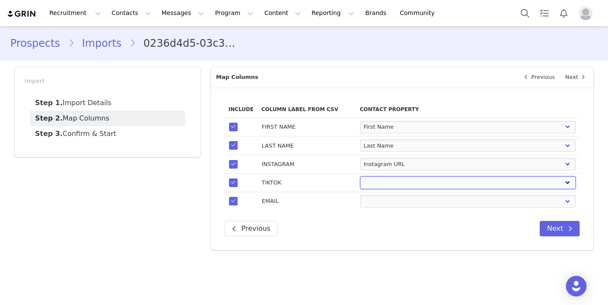
click at [386, 187] on select "First Name Last Name Email PayPal Email Gender Language Phone Country Code Phon…" at bounding box center [468, 183] width 216 height 12
select select "tiktok_url"
click at [360, 177] on select "First Name Last Name Email PayPal Email Gender Language Phone Country Code Phon…" at bounding box center [468, 183] width 216 height 12
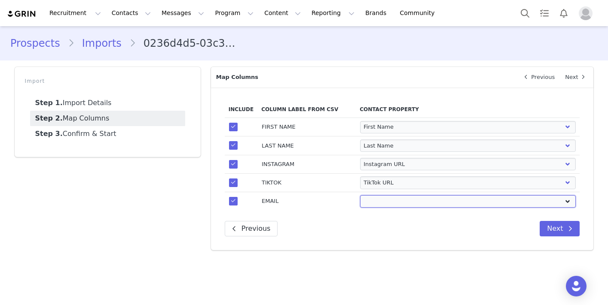
click at [381, 199] on select "First Name Last Name Email PayPal Email Gender Language Phone Country Code Phon…" at bounding box center [468, 201] width 216 height 12
select select "email"
click at [360, 195] on select "First Name Last Name Email PayPal Email Gender Language Phone Country Code Phon…" at bounding box center [468, 201] width 216 height 12
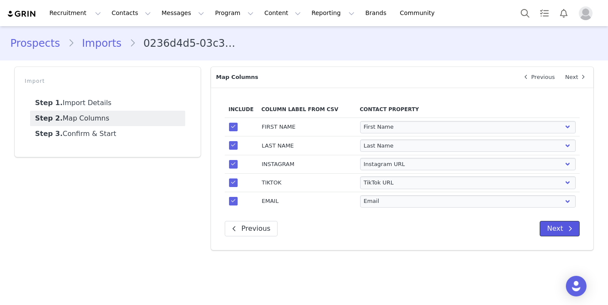
click at [556, 228] on button "Next" at bounding box center [559, 228] width 40 height 15
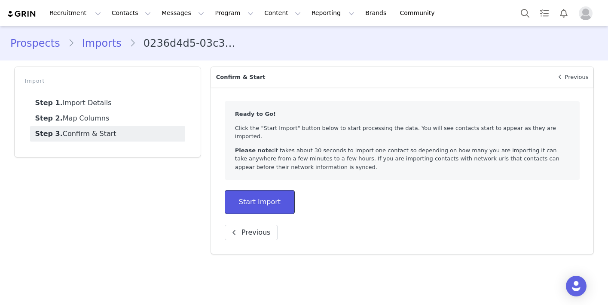
click at [282, 193] on button "Start Import" at bounding box center [260, 202] width 70 height 24
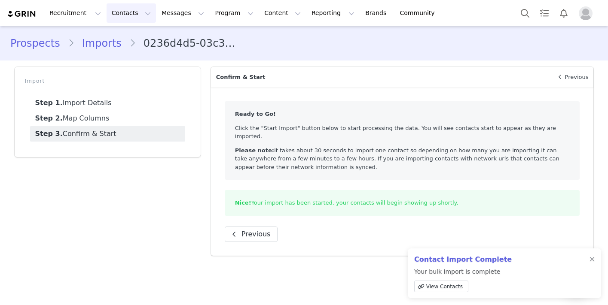
click at [115, 14] on button "Contacts Contacts" at bounding box center [131, 12] width 49 height 19
click at [112, 51] on p "Prospects" at bounding box center [121, 53] width 29 height 9
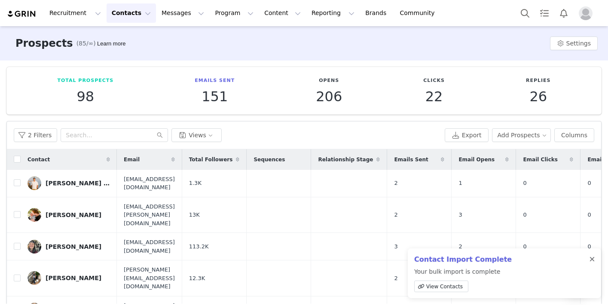
click at [592, 259] on div at bounding box center [591, 259] width 5 height 7
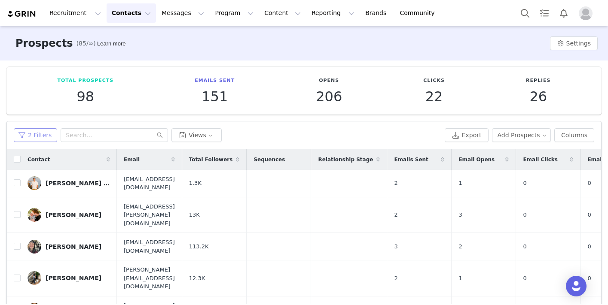
click at [30, 130] on button "2 Filters" at bounding box center [35, 135] width 43 height 14
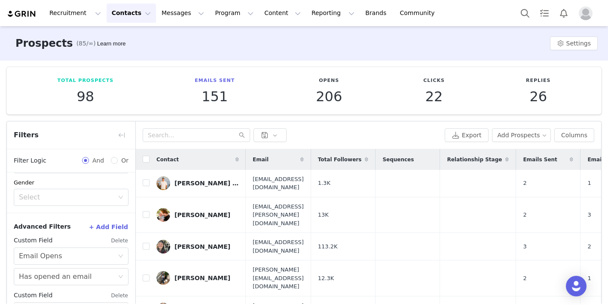
scroll to position [228, 0]
click at [118, 239] on button "Delete" at bounding box center [120, 241] width 18 height 14
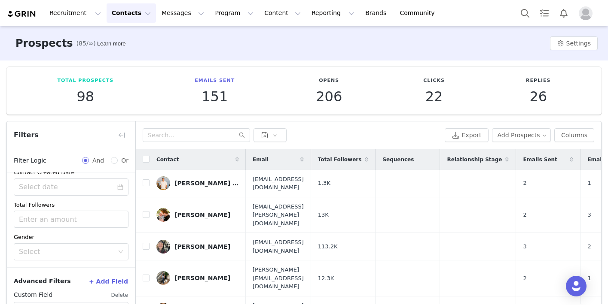
click at [118, 296] on button "Delete" at bounding box center [120, 296] width 18 height 14
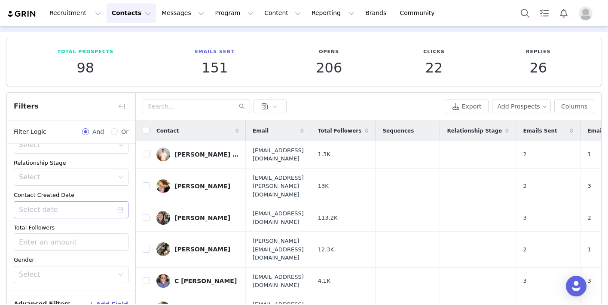
scroll to position [37, 0]
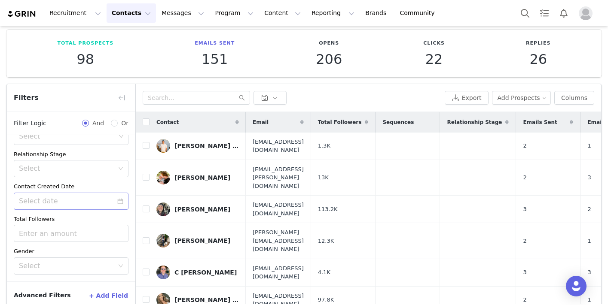
click at [120, 201] on icon "icon: calendar" at bounding box center [120, 201] width 6 height 6
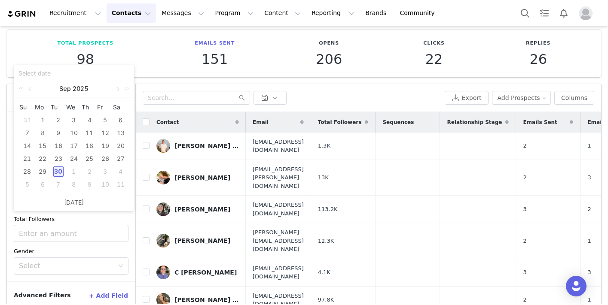
click at [60, 173] on div "30" at bounding box center [58, 172] width 10 height 10
type input "[DATE]"
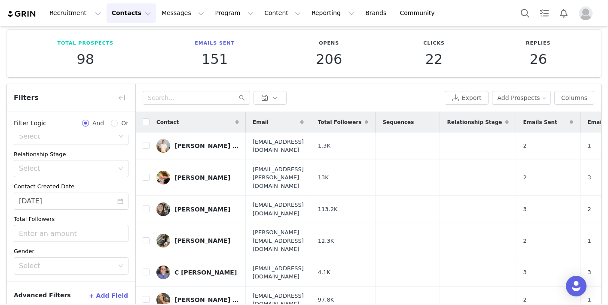
scroll to position [81, 0]
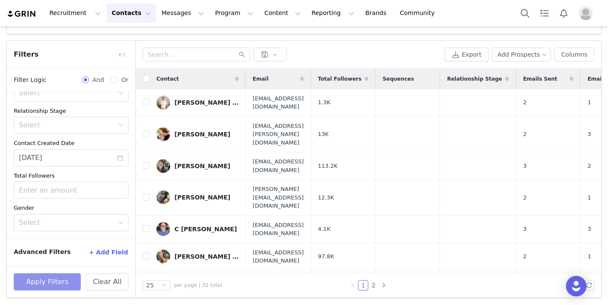
click at [50, 278] on button "Apply Filters" at bounding box center [47, 282] width 67 height 17
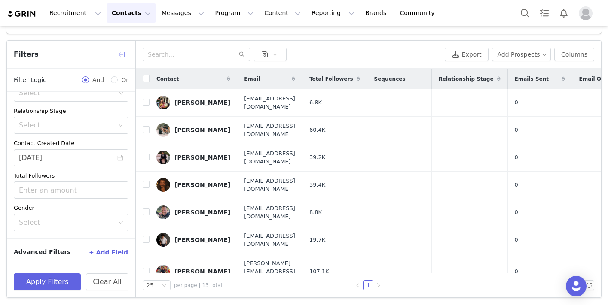
click at [121, 52] on button "button" at bounding box center [122, 55] width 14 height 14
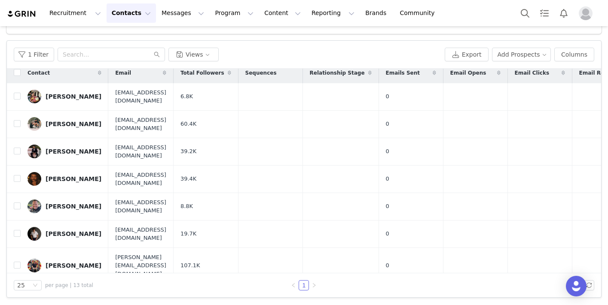
scroll to position [0, 0]
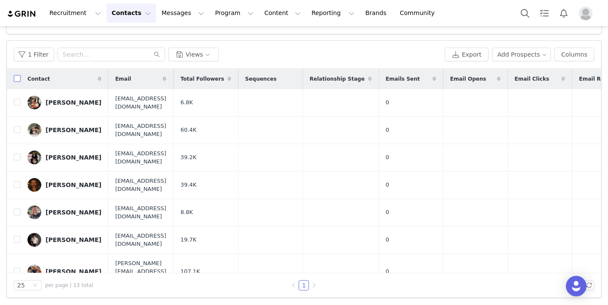
click at [16, 79] on input "checkbox" at bounding box center [17, 78] width 7 height 7
checkbox input "true"
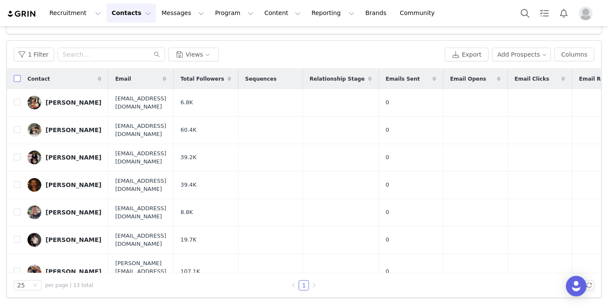
checkbox input "true"
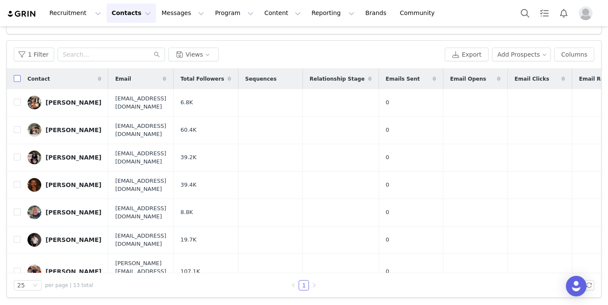
checkbox input "true"
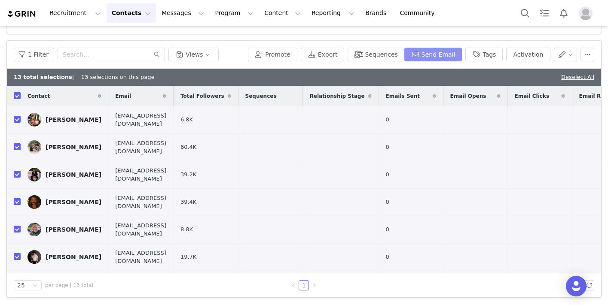
click at [446, 57] on button "Send Email" at bounding box center [433, 55] width 58 height 14
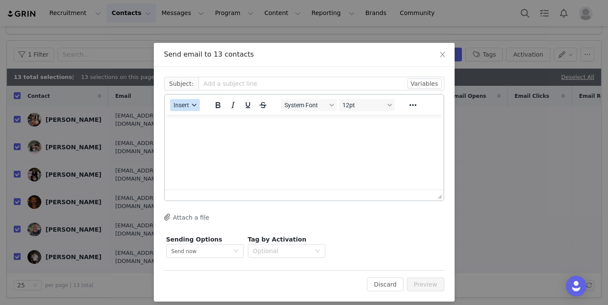
click at [182, 101] on button "Insert" at bounding box center [185, 105] width 30 height 12
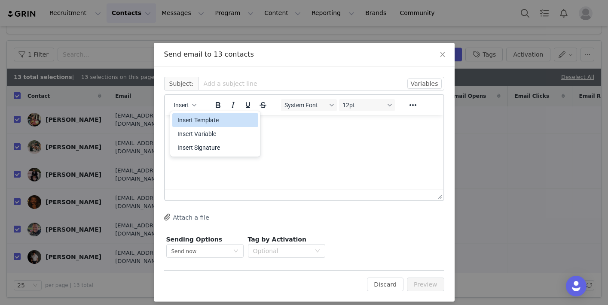
click at [185, 122] on div "Insert Template" at bounding box center [215, 120] width 77 height 10
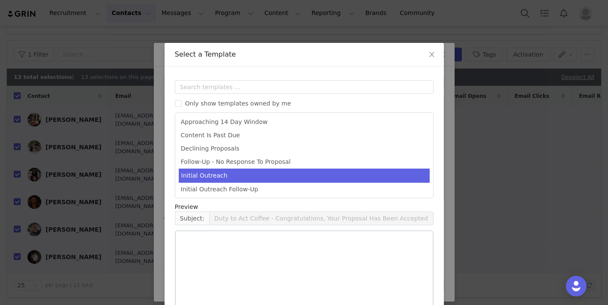
click at [231, 173] on li "Initial Outreach" at bounding box center [304, 176] width 251 height 14
type input "Duty to Act - Let's Work Together"
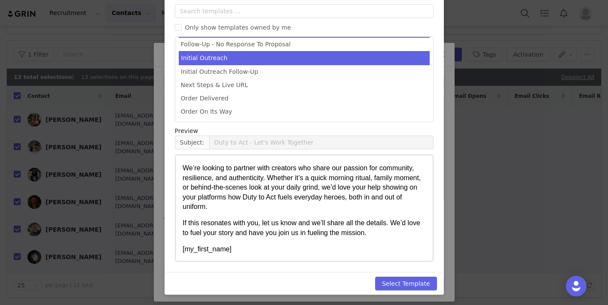
scroll to position [96, 0]
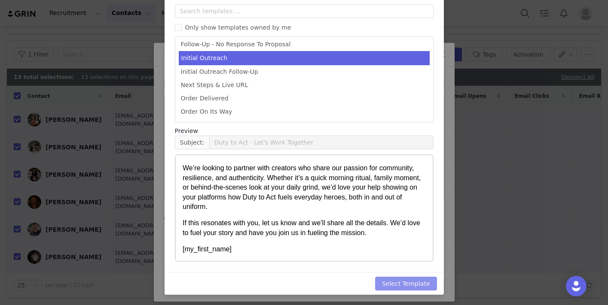
click at [393, 281] on button "Select Template" at bounding box center [406, 284] width 62 height 14
type input "Duty to Act - Let's Work Together"
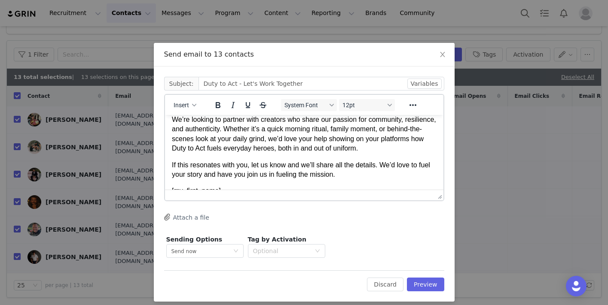
scroll to position [75, 0]
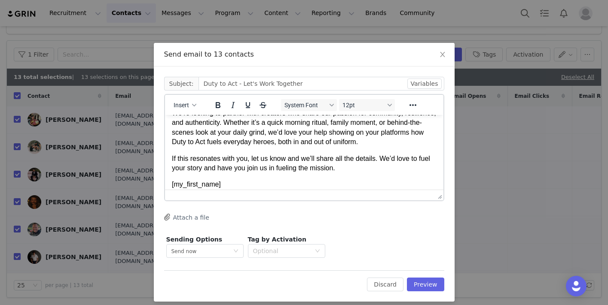
click at [342, 170] on p "If this resonates with you, let us know and we’ll share all the details. We’d l…" at bounding box center [303, 163] width 265 height 19
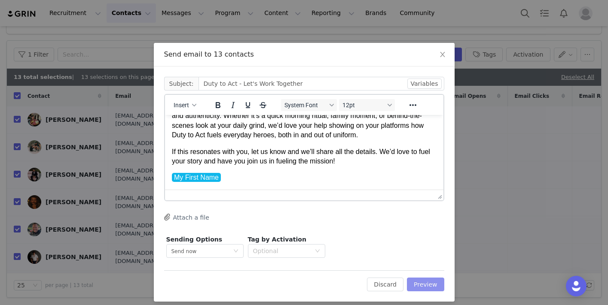
click at [425, 285] on button "Preview" at bounding box center [425, 285] width 37 height 14
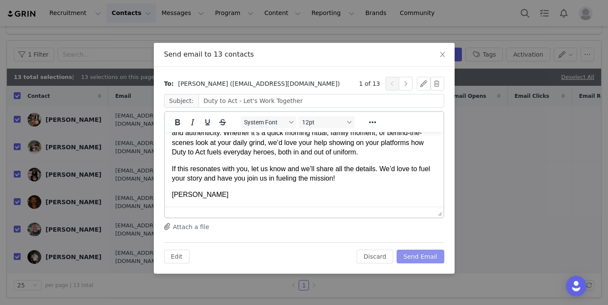
scroll to position [0, 0]
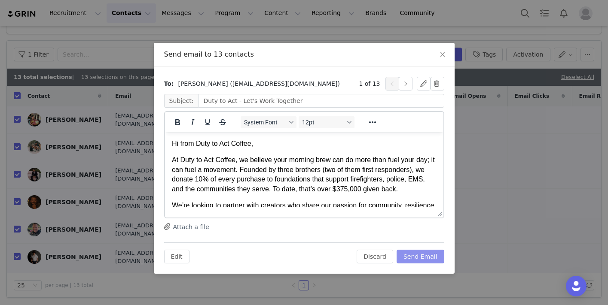
click at [417, 255] on button "Send Email" at bounding box center [420, 257] width 48 height 14
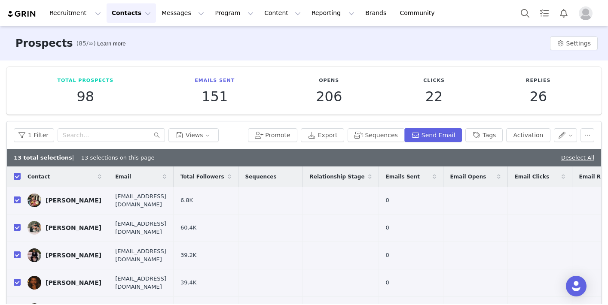
click at [577, 162] on div "Deselect All" at bounding box center [577, 158] width 33 height 9
click at [575, 159] on link "Deselect All" at bounding box center [577, 158] width 33 height 6
checkbox input "false"
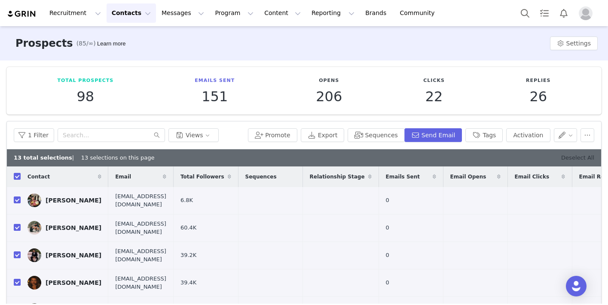
checkbox input "false"
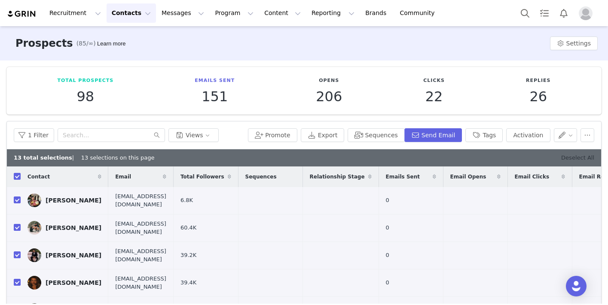
checkbox input "false"
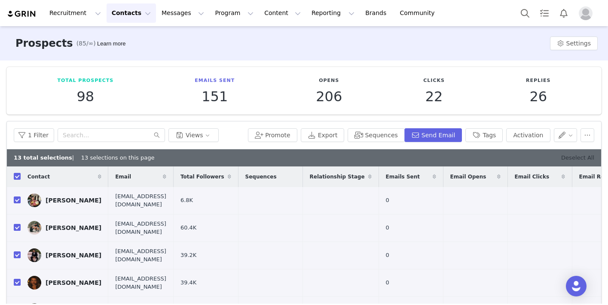
checkbox input "false"
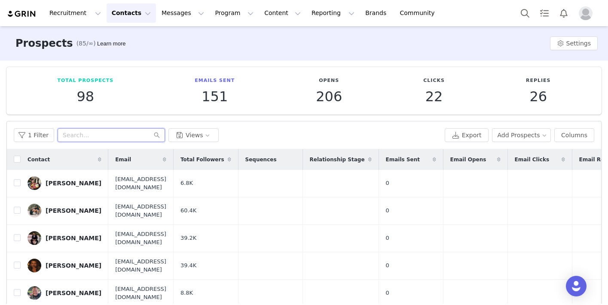
click at [93, 139] on input "text" at bounding box center [111, 135] width 107 height 14
type input "[PERSON_NAME]"
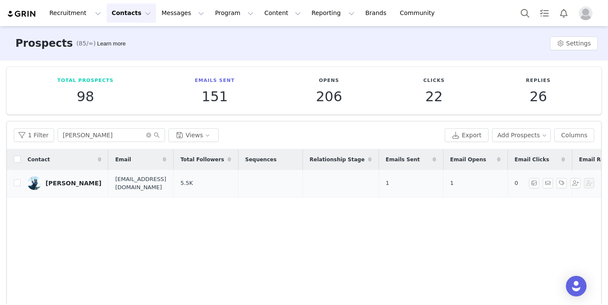
click at [84, 181] on div "[PERSON_NAME]" at bounding box center [74, 183] width 56 height 7
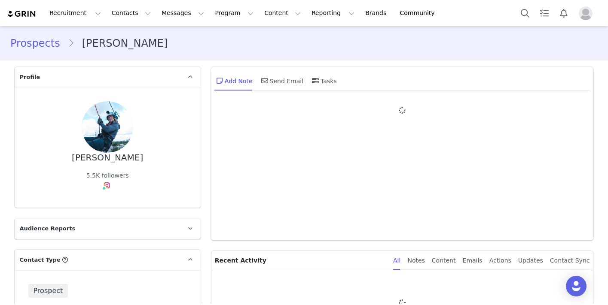
type input "+1 ([GEOGRAPHIC_DATA])"
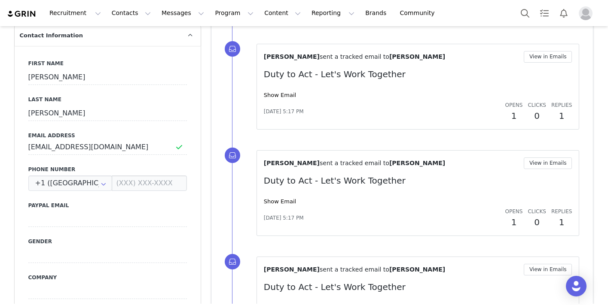
scroll to position [343, 0]
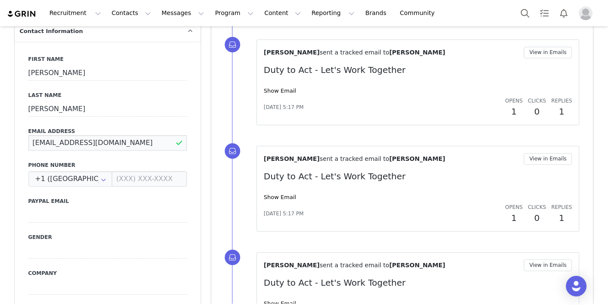
drag, startPoint x: 118, startPoint y: 125, endPoint x: 85, endPoint y: 130, distance: 33.1
click at [85, 135] on input "[EMAIL_ADDRESS][DOMAIN_NAME]" at bounding box center [107, 142] width 158 height 15
type input "[EMAIL_ADDRESS][DOMAIN_NAME]"
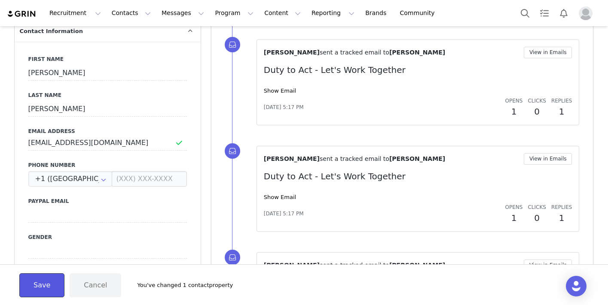
click at [46, 287] on button "Save" at bounding box center [41, 286] width 45 height 24
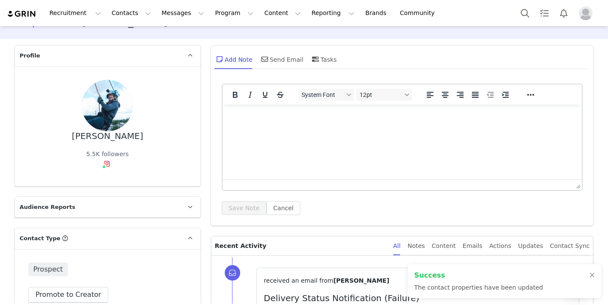
scroll to position [0, 0]
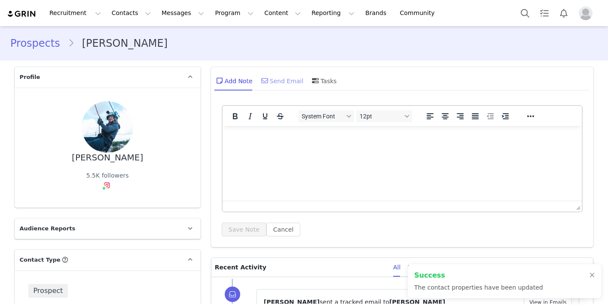
click at [280, 79] on div "Send Email" at bounding box center [281, 80] width 44 height 21
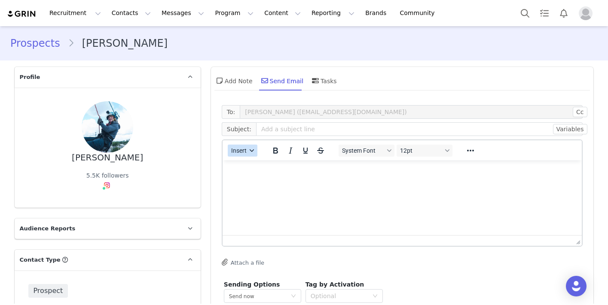
click at [239, 155] on button "Insert" at bounding box center [243, 151] width 30 height 12
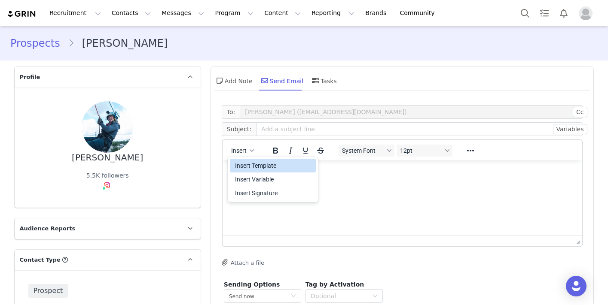
click at [244, 168] on div "Insert Template" at bounding box center [273, 166] width 77 height 10
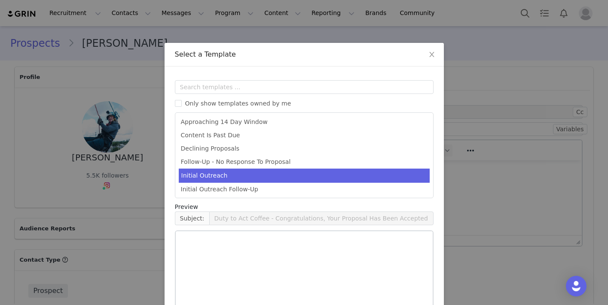
click at [236, 178] on li "Initial Outreach" at bounding box center [304, 176] width 251 height 14
type input "Duty to Act - Let's Work Together"
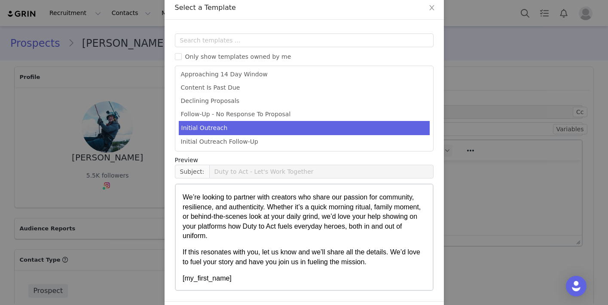
scroll to position [76, 0]
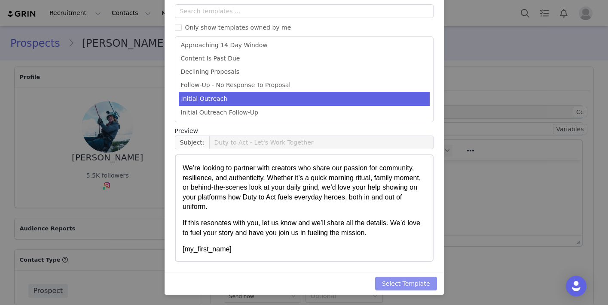
click at [388, 280] on button "Select Template" at bounding box center [406, 284] width 62 height 14
type input "Duty to Act - Let's Work Together"
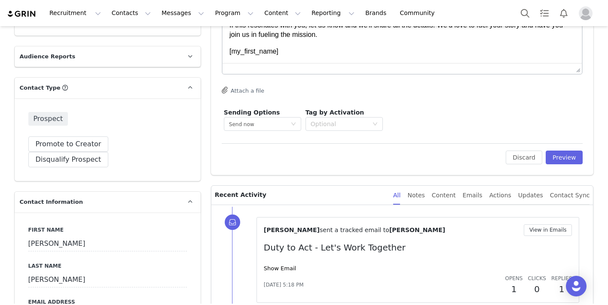
scroll to position [249, 0]
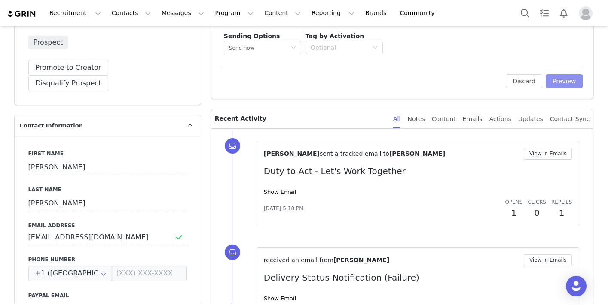
click at [568, 76] on button "Preview" at bounding box center [563, 81] width 37 height 14
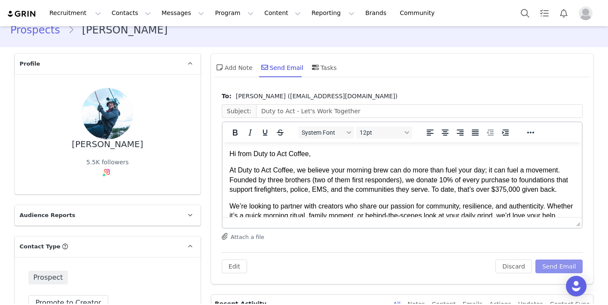
scroll to position [6, 0]
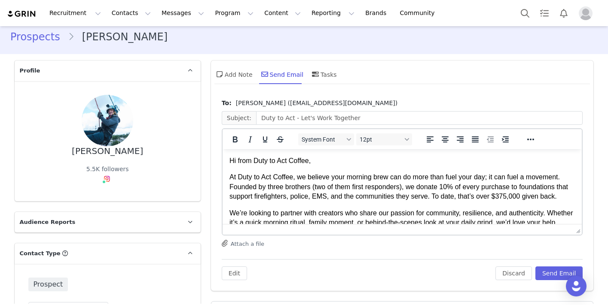
click at [449, 200] on p "At Duty to Act Coffee, we believe your morning brew can do more than fuel your …" at bounding box center [402, 187] width 346 height 29
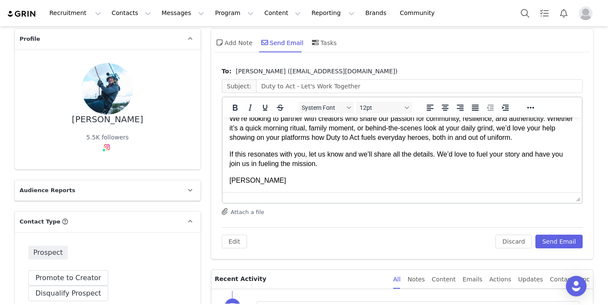
scroll to position [46, 0]
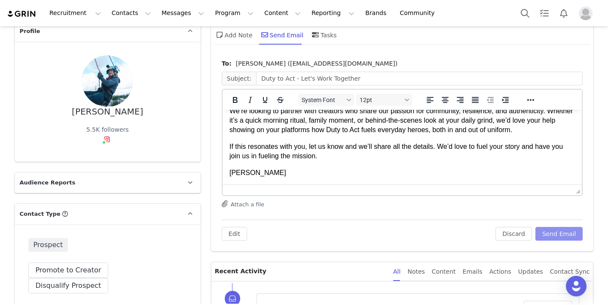
click at [558, 237] on button "Send Email" at bounding box center [559, 234] width 48 height 14
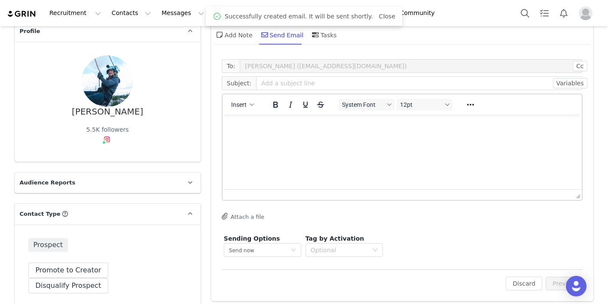
scroll to position [0, 0]
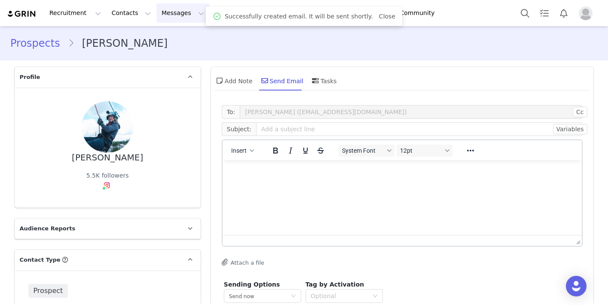
click at [176, 20] on button "Messages Messages" at bounding box center [182, 12] width 53 height 19
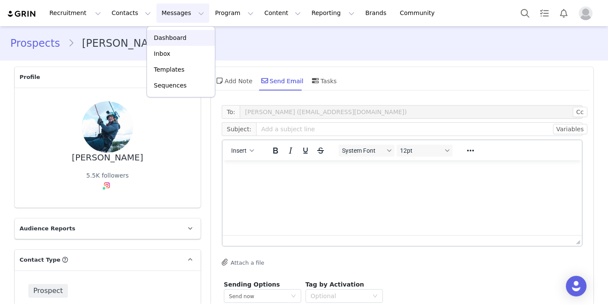
click at [176, 39] on p "Dashboard" at bounding box center [170, 37] width 33 height 9
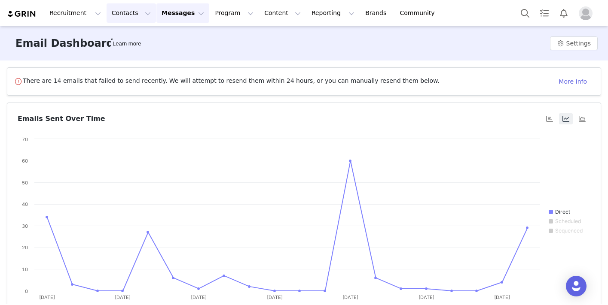
click at [121, 19] on button "Contacts Contacts" at bounding box center [131, 12] width 49 height 19
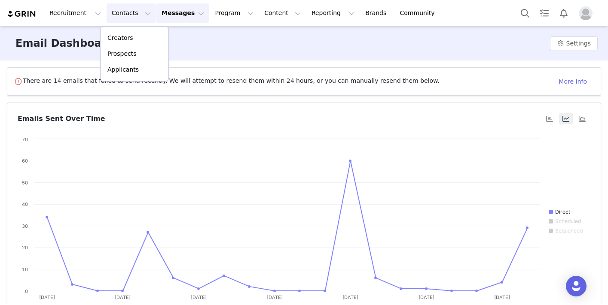
click at [161, 16] on button "Messages Messages" at bounding box center [182, 12] width 53 height 19
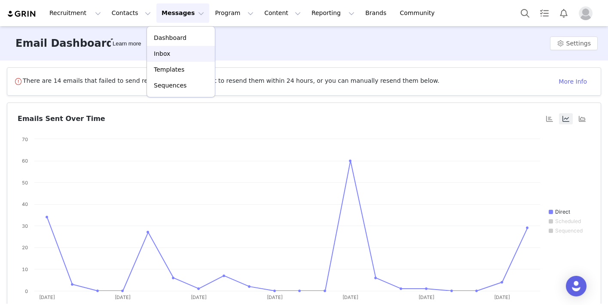
click at [162, 49] on p "Inbox" at bounding box center [162, 53] width 16 height 9
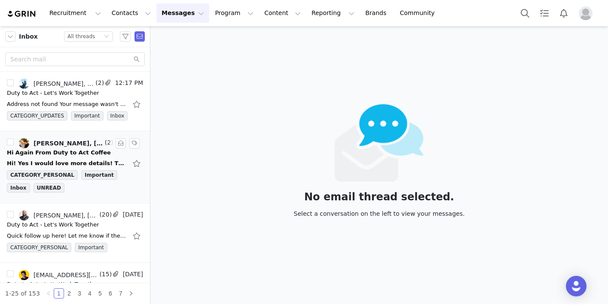
click at [64, 154] on div "Hi Again From Duty to Act Coffee" at bounding box center [59, 153] width 104 height 9
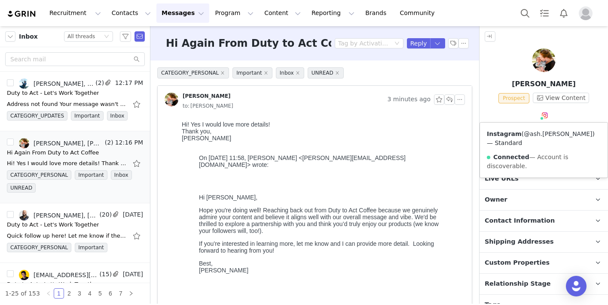
click at [540, 135] on link "@ash.[PERSON_NAME]" at bounding box center [558, 134] width 69 height 7
click at [506, 155] on span "Activations" at bounding box center [503, 157] width 39 height 9
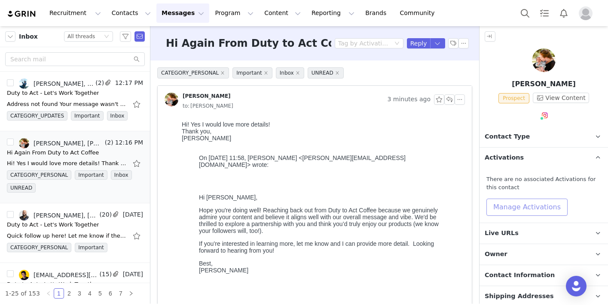
click at [520, 206] on button "Manage Activations" at bounding box center [526, 207] width 81 height 17
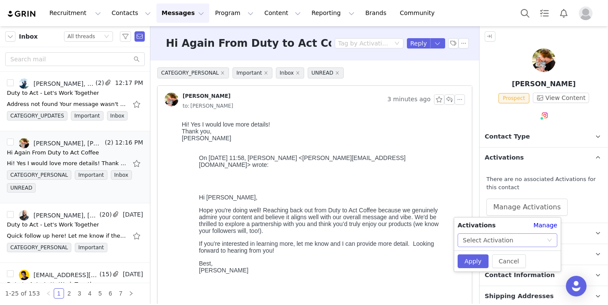
click at [487, 238] on div "Select Activation" at bounding box center [488, 240] width 51 height 13
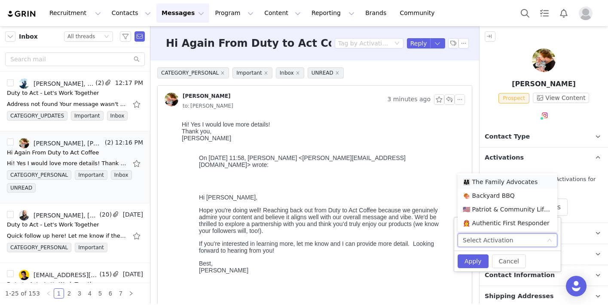
click at [493, 183] on li "👨‍👩‍👧 The Family Advocates" at bounding box center [507, 182] width 100 height 14
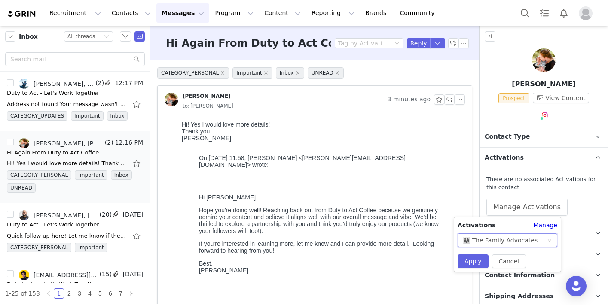
click at [499, 242] on div "👨‍👩‍👧 The Family Advocates" at bounding box center [500, 240] width 75 height 13
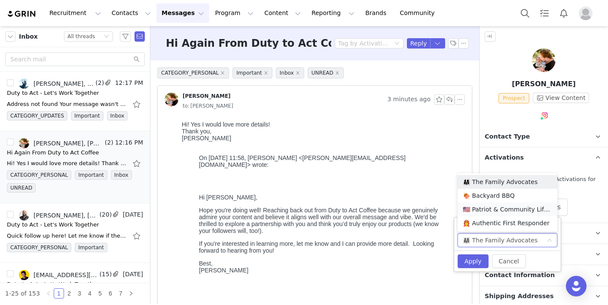
click at [496, 208] on li "🇺🇸 Patriot & Community Lifestyle" at bounding box center [507, 210] width 100 height 14
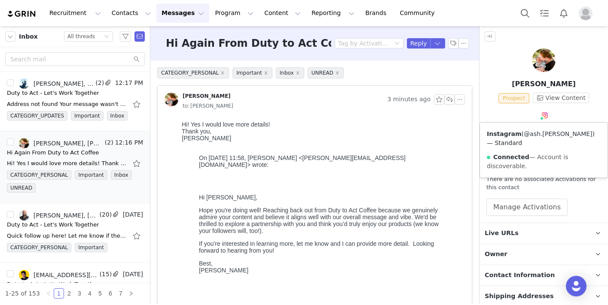
click at [542, 131] on link "@ash.[PERSON_NAME]" at bounding box center [558, 134] width 69 height 7
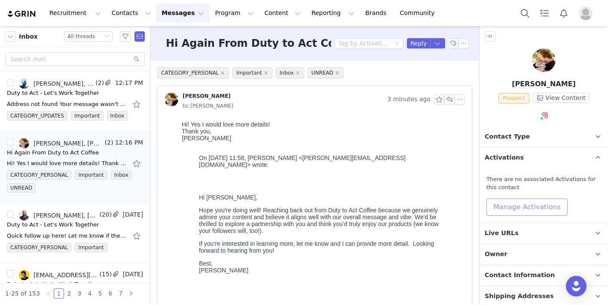
click at [514, 207] on button "Manage Activations" at bounding box center [526, 207] width 81 height 17
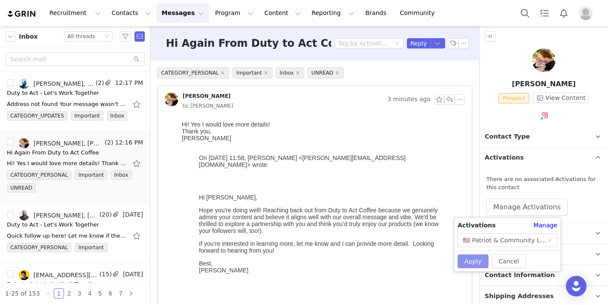
click at [477, 263] on button "Apply" at bounding box center [472, 262] width 31 height 14
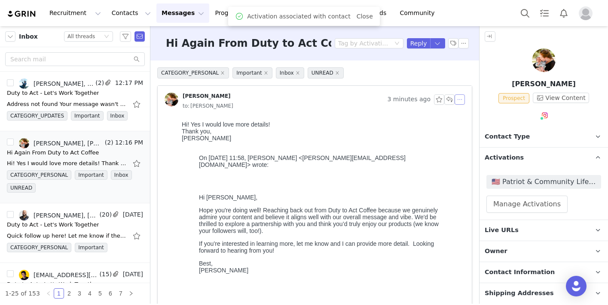
click at [460, 103] on button "button" at bounding box center [459, 99] width 10 height 10
click at [464, 119] on li "Reply All" at bounding box center [472, 115] width 37 height 14
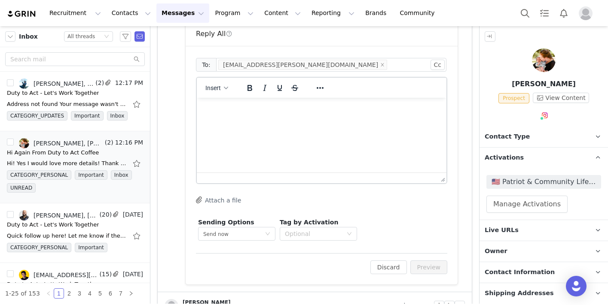
click at [352, 121] on html at bounding box center [322, 109] width 250 height 23
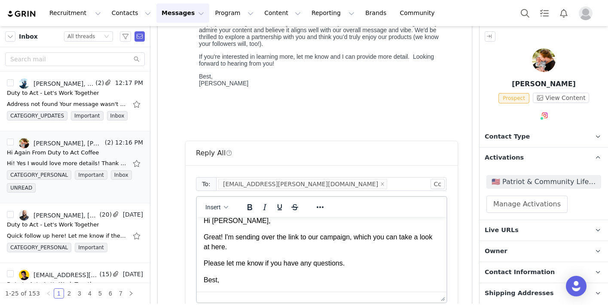
scroll to position [17, 0]
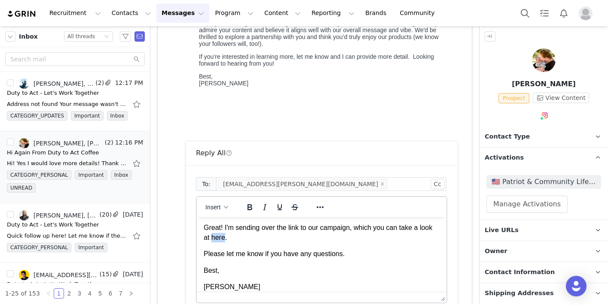
drag, startPoint x: 225, startPoint y: 240, endPoint x: 213, endPoint y: 240, distance: 12.5
click at [213, 240] on p "Great! I'm sending over the link to our campaign, which you can take a look at …" at bounding box center [322, 232] width 236 height 19
click at [578, 231] on p "Live URLs" at bounding box center [533, 230] width 108 height 21
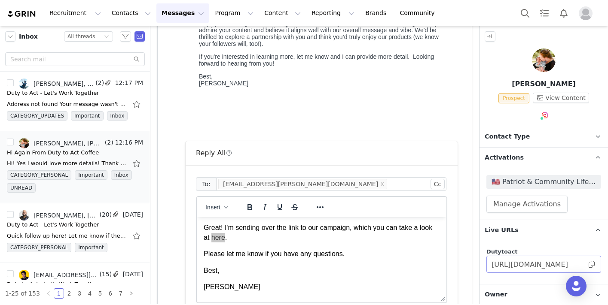
click at [591, 265] on span at bounding box center [591, 265] width 9 height 0
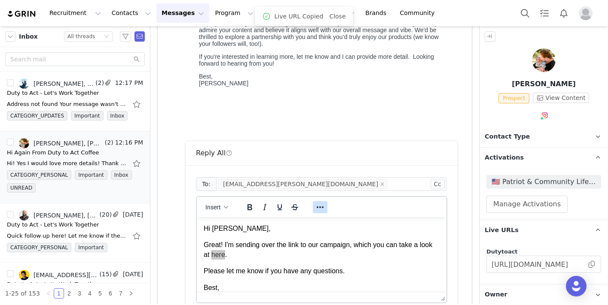
click at [320, 202] on icon "Reveal or hide additional toolbar items" at bounding box center [320, 207] width 10 height 10
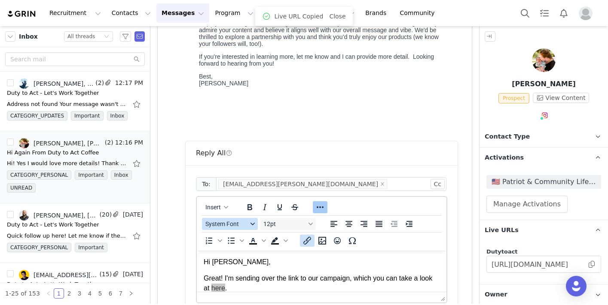
click at [307, 237] on icon "Insert/edit link" at bounding box center [307, 241] width 10 height 10
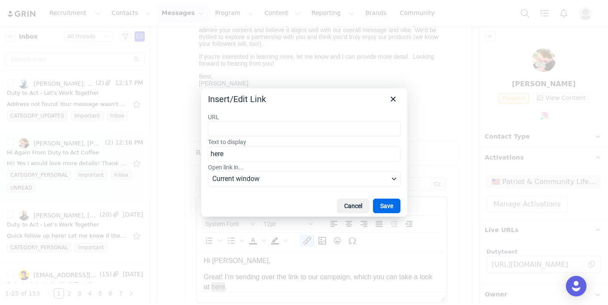
type input "[URL][DOMAIN_NAME]"
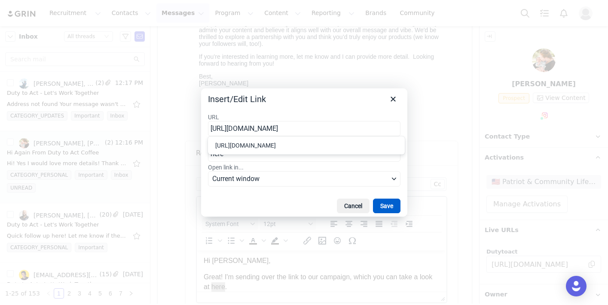
click at [391, 208] on button "Save" at bounding box center [386, 206] width 27 height 15
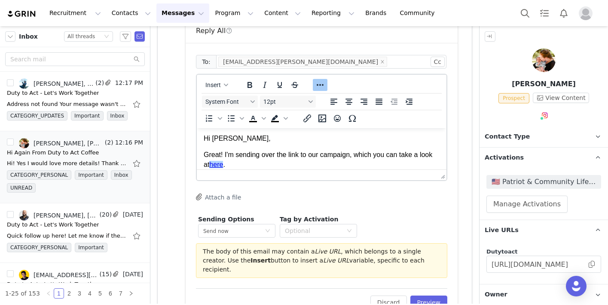
scroll to position [320, 0]
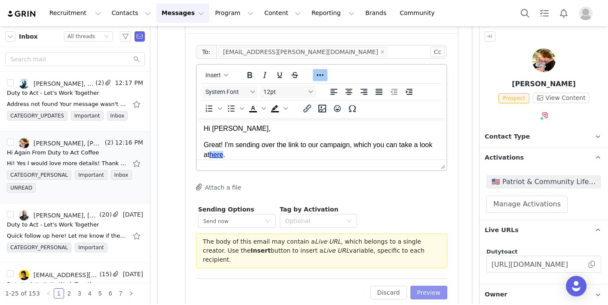
click at [430, 286] on button "Preview" at bounding box center [428, 293] width 37 height 14
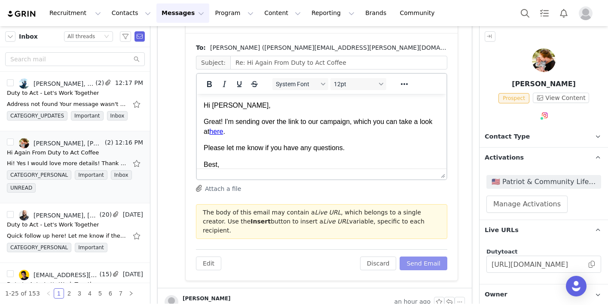
scroll to position [0, 0]
click at [428, 257] on button "Send Email" at bounding box center [423, 264] width 48 height 14
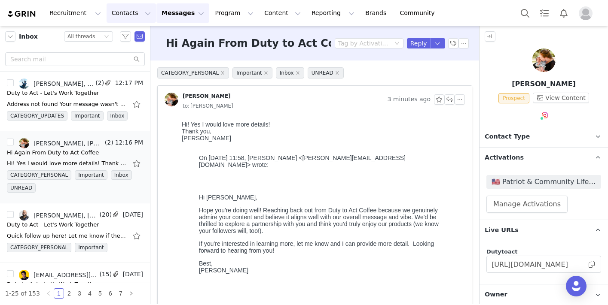
click at [125, 17] on button "Contacts Contacts" at bounding box center [131, 12] width 49 height 19
click at [138, 33] on div "Creators" at bounding box center [135, 37] width 58 height 9
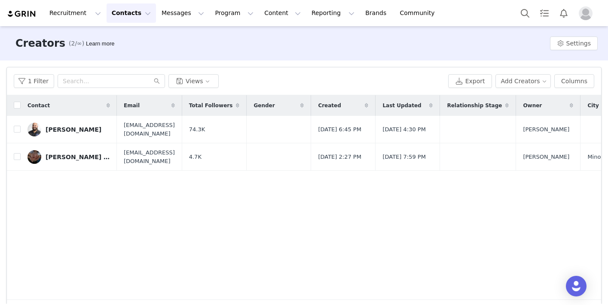
click at [585, 13] on img "Profile" at bounding box center [585, 13] width 14 height 14
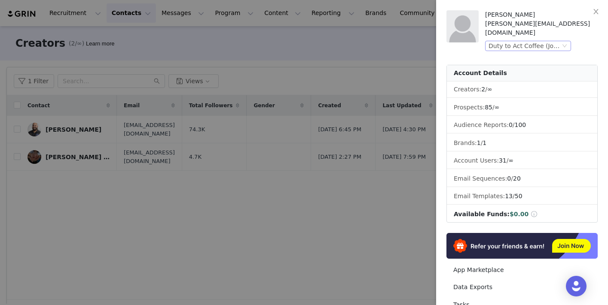
click at [544, 41] on div "Duty to Act Coffee (Joybyte)" at bounding box center [524, 45] width 72 height 9
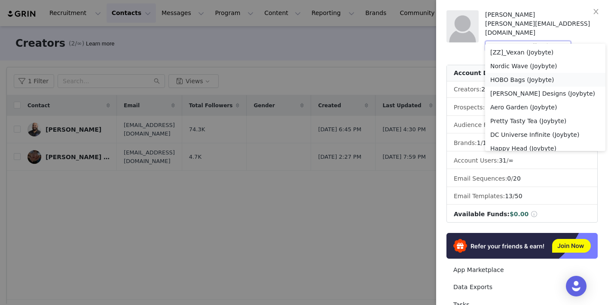
click at [525, 79] on li "HOBO Bags (Joybyte)" at bounding box center [545, 80] width 120 height 14
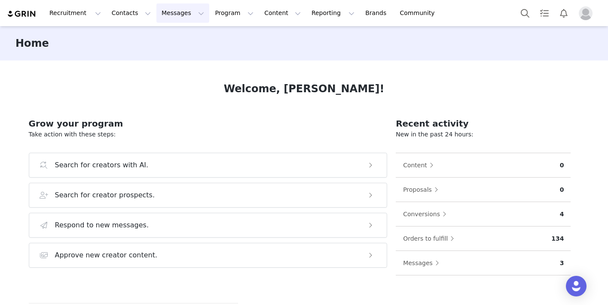
click at [168, 13] on button "Messages Messages" at bounding box center [182, 12] width 53 height 19
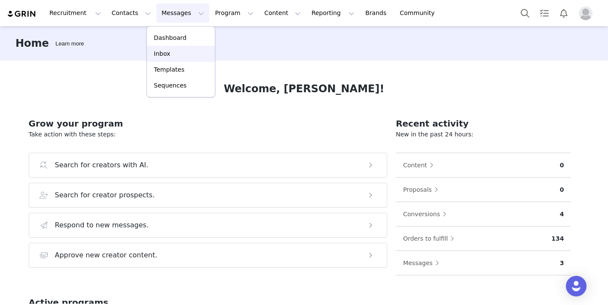
click at [166, 50] on p "Inbox" at bounding box center [162, 53] width 16 height 9
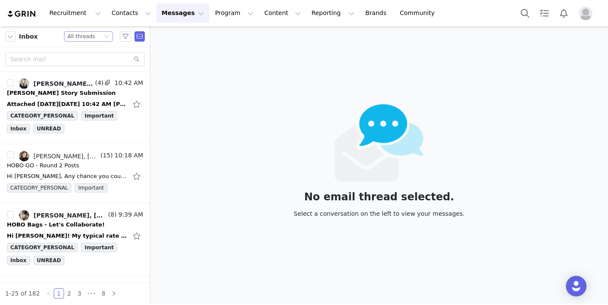
click at [96, 39] on div "Status All threads" at bounding box center [84, 36] width 35 height 9
click at [89, 79] on li "Unread only" at bounding box center [88, 80] width 49 height 14
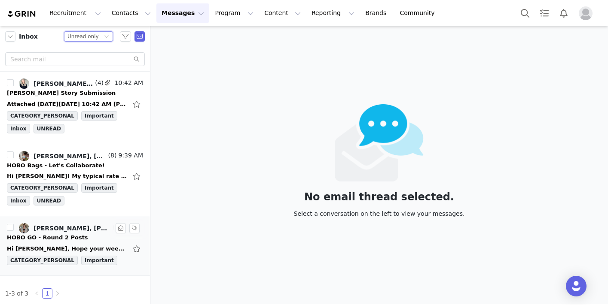
click at [77, 235] on div "HOBO GO - Round 2 Posts" at bounding box center [47, 238] width 81 height 9
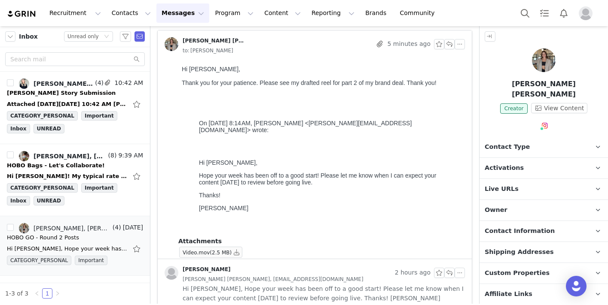
scroll to position [31, 0]
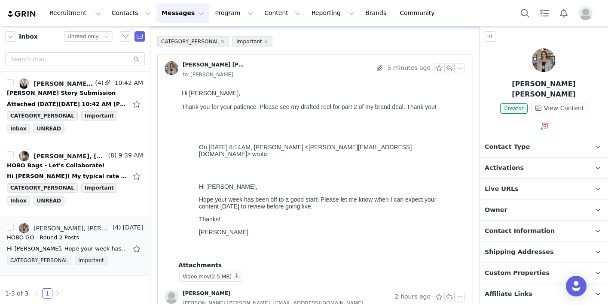
click at [213, 275] on span "(2.5 MB)" at bounding box center [221, 277] width 22 height 6
click at [236, 275] on button "button" at bounding box center [236, 276] width 10 height 10
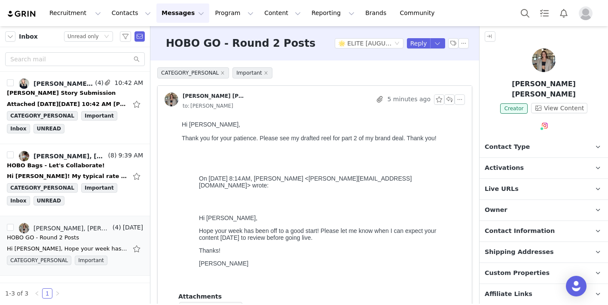
click at [584, 10] on img "Profile" at bounding box center [585, 13] width 14 height 14
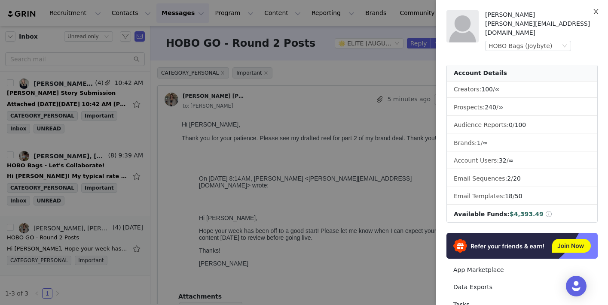
click at [597, 10] on icon "icon: close" at bounding box center [595, 11] width 7 height 7
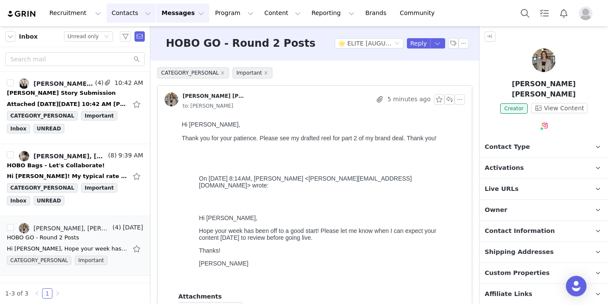
click at [119, 10] on button "Contacts Contacts" at bounding box center [131, 12] width 49 height 19
click at [119, 55] on p "Prospects" at bounding box center [121, 53] width 29 height 9
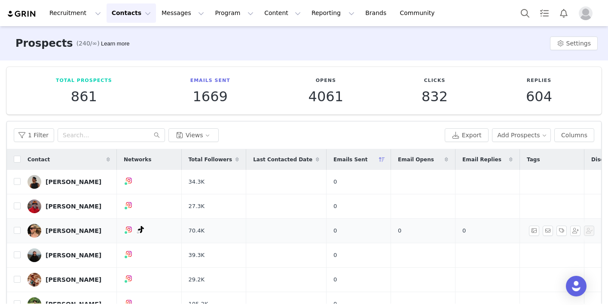
scroll to position [49, 0]
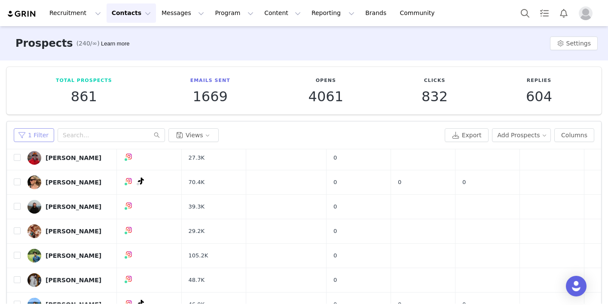
click at [27, 133] on button "1 Filter" at bounding box center [34, 135] width 40 height 14
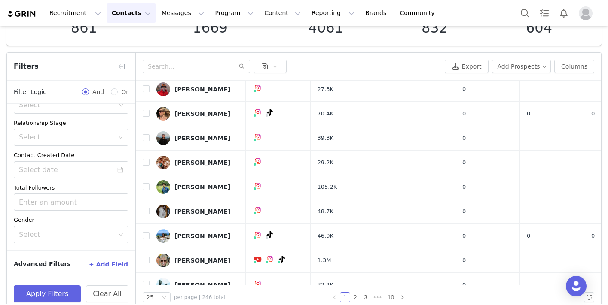
scroll to position [81, 0]
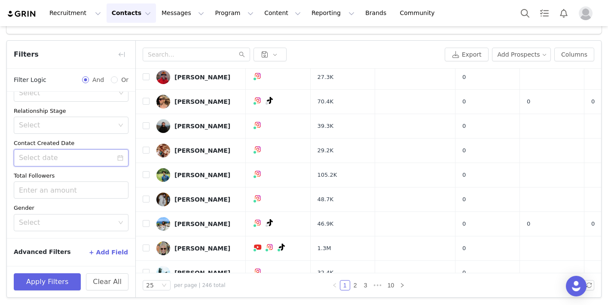
click at [50, 154] on input at bounding box center [71, 157] width 115 height 17
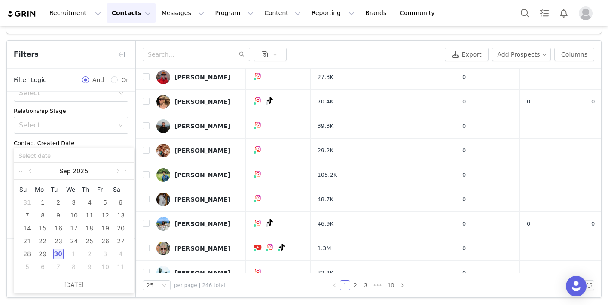
click at [59, 255] on div "30" at bounding box center [58, 254] width 10 height 10
type input "09/30/2025"
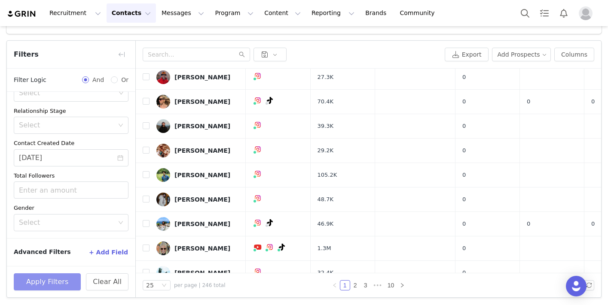
click at [62, 278] on button "Apply Filters" at bounding box center [47, 282] width 67 height 17
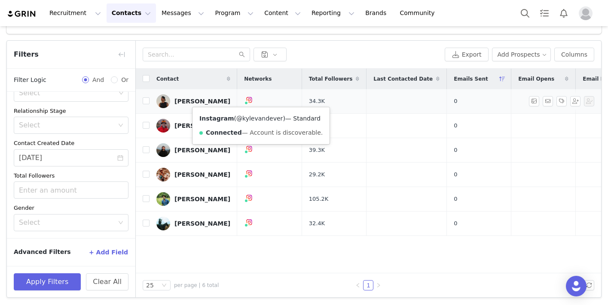
click at [258, 118] on link "@kylevandever" at bounding box center [259, 118] width 46 height 7
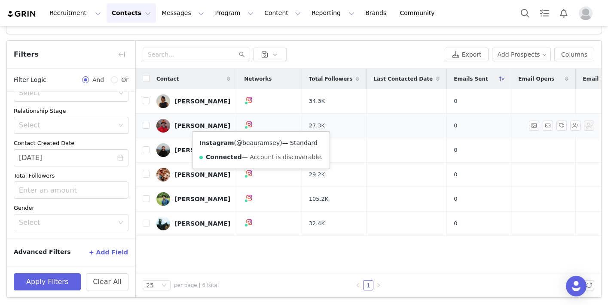
click at [256, 141] on link "@beauramsey" at bounding box center [257, 143] width 43 height 7
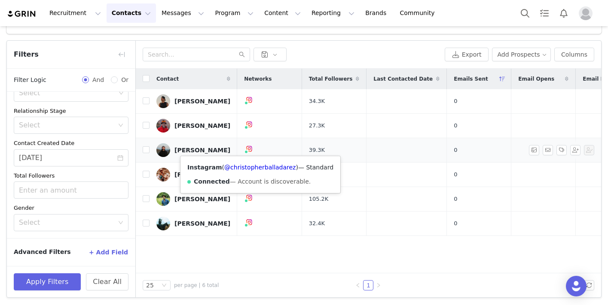
click at [253, 150] on img at bounding box center [249, 149] width 7 height 7
click at [257, 167] on link "@christopherballadarez" at bounding box center [259, 167] width 71 height 7
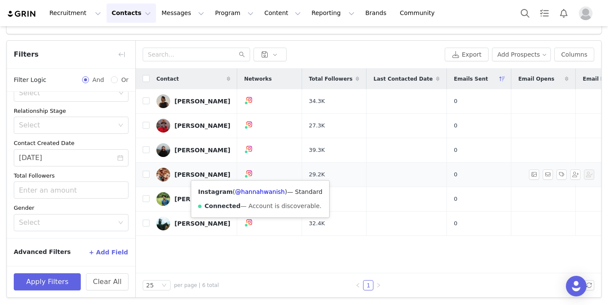
click at [259, 186] on div "Instagram ( @hannahwanish ) — Standard Connected — Account is discoverable." at bounding box center [260, 199] width 138 height 37
click at [260, 191] on link "@hannahwanish" at bounding box center [260, 192] width 50 height 7
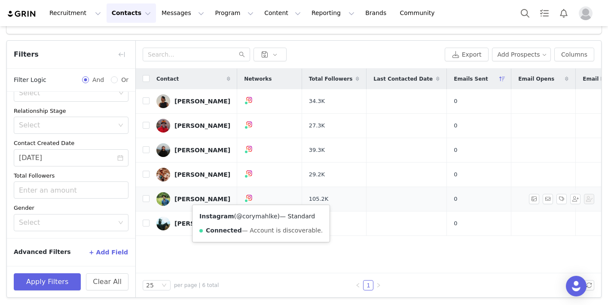
click at [260, 216] on link "@corymahlke" at bounding box center [256, 216] width 41 height 7
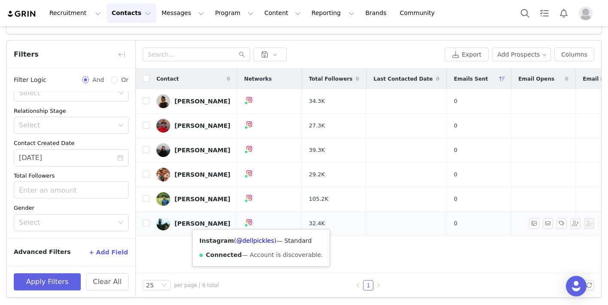
click at [253, 222] on img at bounding box center [249, 222] width 7 height 7
click at [255, 242] on link "@dellpickles" at bounding box center [255, 240] width 38 height 7
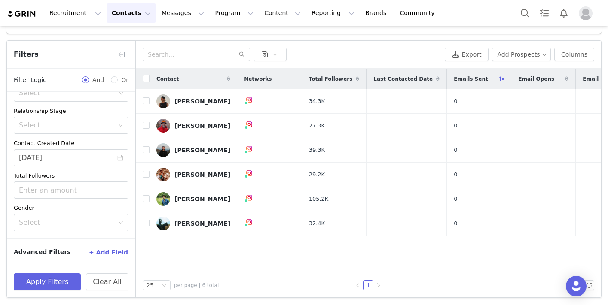
click at [149, 76] on div "Contact" at bounding box center [193, 79] width 88 height 21
click at [148, 78] on input "checkbox" at bounding box center [146, 78] width 7 height 7
checkbox input "true"
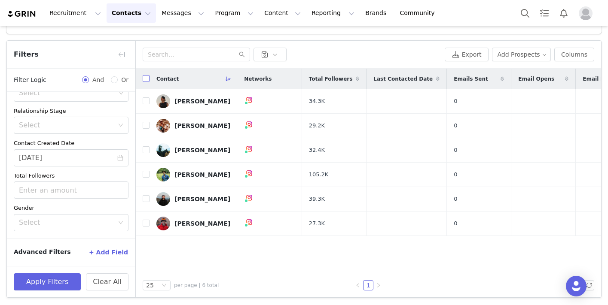
checkbox input "true"
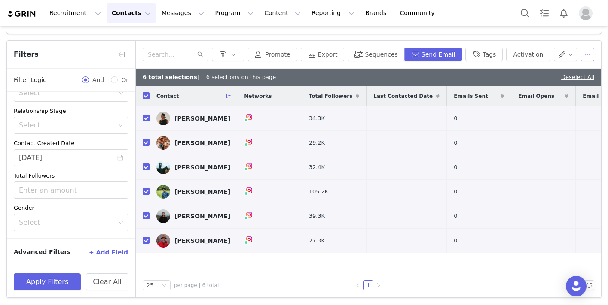
click at [586, 55] on button "button" at bounding box center [587, 55] width 14 height 14
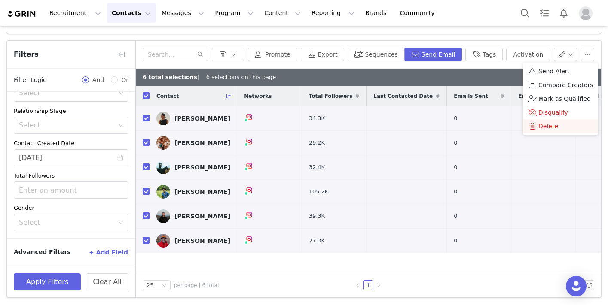
click at [551, 123] on span "Delete" at bounding box center [548, 126] width 20 height 9
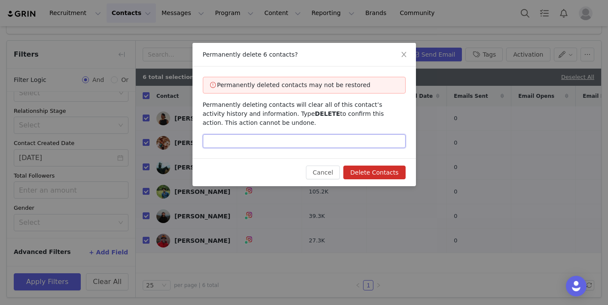
click at [274, 139] on input "text" at bounding box center [304, 141] width 203 height 14
type input "Delete"
click at [379, 174] on button "Delete Contacts" at bounding box center [374, 173] width 62 height 14
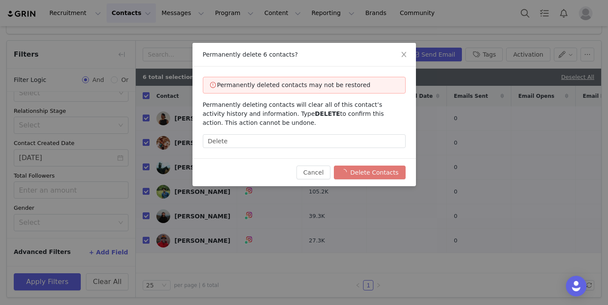
checkbox input "false"
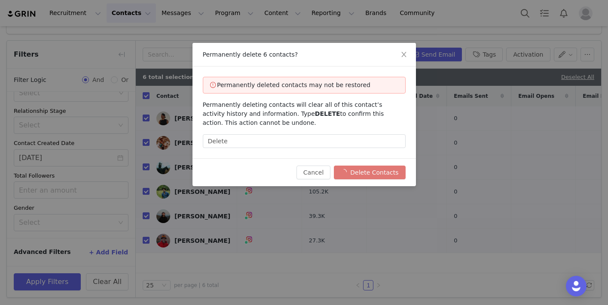
checkbox input "false"
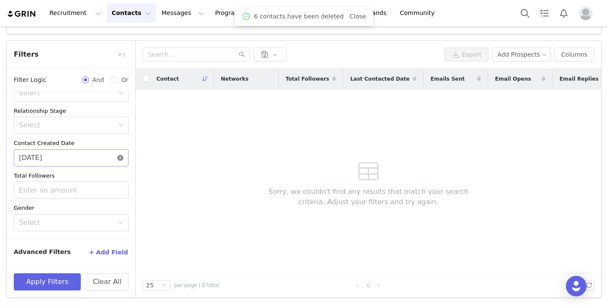
click at [117, 155] on icon "icon: close-circle" at bounding box center [120, 158] width 6 height 6
click at [119, 49] on button "button" at bounding box center [122, 55] width 14 height 14
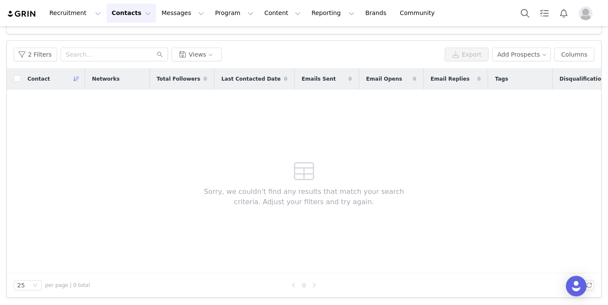
click at [576, 12] on button "Profile" at bounding box center [586, 13] width 27 height 14
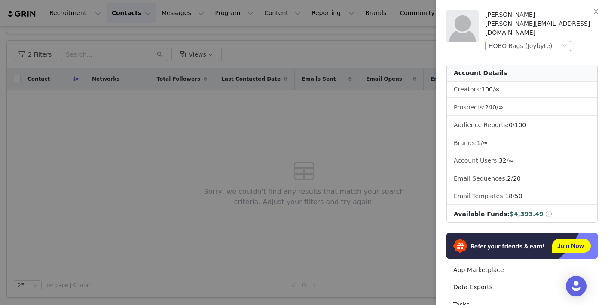
click at [509, 41] on div "HOBO Bags (Joybyte)" at bounding box center [520, 45] width 64 height 9
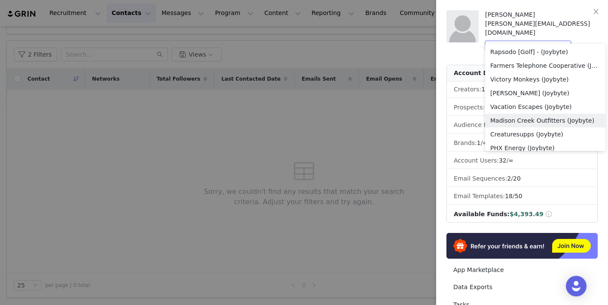
scroll to position [155, 0]
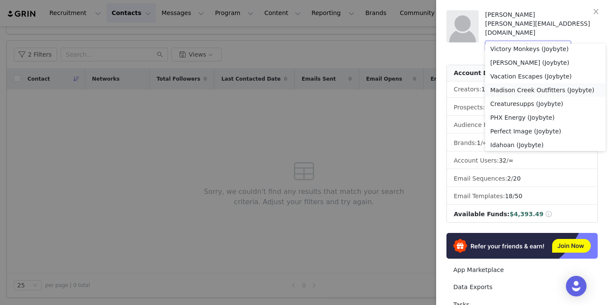
click at [511, 85] on li "Madison Creek Outfitters (Joybyte)" at bounding box center [545, 90] width 120 height 14
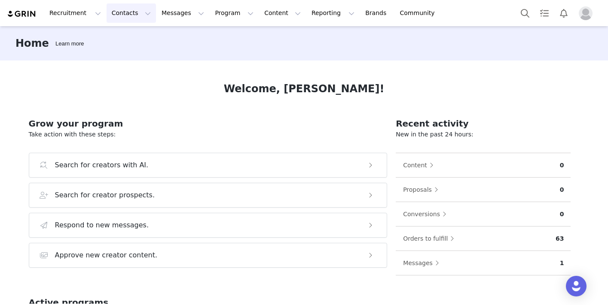
click at [124, 12] on button "Contacts Contacts" at bounding box center [131, 12] width 49 height 19
click at [119, 50] on p "Prospects" at bounding box center [121, 53] width 29 height 9
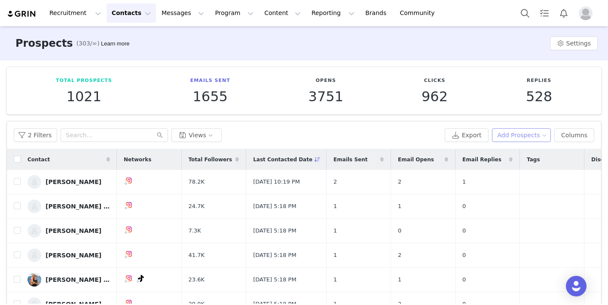
click at [444, 138] on button "Add Prospects" at bounding box center [521, 135] width 59 height 14
click at [444, 154] on span "Add a Prospect" at bounding box center [521, 152] width 45 height 9
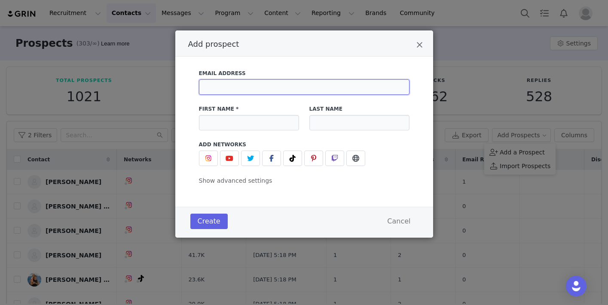
click at [264, 91] on input "Add prospect" at bounding box center [304, 86] width 210 height 15
paste input "[EMAIL_ADDRESS][DOMAIN_NAME]"
type input "[EMAIL_ADDRESS][DOMAIN_NAME]"
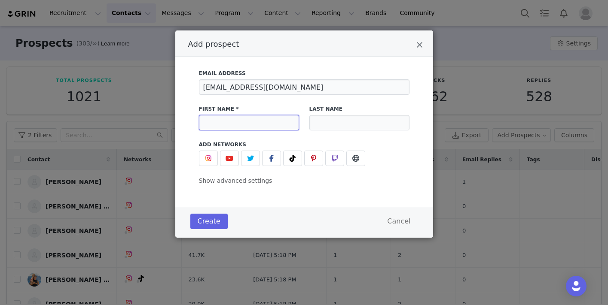
click at [237, 121] on input "Add prospect" at bounding box center [249, 122] width 100 height 15
type input "[PERSON_NAME]"
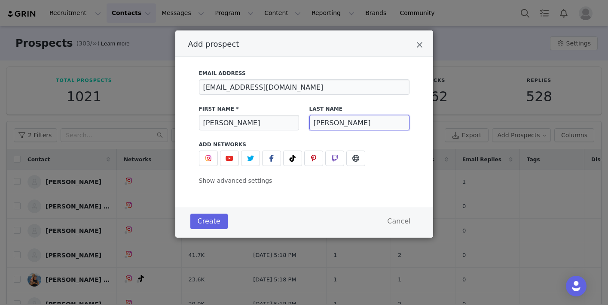
type input "Mahlke"
click at [208, 157] on img "Add prospect" at bounding box center [208, 158] width 7 height 7
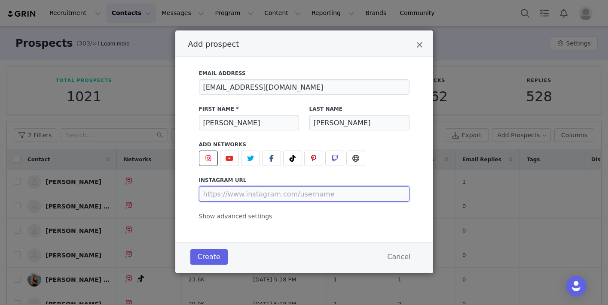
click at [216, 192] on input "Add prospect" at bounding box center [304, 193] width 210 height 15
paste input "https://www.instagram.com/corymahlke"
type input "https://www.instagram.com/corymahlke"
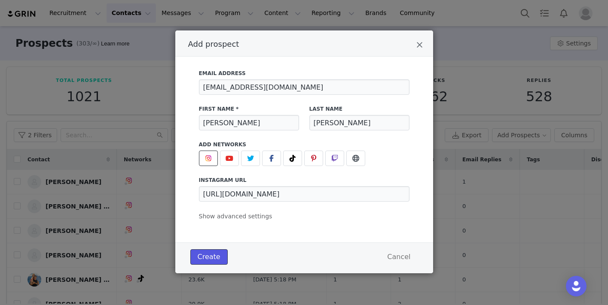
click at [204, 260] on button "Create" at bounding box center [208, 257] width 37 height 15
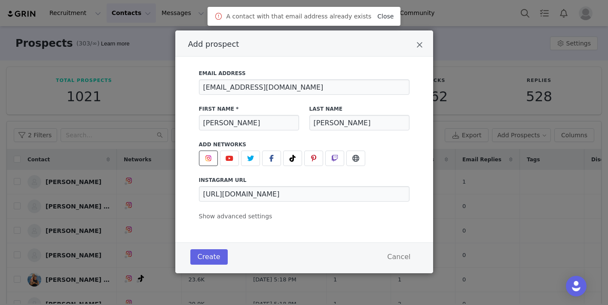
click at [377, 15] on link "Close" at bounding box center [385, 16] width 16 height 7
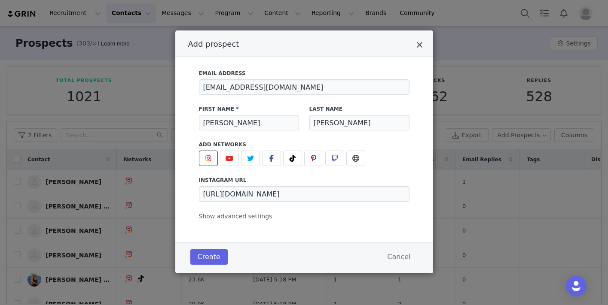
click at [419, 46] on icon "Close" at bounding box center [419, 45] width 6 height 9
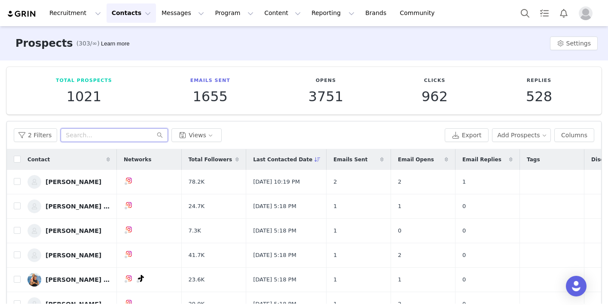
click at [134, 139] on input "text" at bounding box center [114, 135] width 107 height 14
type input "[PERSON_NAME]"
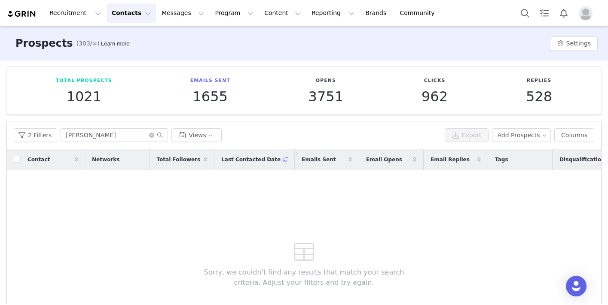
click at [444, 12] on img "Profile" at bounding box center [585, 13] width 14 height 14
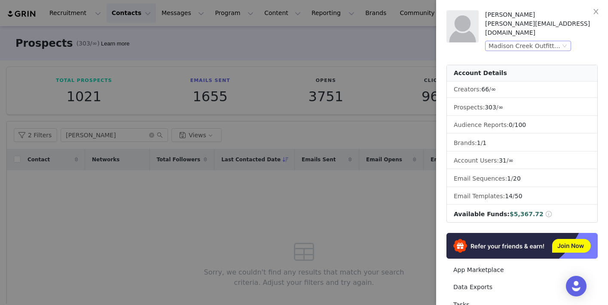
click at [444, 41] on div "Madison Creek Outfitters (Joybyte)" at bounding box center [524, 45] width 72 height 9
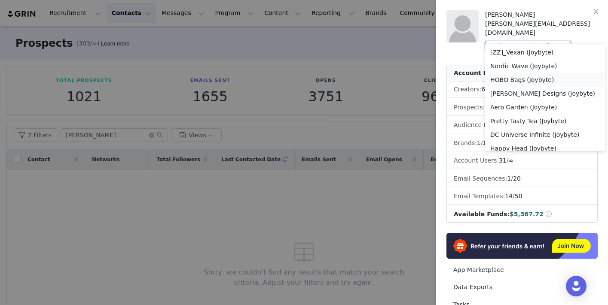
click at [444, 85] on li "HOBO Bags (Joybyte)" at bounding box center [545, 80] width 120 height 14
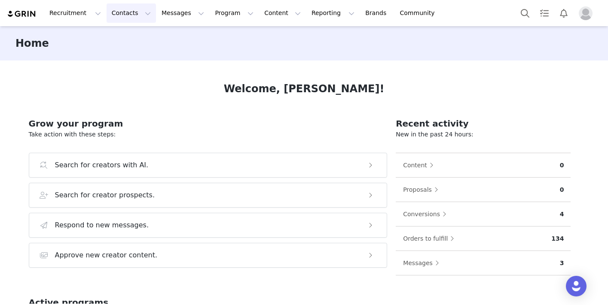
click at [115, 18] on button "Contacts Contacts" at bounding box center [131, 12] width 49 height 19
click at [116, 55] on p "Prospects" at bounding box center [121, 53] width 29 height 9
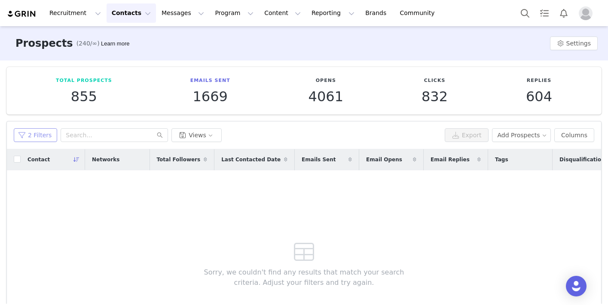
click at [30, 136] on button "2 Filters" at bounding box center [35, 135] width 43 height 14
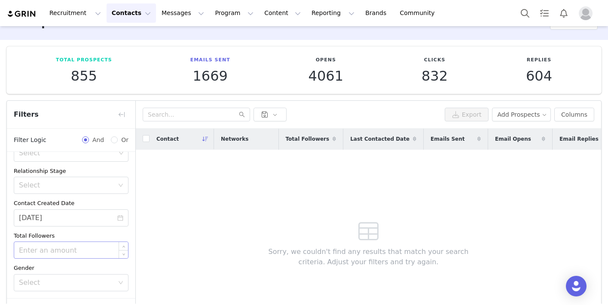
scroll to position [81, 0]
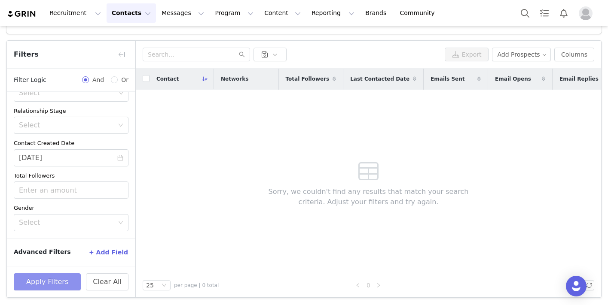
click at [52, 280] on button "Apply Filters" at bounding box center [47, 282] width 67 height 17
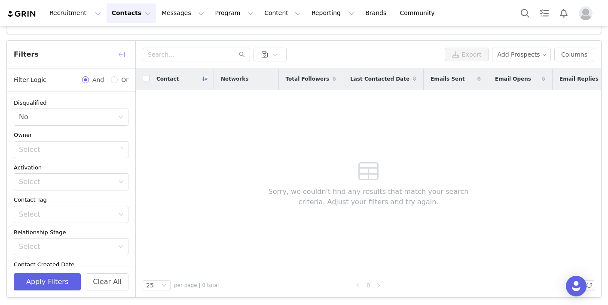
click at [120, 55] on button "button" at bounding box center [122, 55] width 14 height 14
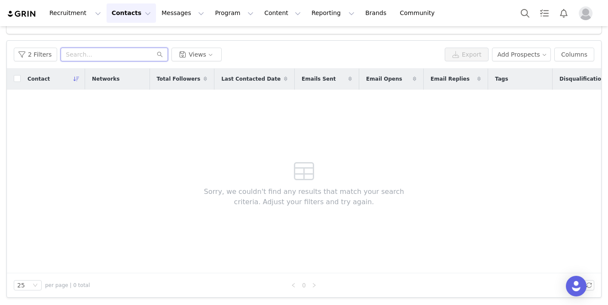
click at [110, 54] on input "text" at bounding box center [114, 55] width 107 height 14
type input "[PERSON_NAME]"
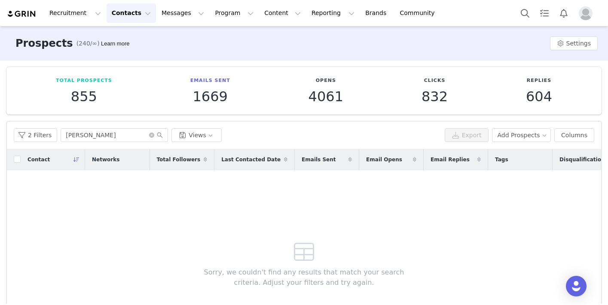
click at [122, 13] on button "Contacts Contacts" at bounding box center [131, 12] width 49 height 19
click at [128, 52] on p "Prospects" at bounding box center [121, 53] width 29 height 9
click at [72, 14] on button "Recruitment Recruitment" at bounding box center [75, 12] width 62 height 19
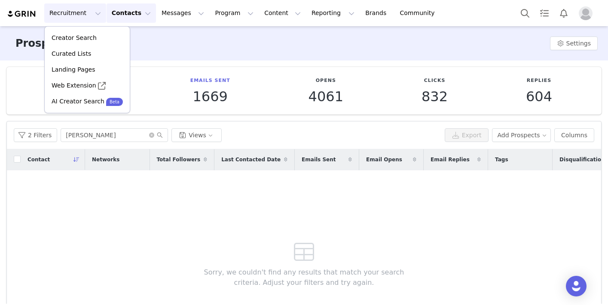
click at [117, 6] on button "Contacts Contacts" at bounding box center [131, 12] width 49 height 19
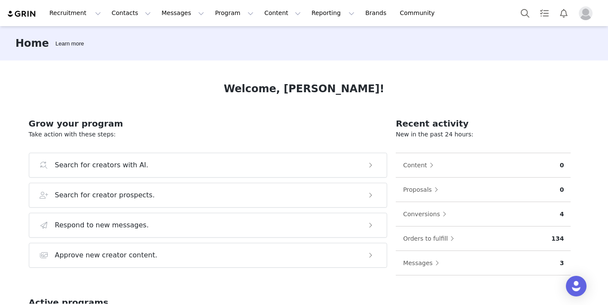
click at [578, 19] on span "Profile" at bounding box center [585, 13] width 14 height 14
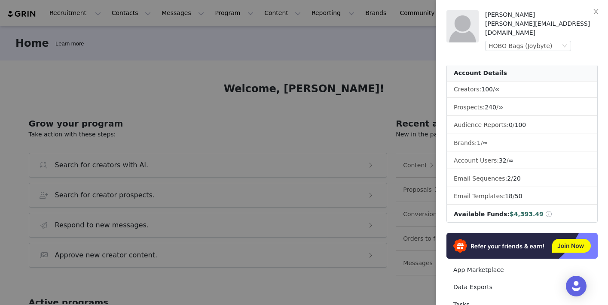
click at [311, 46] on div at bounding box center [304, 152] width 608 height 305
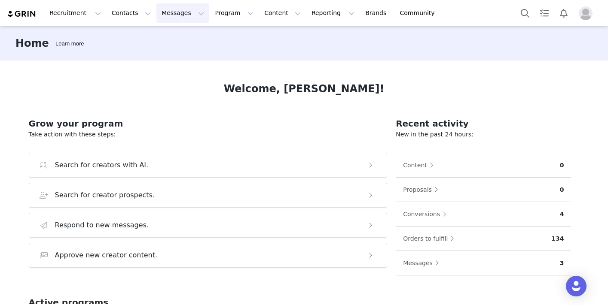
click at [156, 12] on button "Messages Messages" at bounding box center [182, 12] width 53 height 19
click at [167, 60] on link "Inbox" at bounding box center [181, 54] width 68 height 16
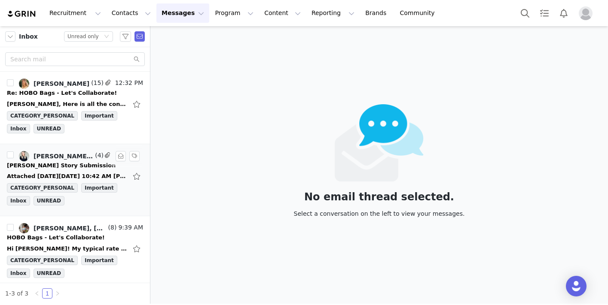
scroll to position [6, 0]
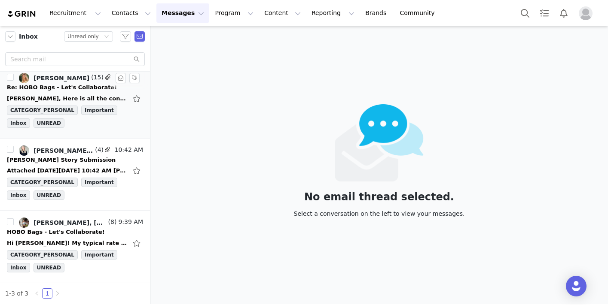
click at [52, 79] on div "Alex Greeley" at bounding box center [61, 78] width 56 height 7
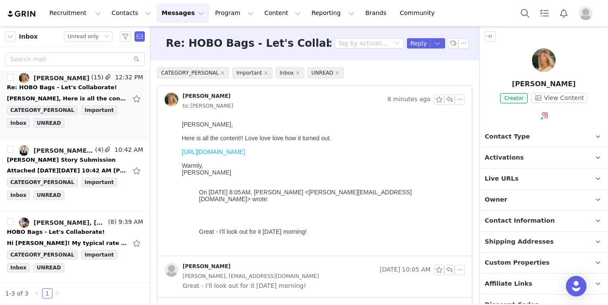
scroll to position [0, 0]
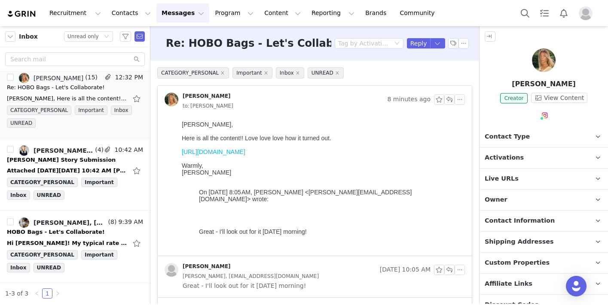
click at [209, 153] on link "https://we.tl/t-ln16TxZvyB" at bounding box center [214, 152] width 64 height 7
click at [212, 8] on button "Program Program" at bounding box center [234, 12] width 49 height 19
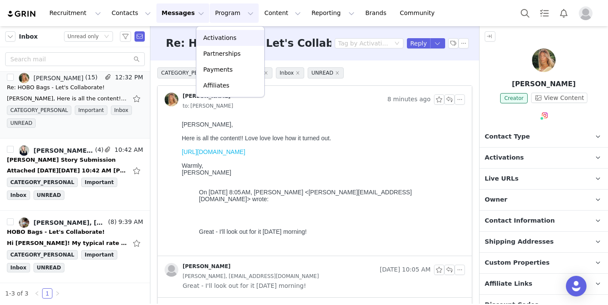
click at [214, 38] on p "Activations" at bounding box center [219, 37] width 33 height 9
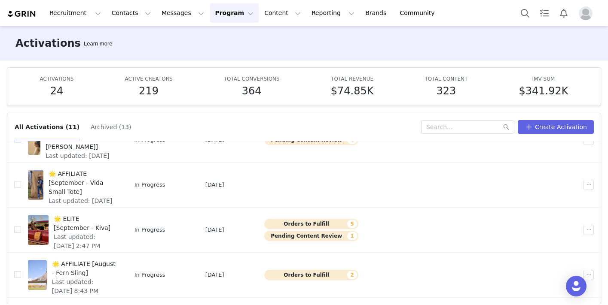
scroll to position [140, 0]
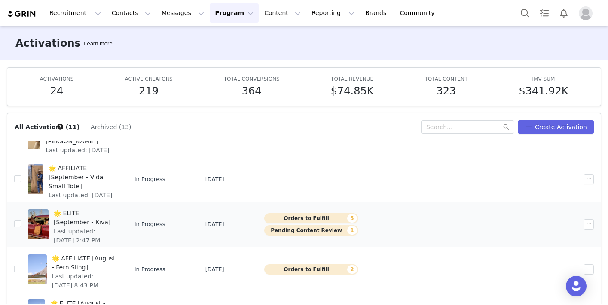
click at [116, 227] on span "Last updated: Aug 28, 2025 2:47 PM" at bounding box center [85, 236] width 62 height 18
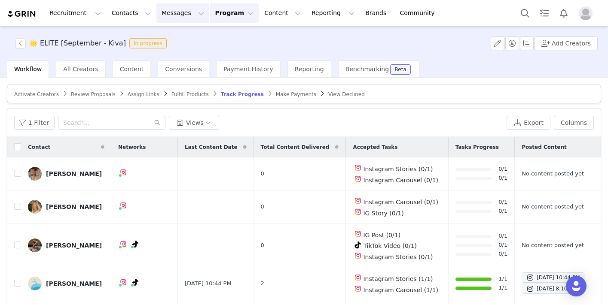
click at [176, 14] on button "Messages Messages" at bounding box center [182, 12] width 53 height 19
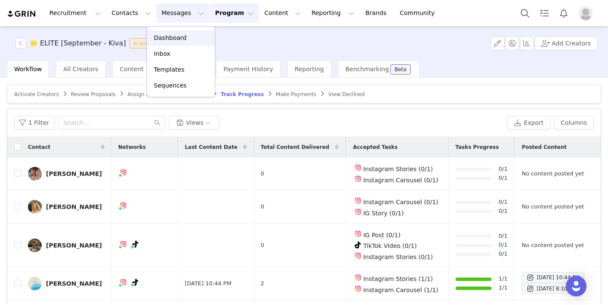
click at [176, 40] on p "Dashboard" at bounding box center [170, 37] width 33 height 9
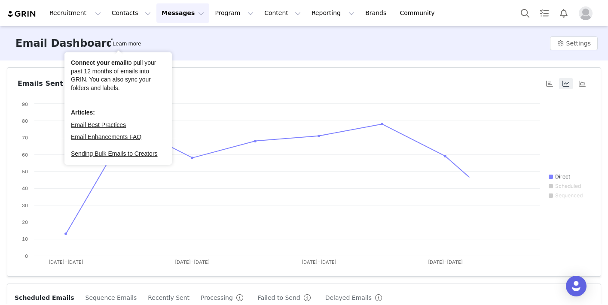
click at [175, 9] on button "Messages Messages" at bounding box center [182, 12] width 53 height 19
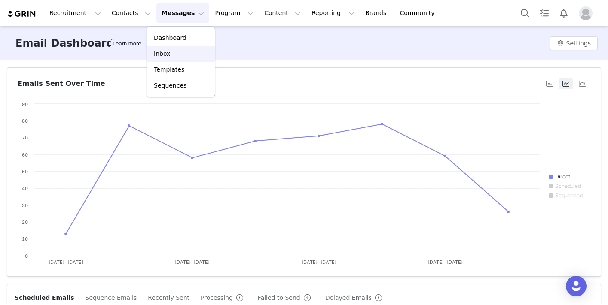
click at [170, 53] on div "Inbox" at bounding box center [181, 53] width 58 height 9
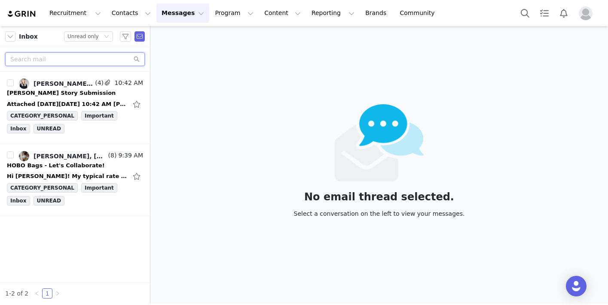
click at [117, 60] on input "text" at bounding box center [75, 59] width 140 height 14
click at [95, 38] on div "Unread only" at bounding box center [82, 36] width 31 height 9
click at [94, 53] on li "All threads" at bounding box center [88, 52] width 49 height 14
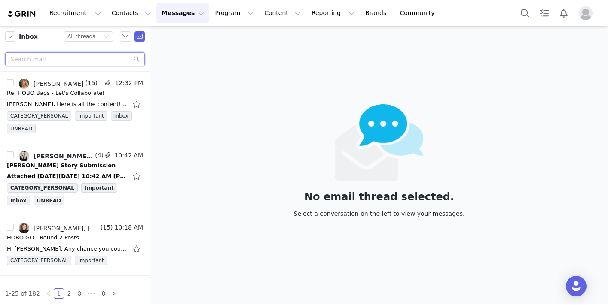
click at [90, 59] on input "text" at bounding box center [75, 59] width 140 height 14
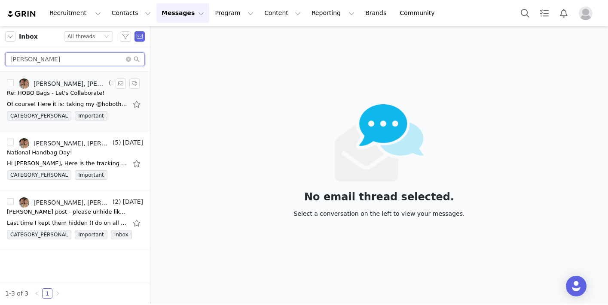
type input "molly"
click at [82, 88] on link "Alex Greeley, Isabella Chehade, Molly Mellon" at bounding box center [63, 84] width 88 height 10
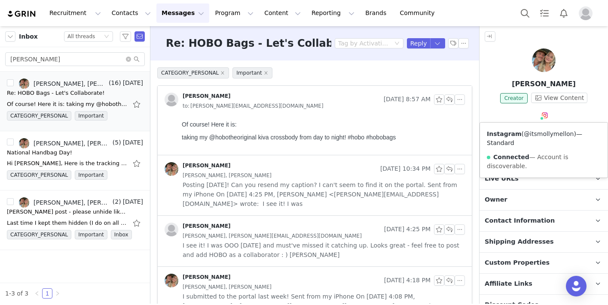
click at [544, 131] on link "@itsmollymellon" at bounding box center [549, 134] width 50 height 7
click at [129, 59] on icon "icon: close-circle" at bounding box center [128, 59] width 5 height 5
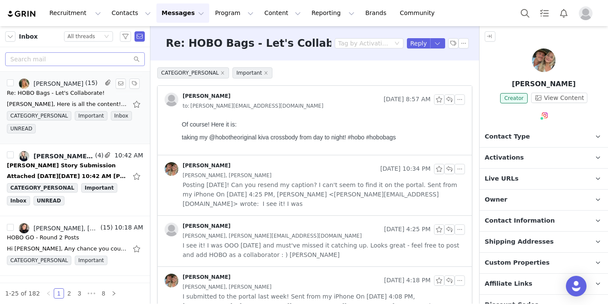
click at [76, 89] on div "Re: HOBO Bags - Let's Collaborate!" at bounding box center [56, 93] width 98 height 9
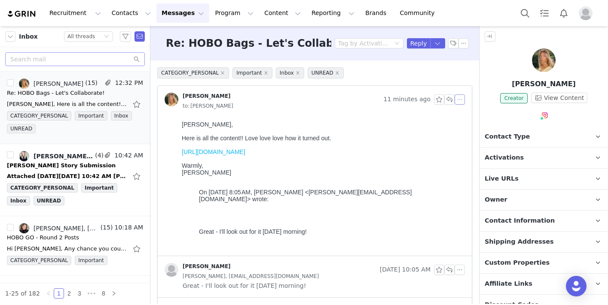
click at [461, 102] on button "button" at bounding box center [459, 99] width 10 height 10
click at [463, 113] on li "Reply All" at bounding box center [472, 115] width 37 height 14
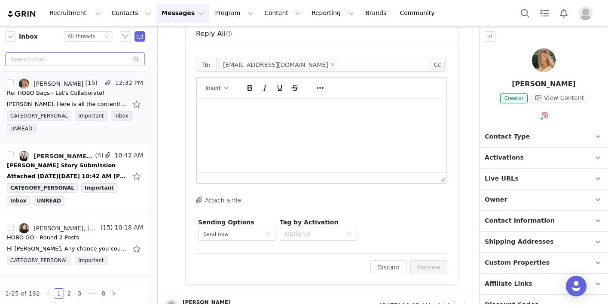
click at [317, 121] on html at bounding box center [322, 109] width 250 height 23
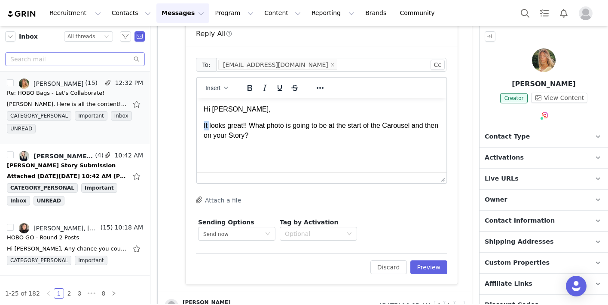
drag, startPoint x: 209, startPoint y: 124, endPoint x: 201, endPoint y: 124, distance: 7.7
click at [201, 124] on html "Hi Taylor, It looks great!! What photo is going to be at the start of the Carou…" at bounding box center [322, 131] width 250 height 66
click at [363, 137] on p "All the content looks great!! What photo is going to be at the start of the Car…" at bounding box center [322, 130] width 236 height 19
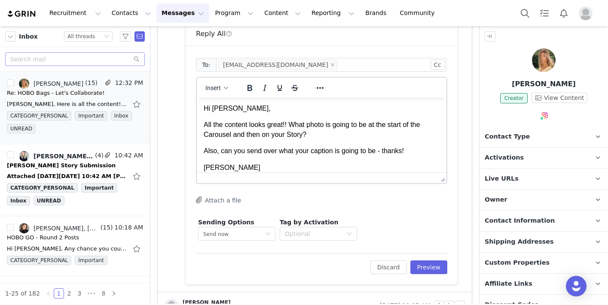
click at [380, 140] on body "Hi Taylor, All the content looks great!! What photo is going to be at the start…" at bounding box center [322, 146] width 236 height 85
click at [430, 265] on button "Preview" at bounding box center [428, 268] width 37 height 14
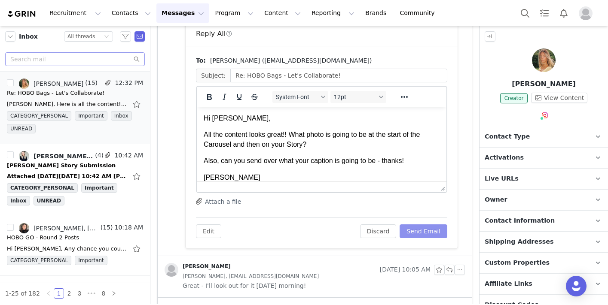
scroll to position [0, 0]
click at [422, 228] on button "Send Email" at bounding box center [423, 232] width 48 height 14
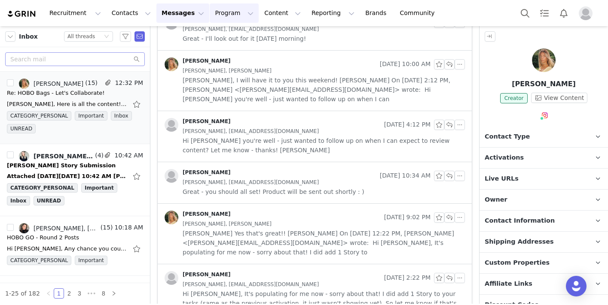
click at [216, 10] on button "Program Program" at bounding box center [234, 12] width 49 height 19
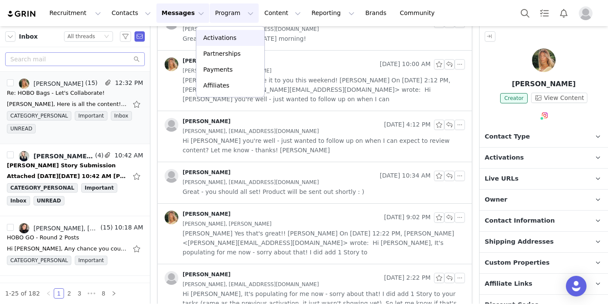
click at [218, 35] on p "Activations" at bounding box center [219, 37] width 33 height 9
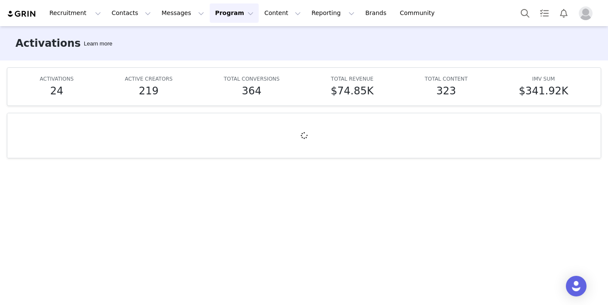
click at [587, 9] on img "Profile" at bounding box center [585, 13] width 14 height 14
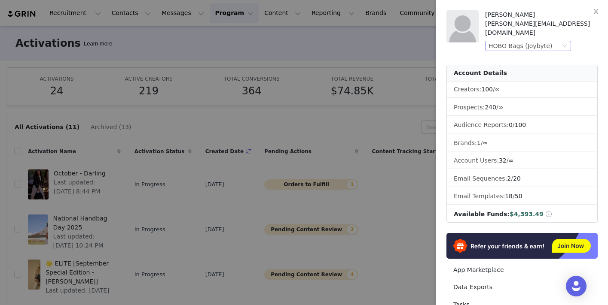
click at [548, 41] on div "HOBO Bags (Joybyte)" at bounding box center [520, 45] width 64 height 9
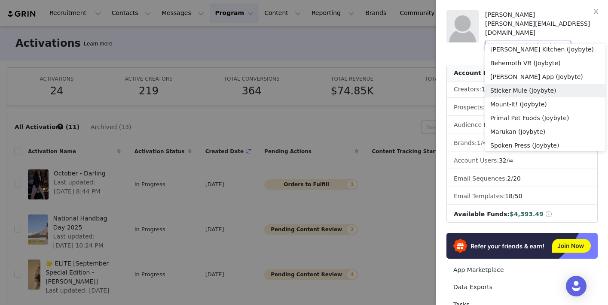
scroll to position [444, 0]
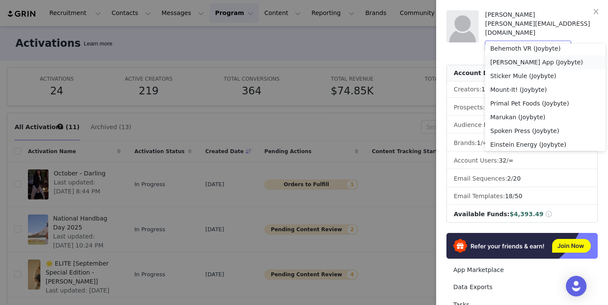
click at [517, 61] on li "Riley App (Joybyte)" at bounding box center [545, 62] width 120 height 14
